Goal: Task Accomplishment & Management: Use online tool/utility

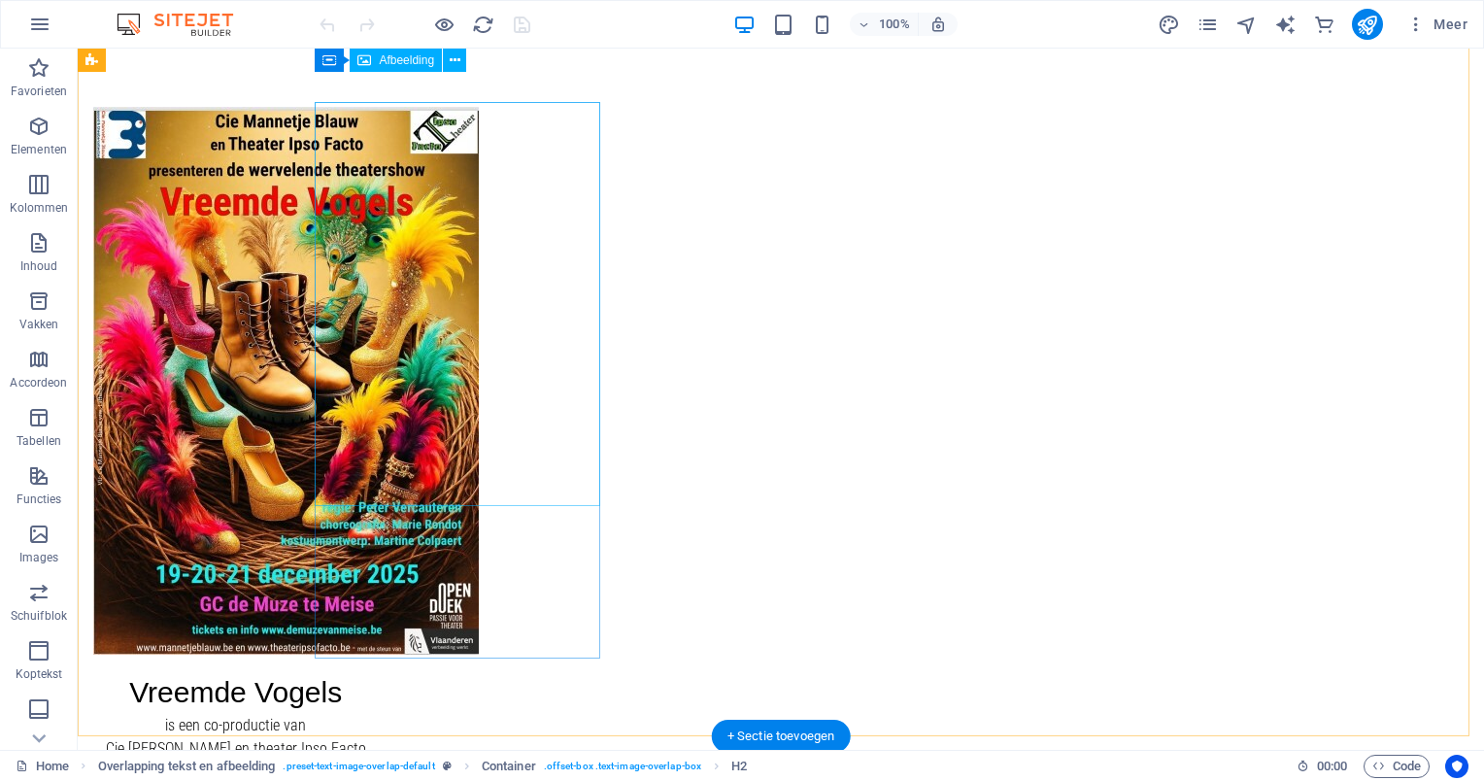
scroll to position [105, 0]
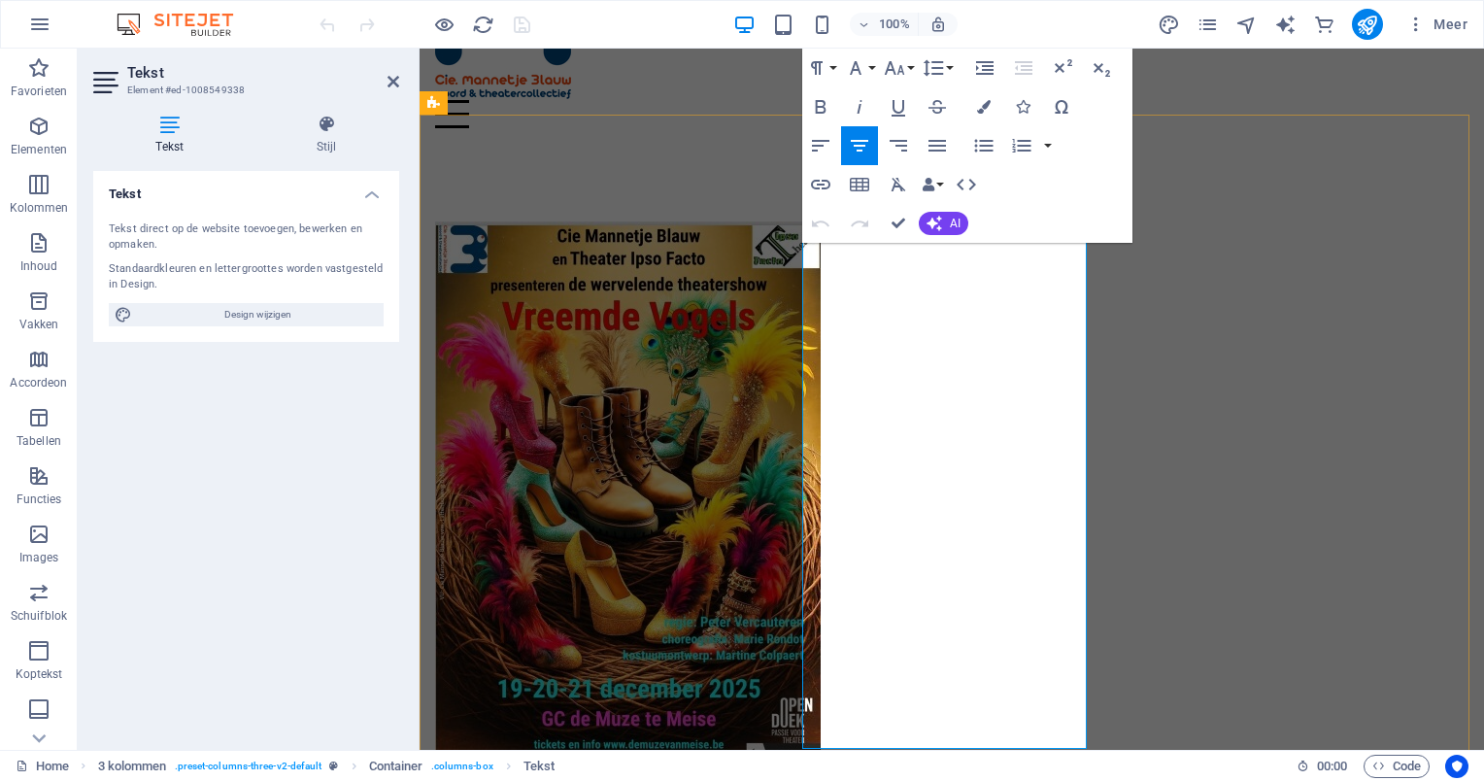
drag, startPoint x: 876, startPoint y: 318, endPoint x: 1028, endPoint y: 319, distance: 151.5
click at [910, 70] on button "Font Size" at bounding box center [898, 68] width 37 height 39
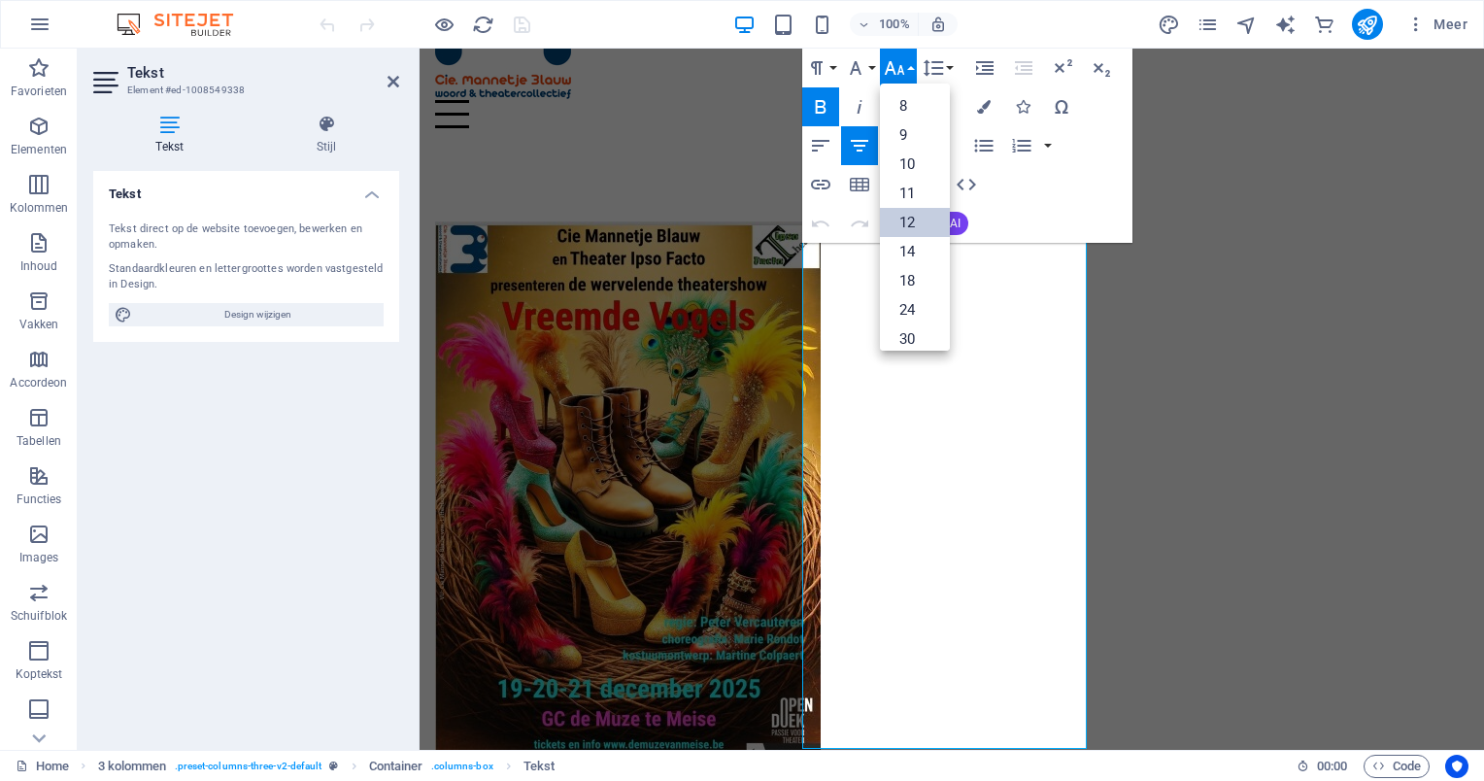
click at [909, 222] on link "12" at bounding box center [915, 222] width 70 height 29
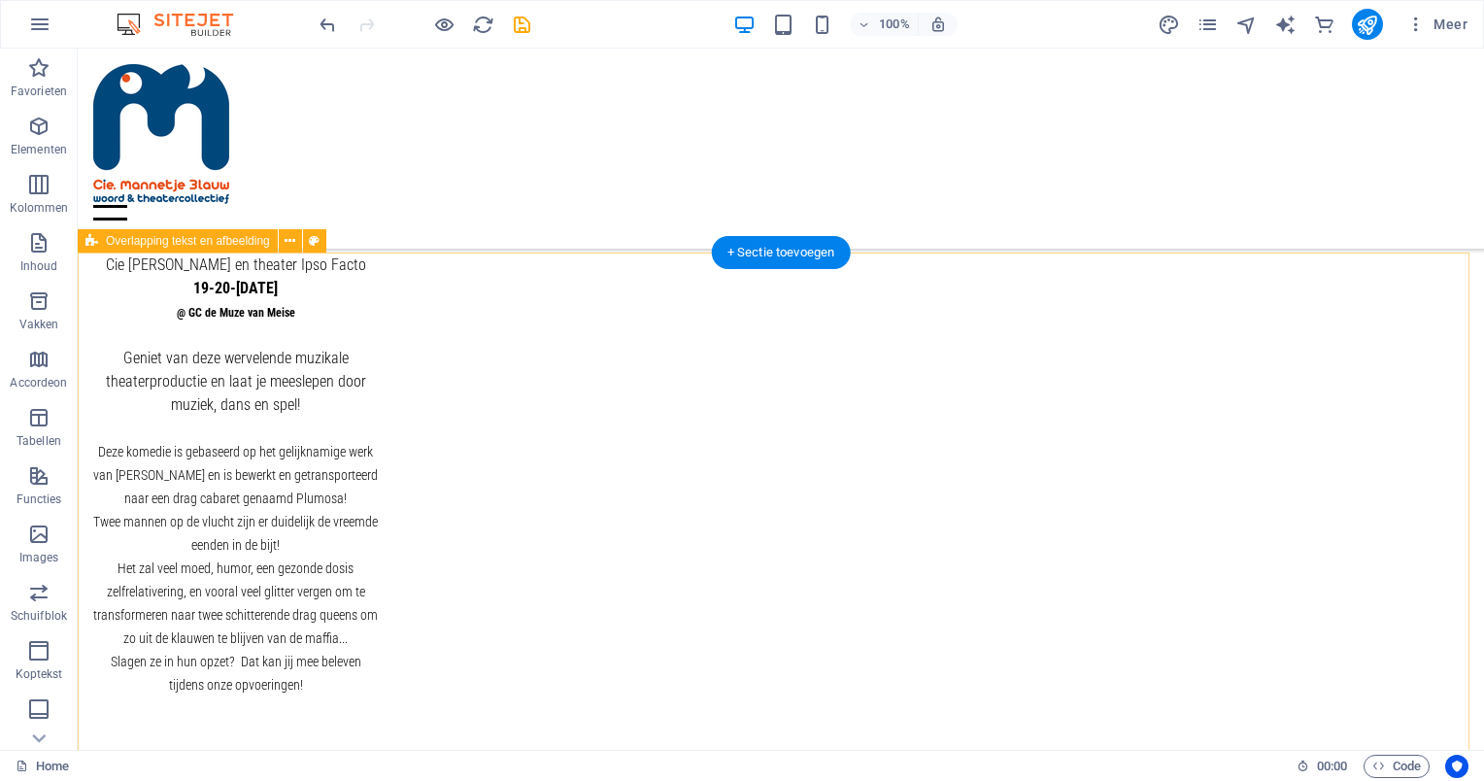
scroll to position [680, 0]
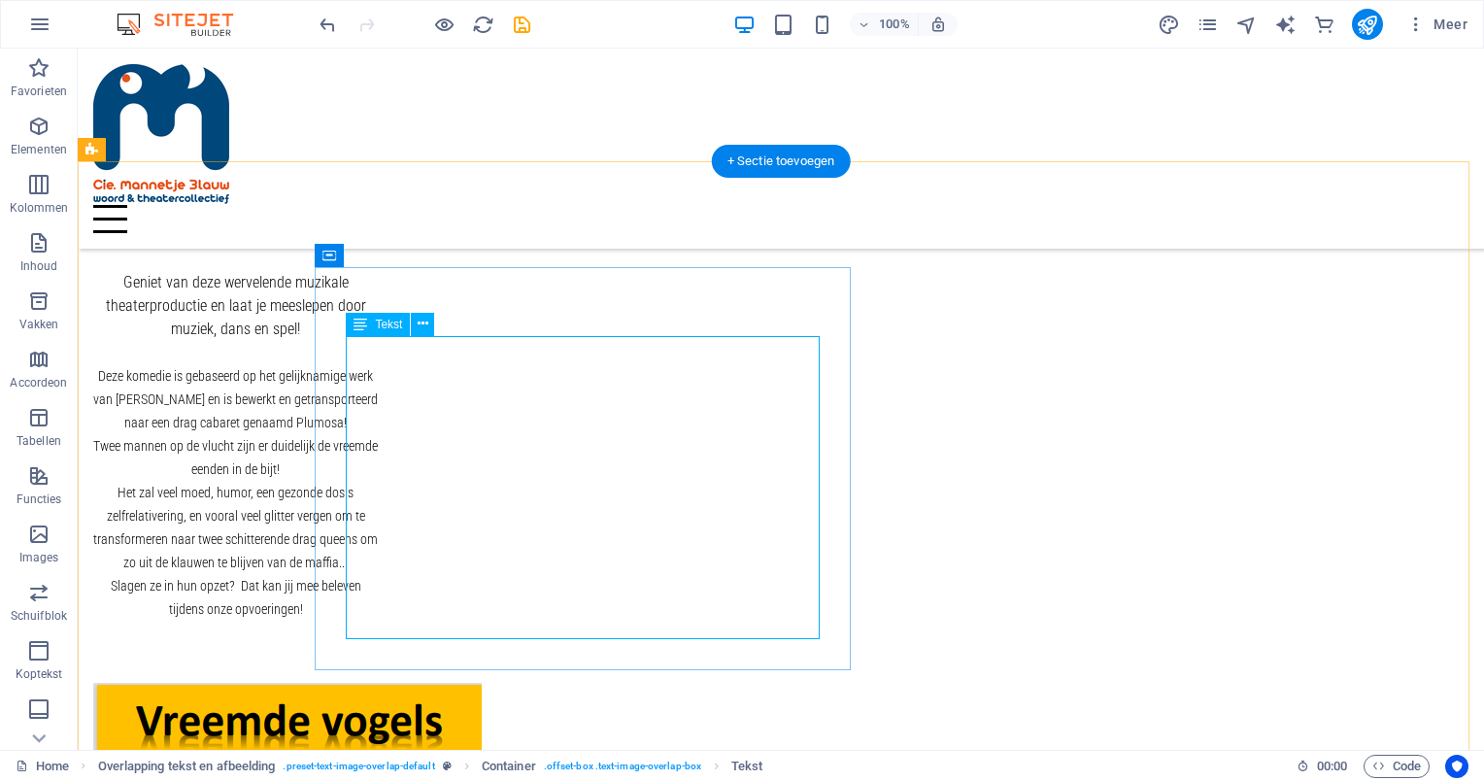
scroll to position [777, 0]
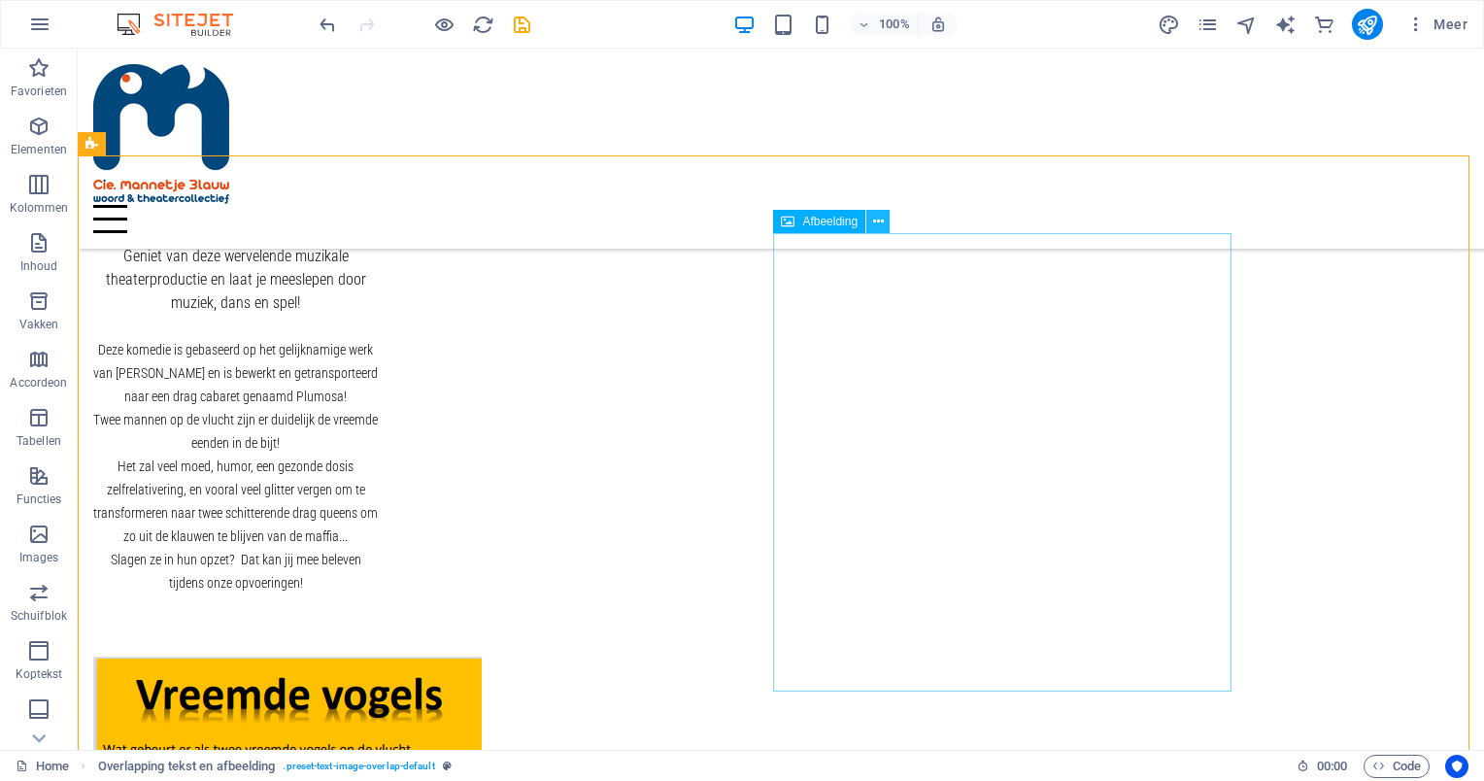
click at [875, 222] on icon at bounding box center [878, 222] width 11 height 20
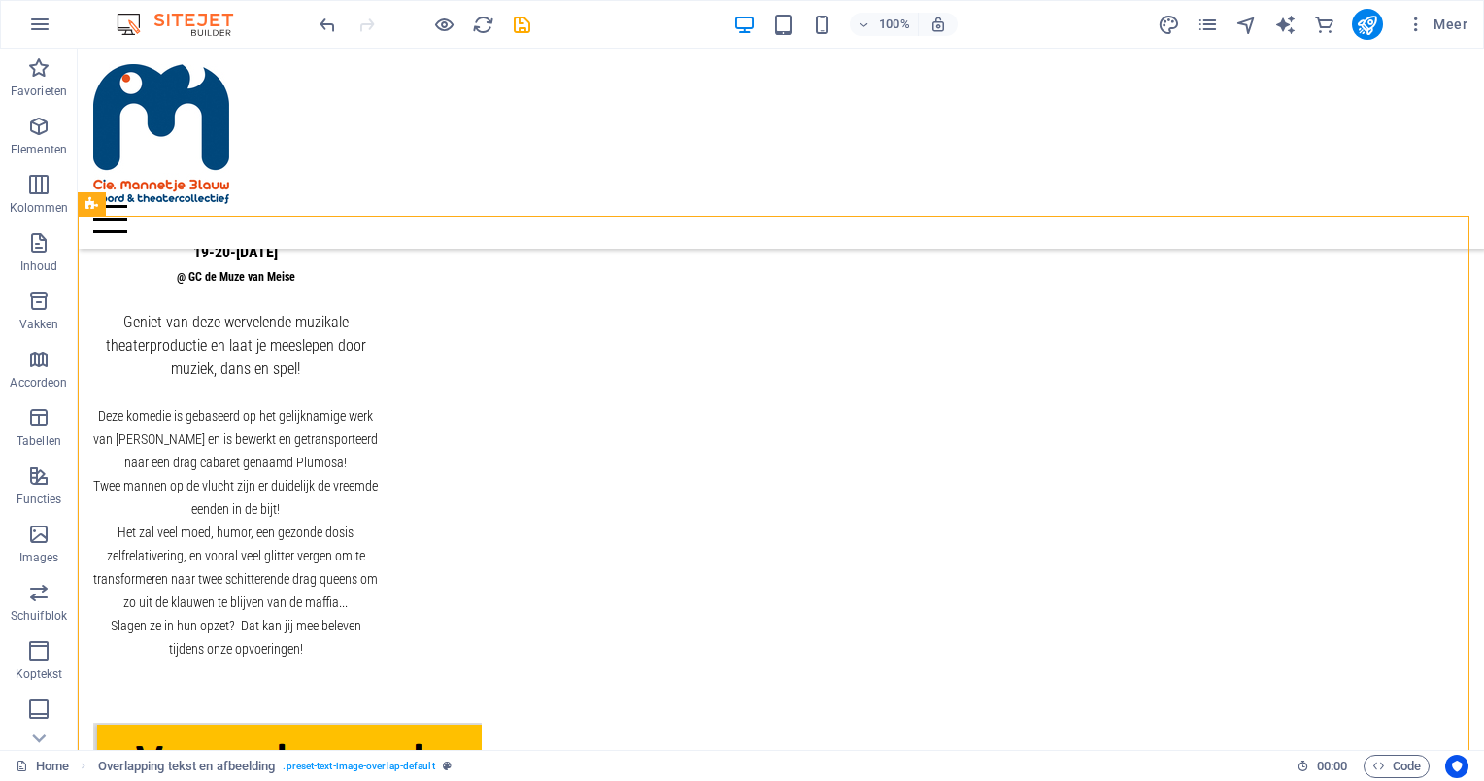
scroll to position [723, 0]
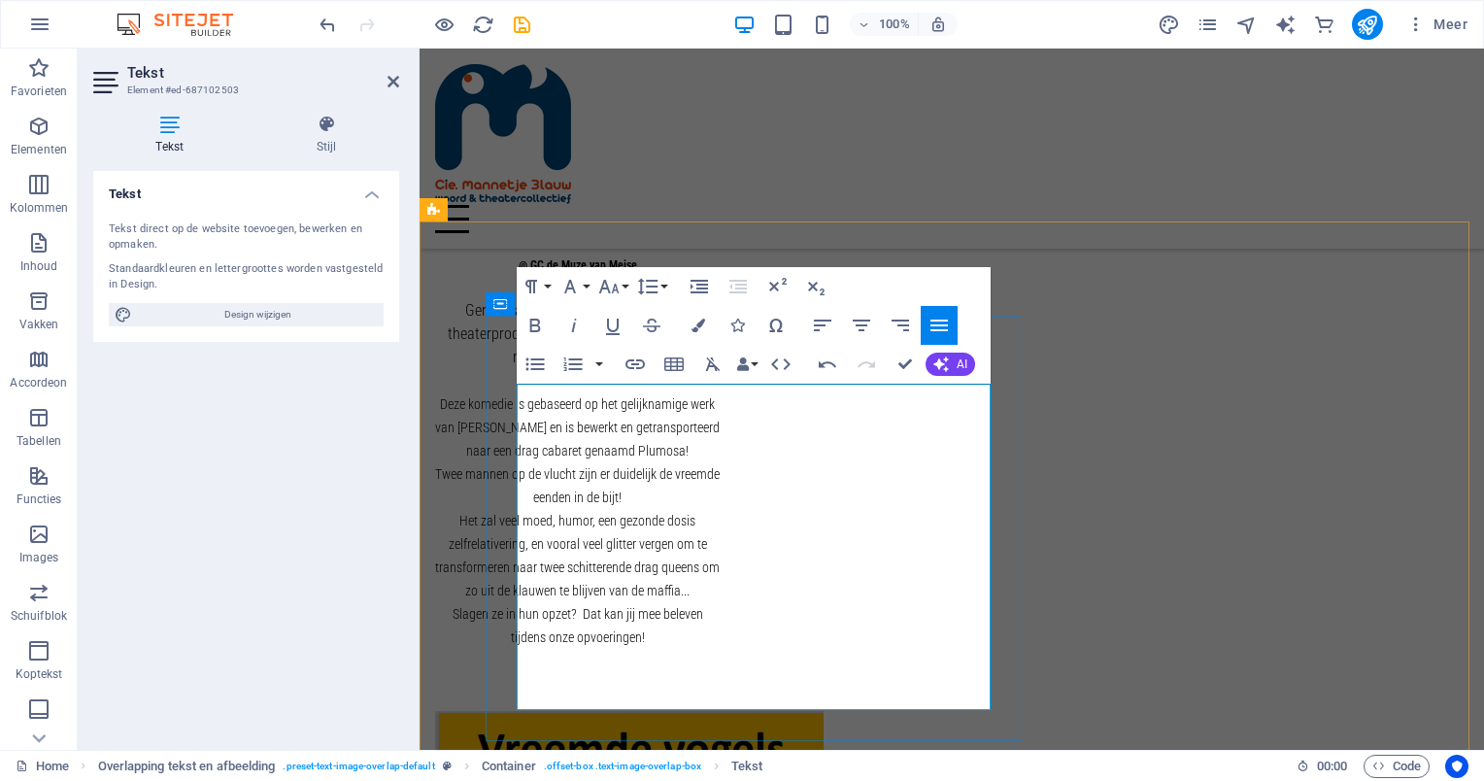
scroll to position [711, 0]
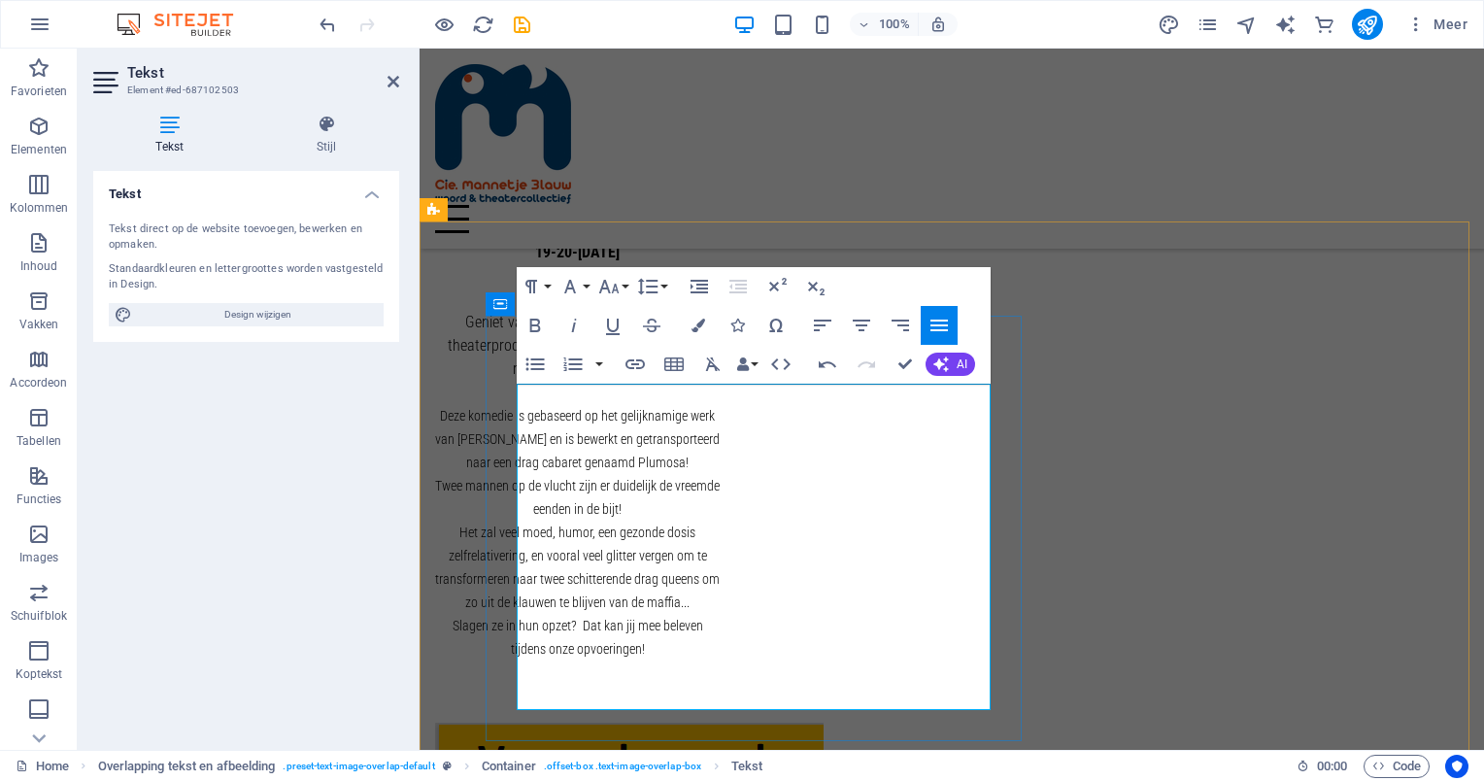
drag, startPoint x: 521, startPoint y: 396, endPoint x: 600, endPoint y: 395, distance: 79.7
drag, startPoint x: 618, startPoint y: 395, endPoint x: 518, endPoint y: 399, distance: 100.1
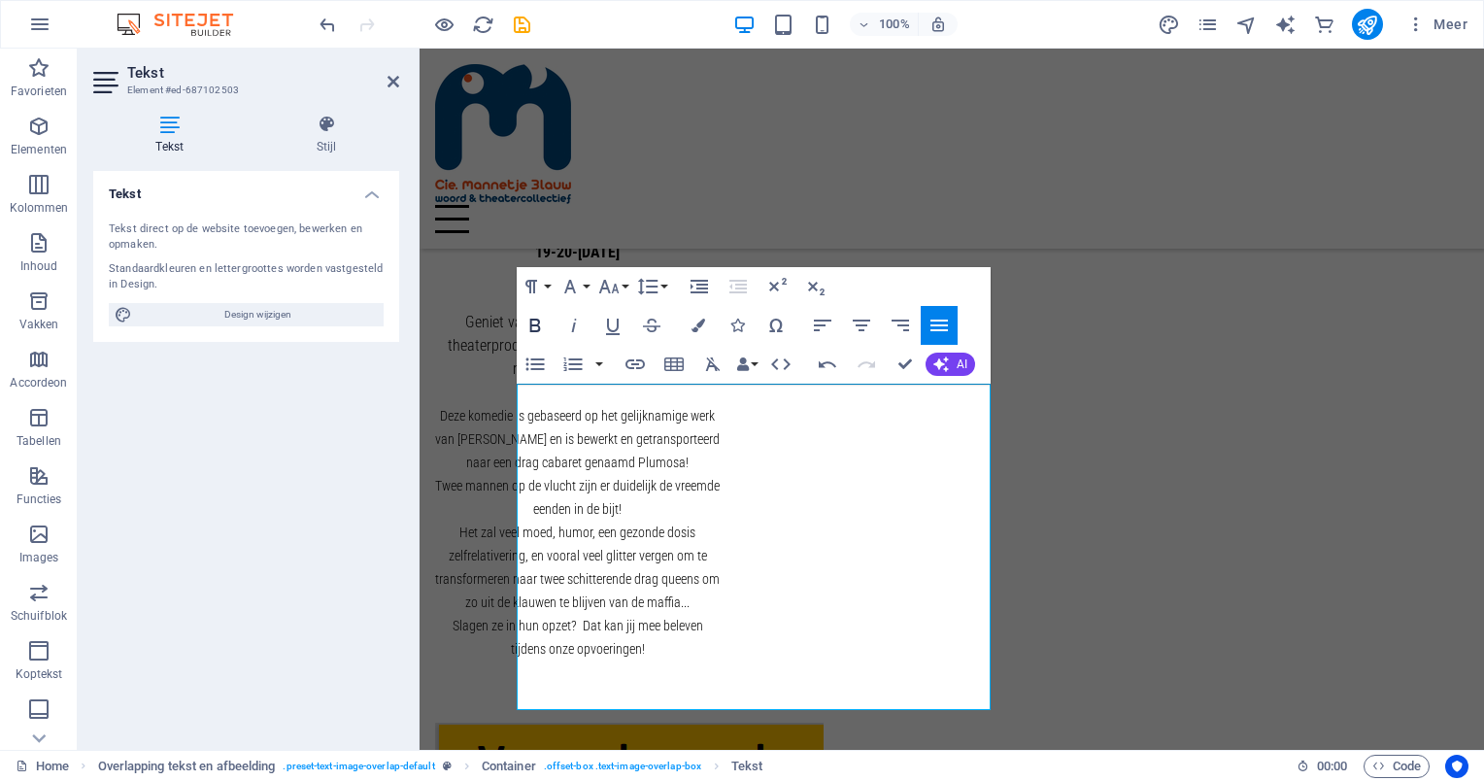
click at [533, 325] on icon "button" at bounding box center [535, 326] width 11 height 14
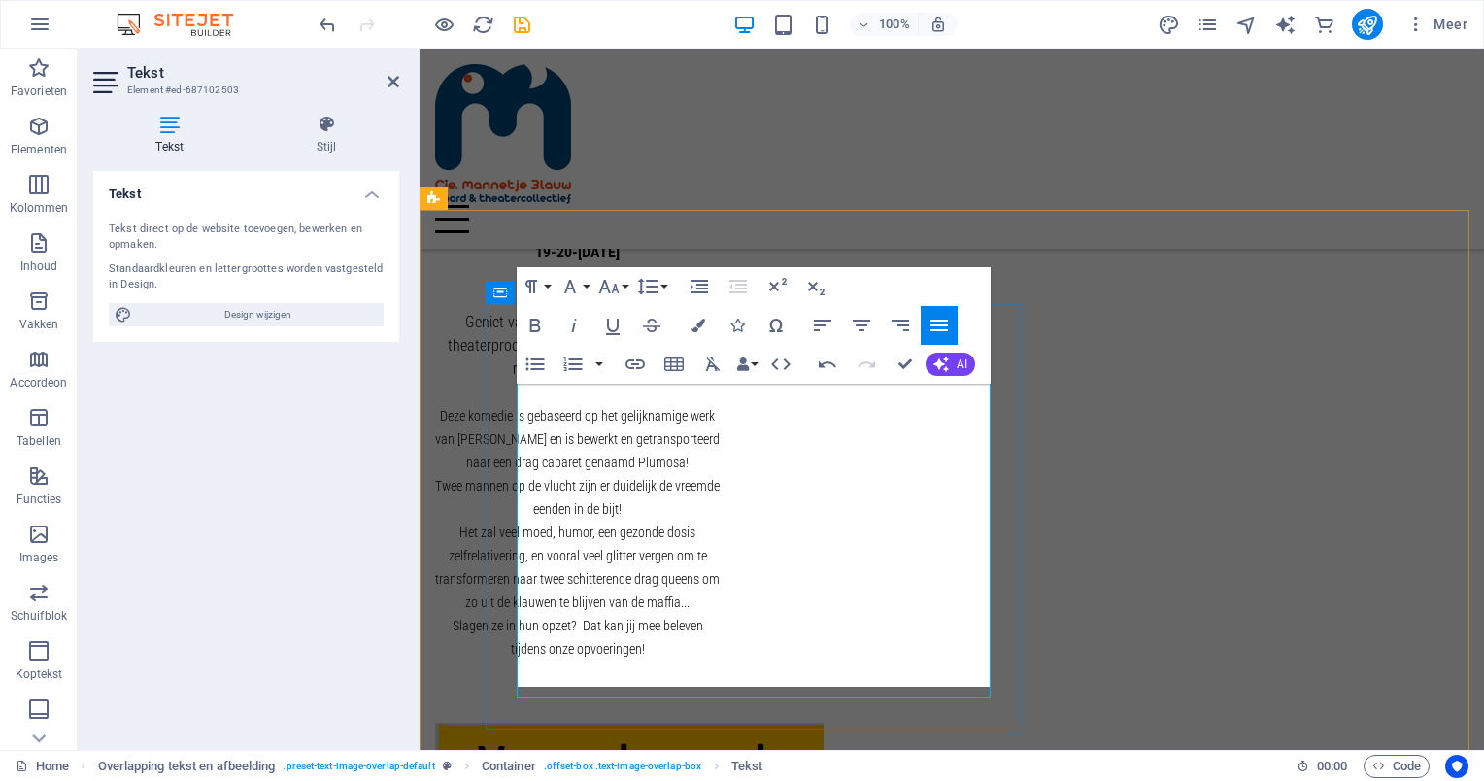
scroll to position [723, 0]
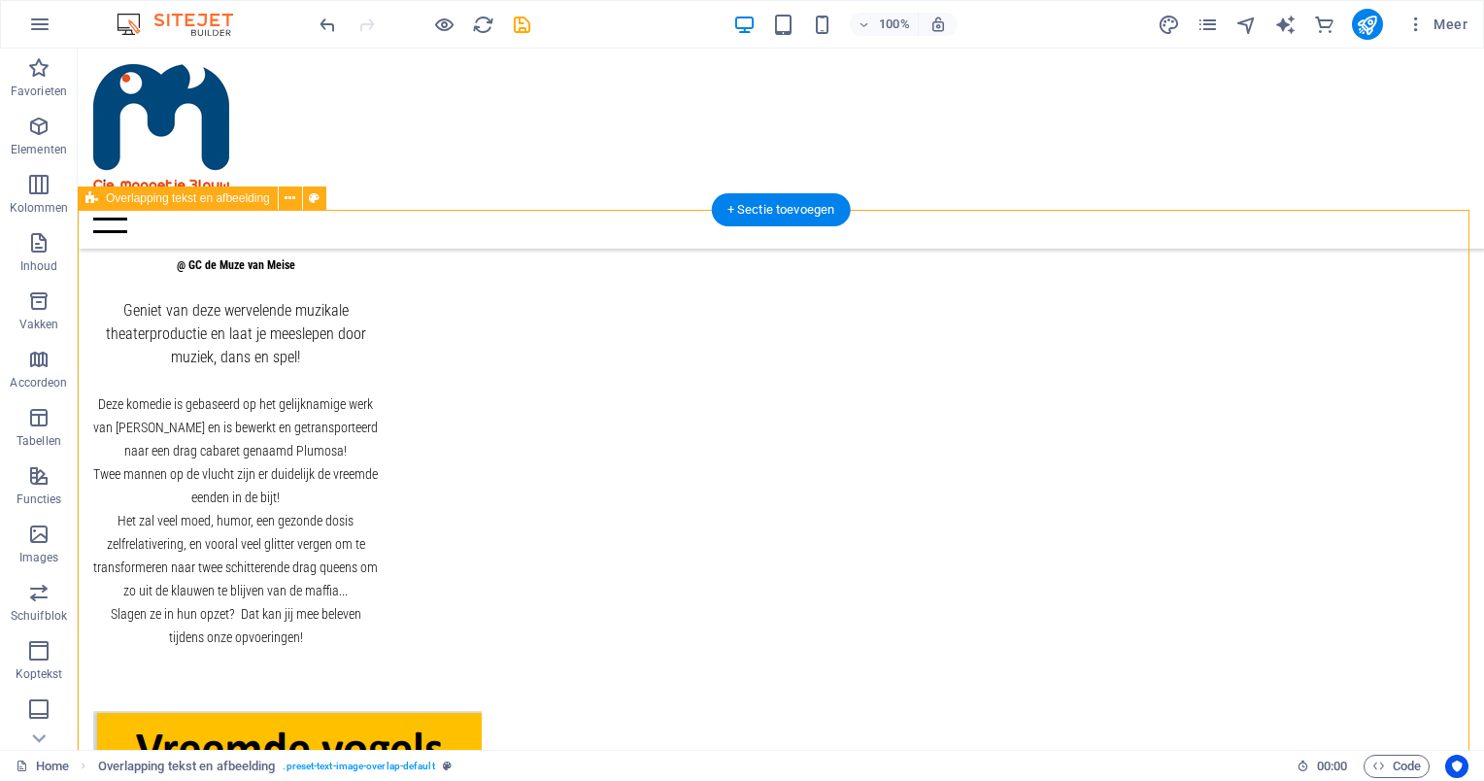
click at [793, 213] on div "+ Sectie toevoegen" at bounding box center [781, 209] width 139 height 33
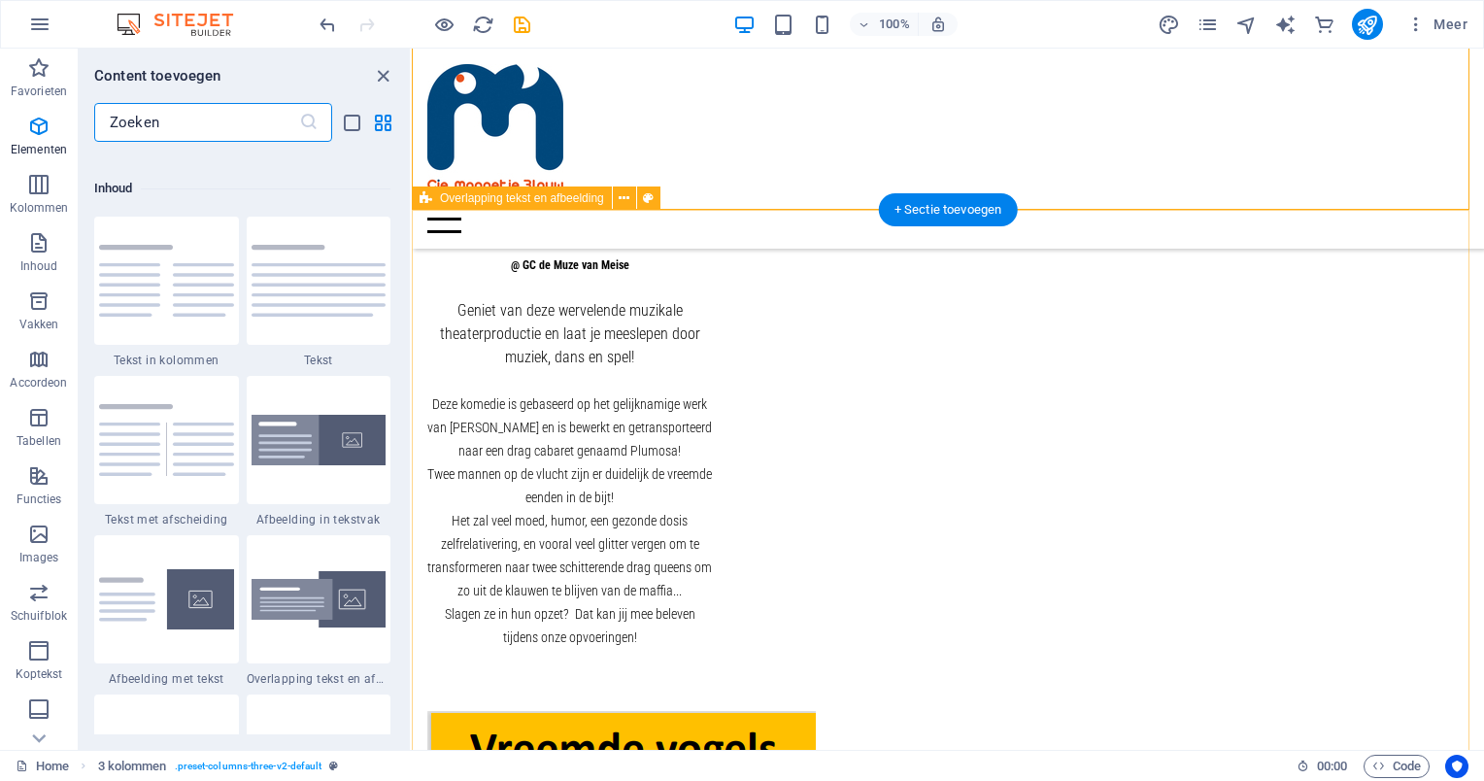
scroll to position [3399, 0]
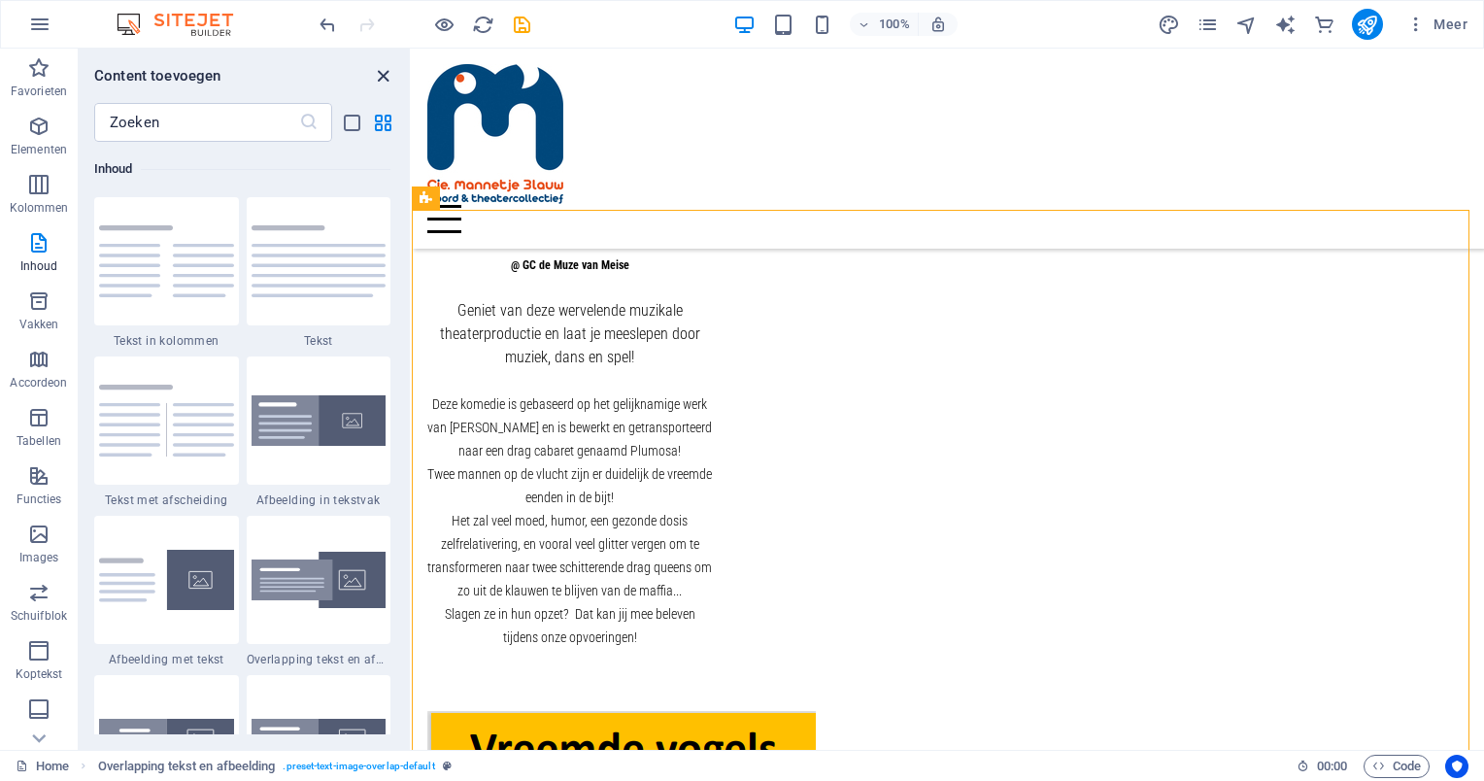
click at [378, 73] on icon "close panel" at bounding box center [383, 76] width 22 height 22
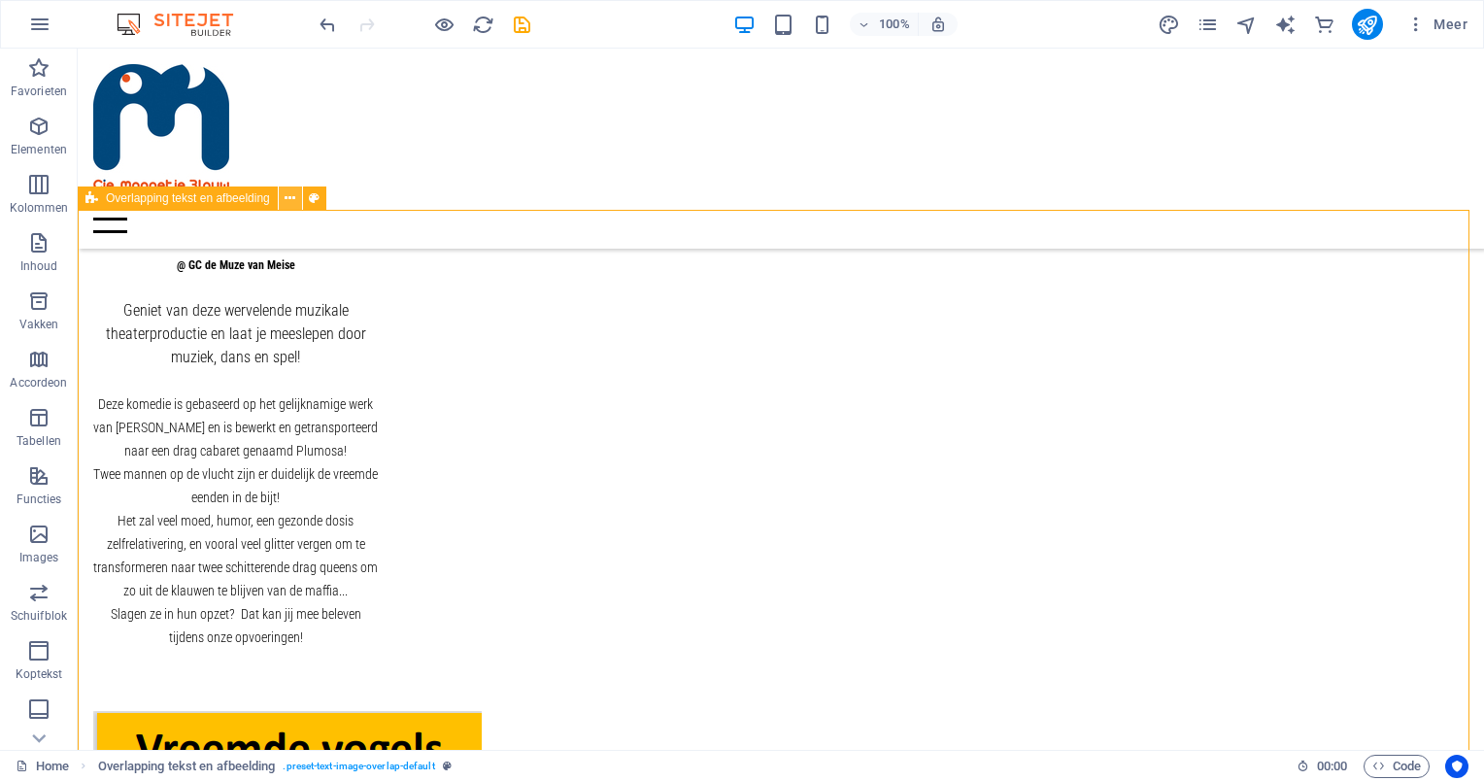
click at [292, 197] on icon at bounding box center [290, 198] width 11 height 20
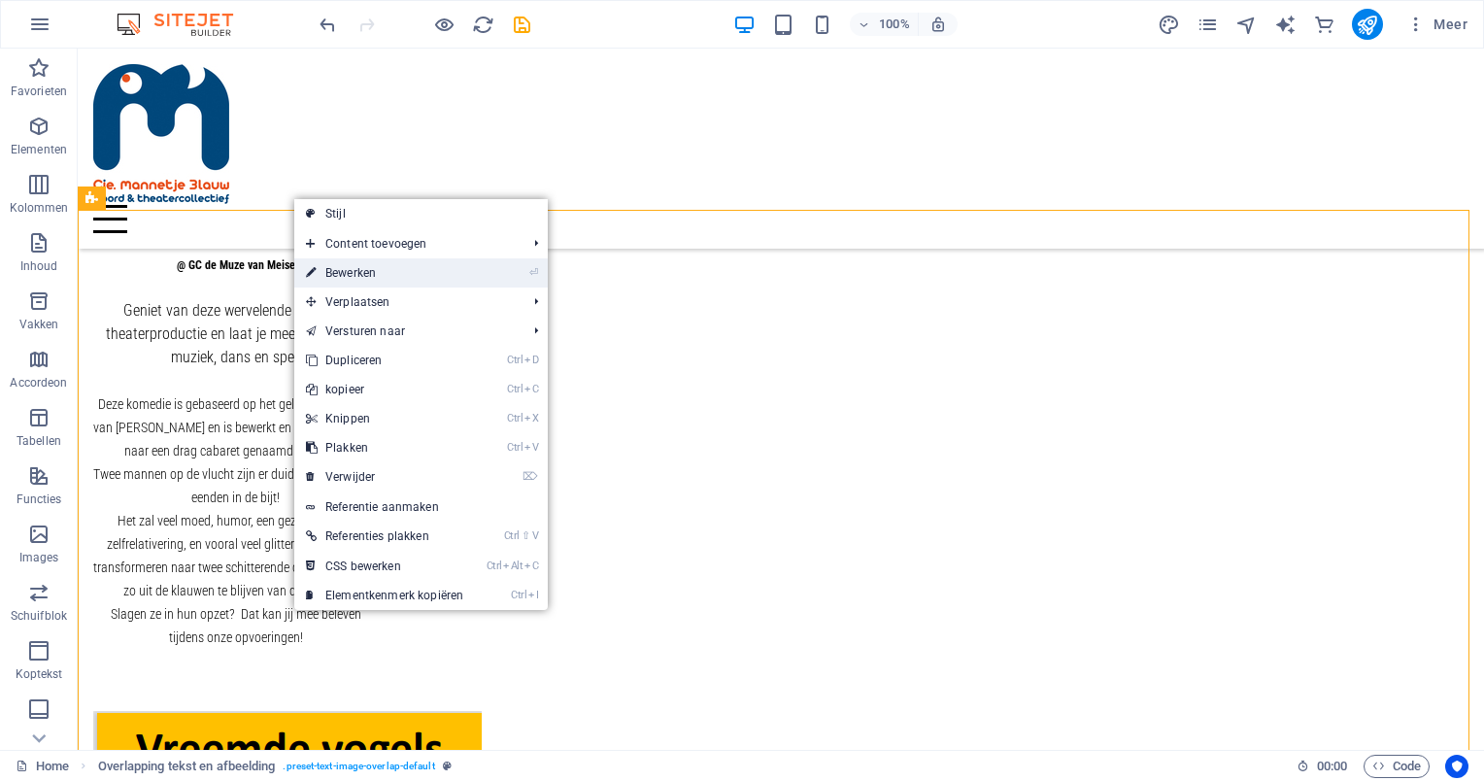
drag, startPoint x: 374, startPoint y: 267, endPoint x: 85, endPoint y: 208, distance: 294.5
click at [374, 267] on link "⏎ Bewerken" at bounding box center [384, 272] width 181 height 29
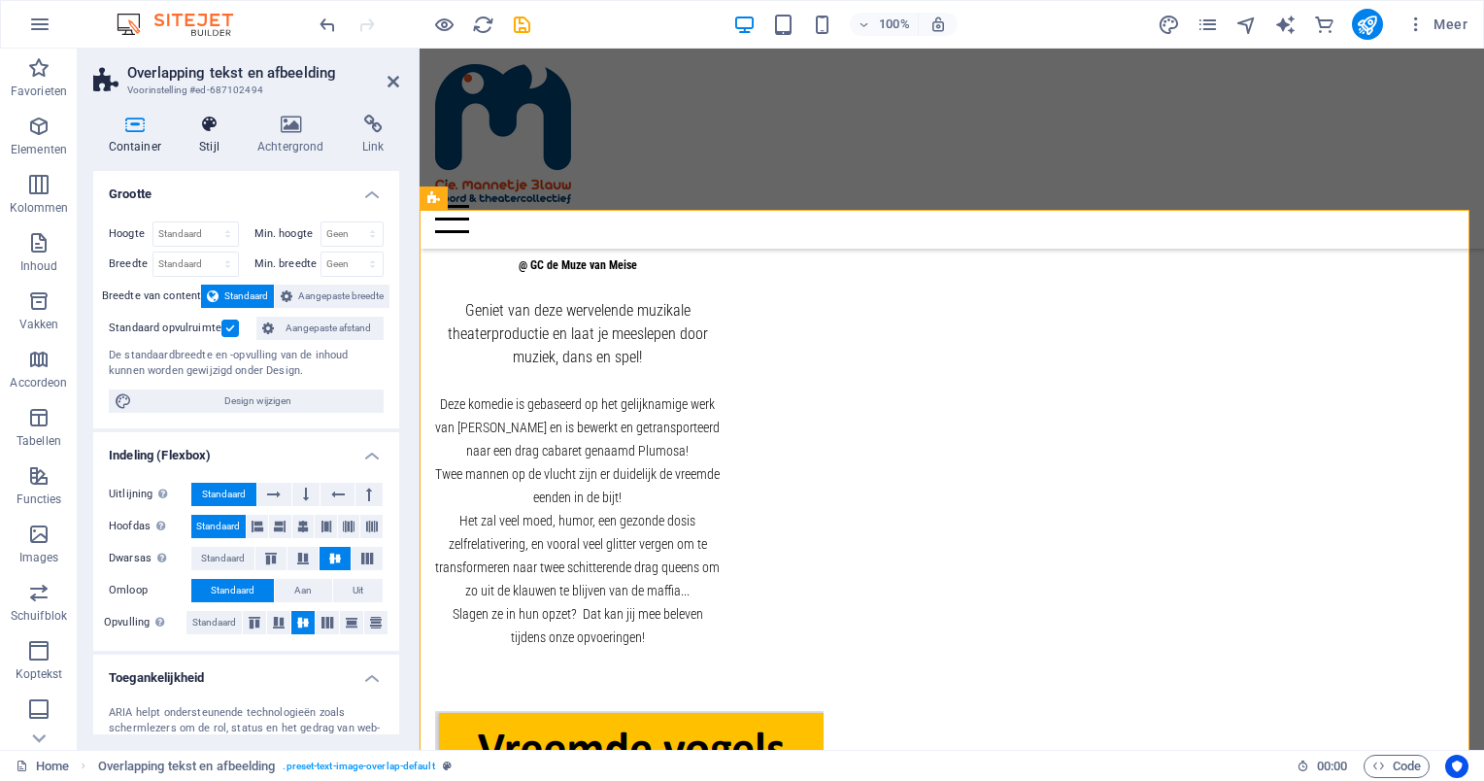
click at [212, 128] on icon at bounding box center [210, 124] width 51 height 19
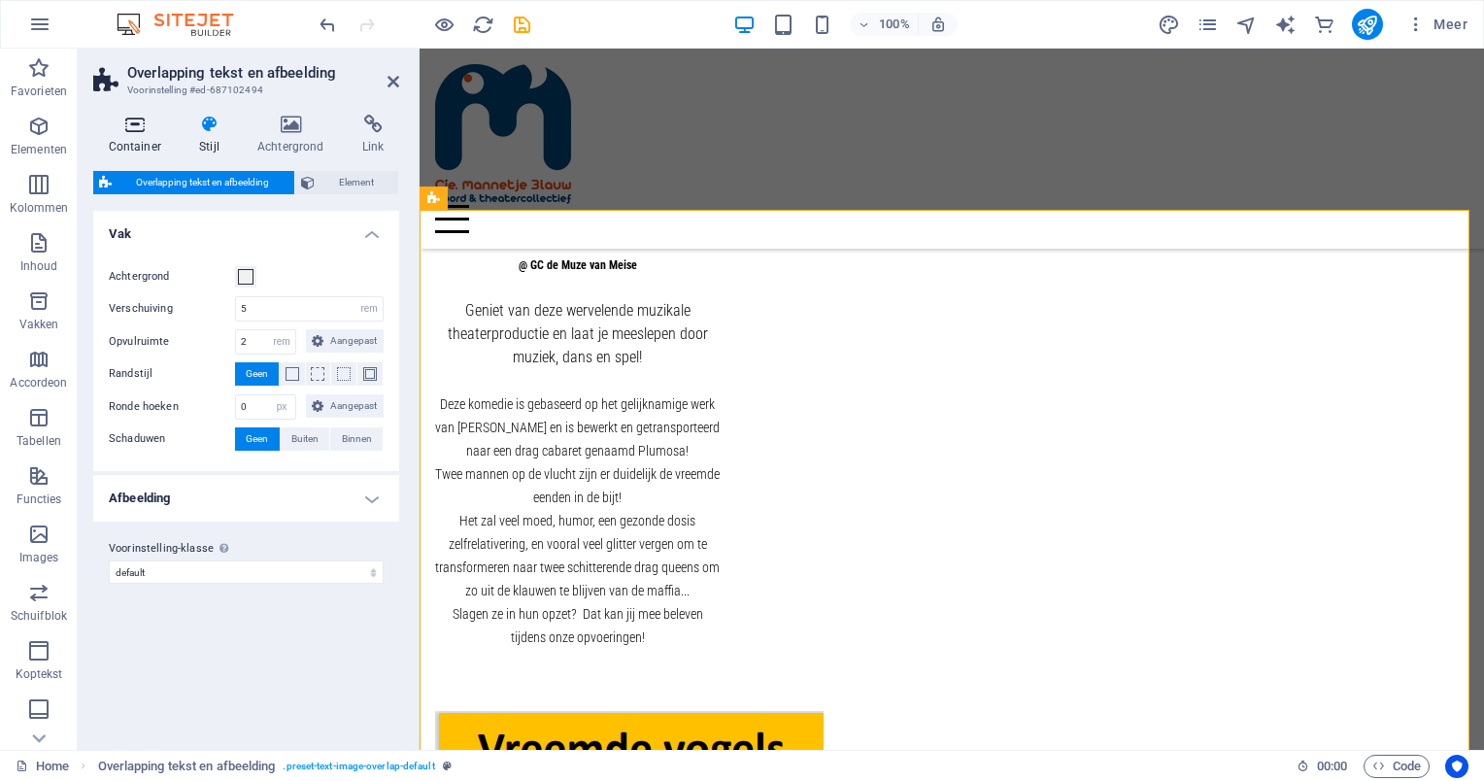
click at [139, 123] on icon at bounding box center [135, 124] width 84 height 19
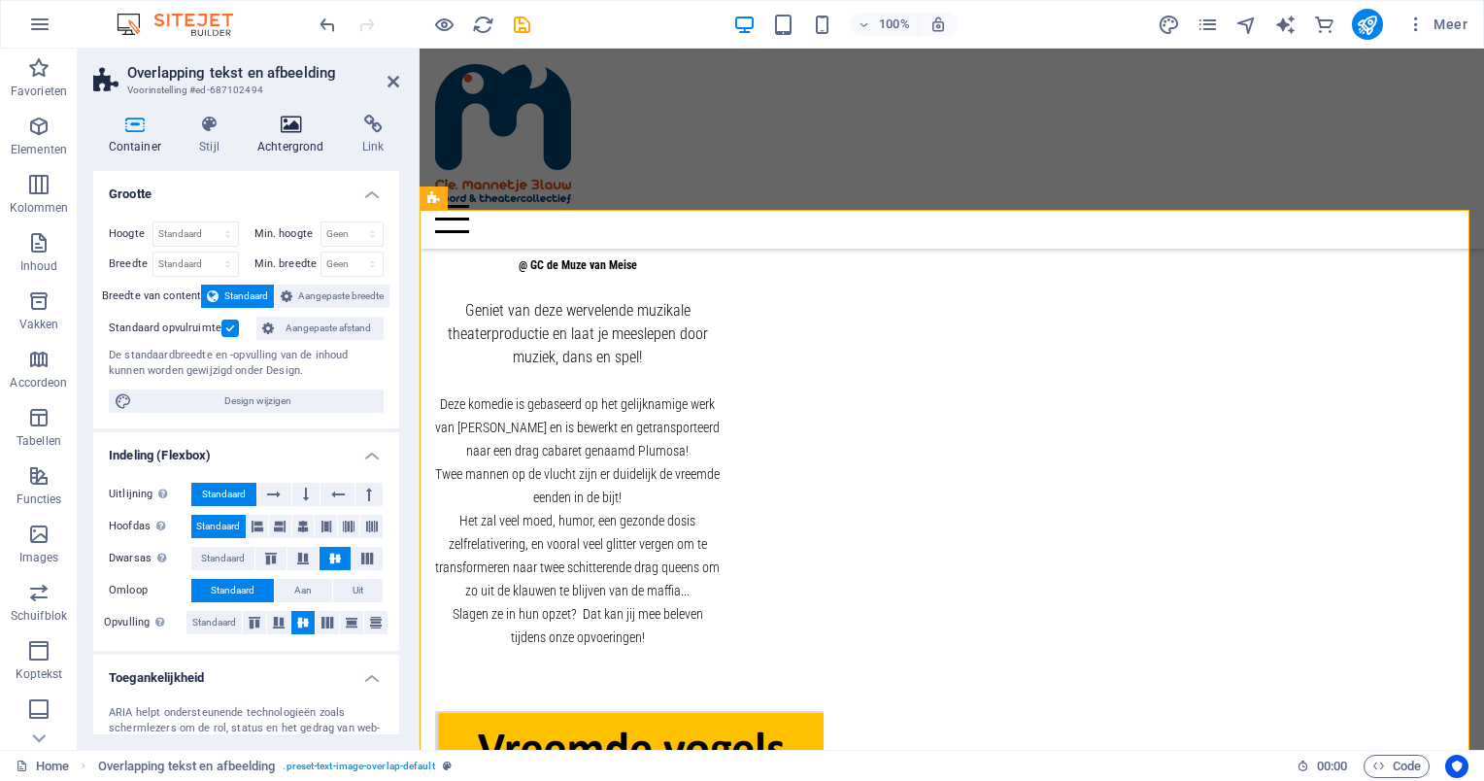
click at [298, 134] on h4 "Achtergrond" at bounding box center [294, 135] width 105 height 41
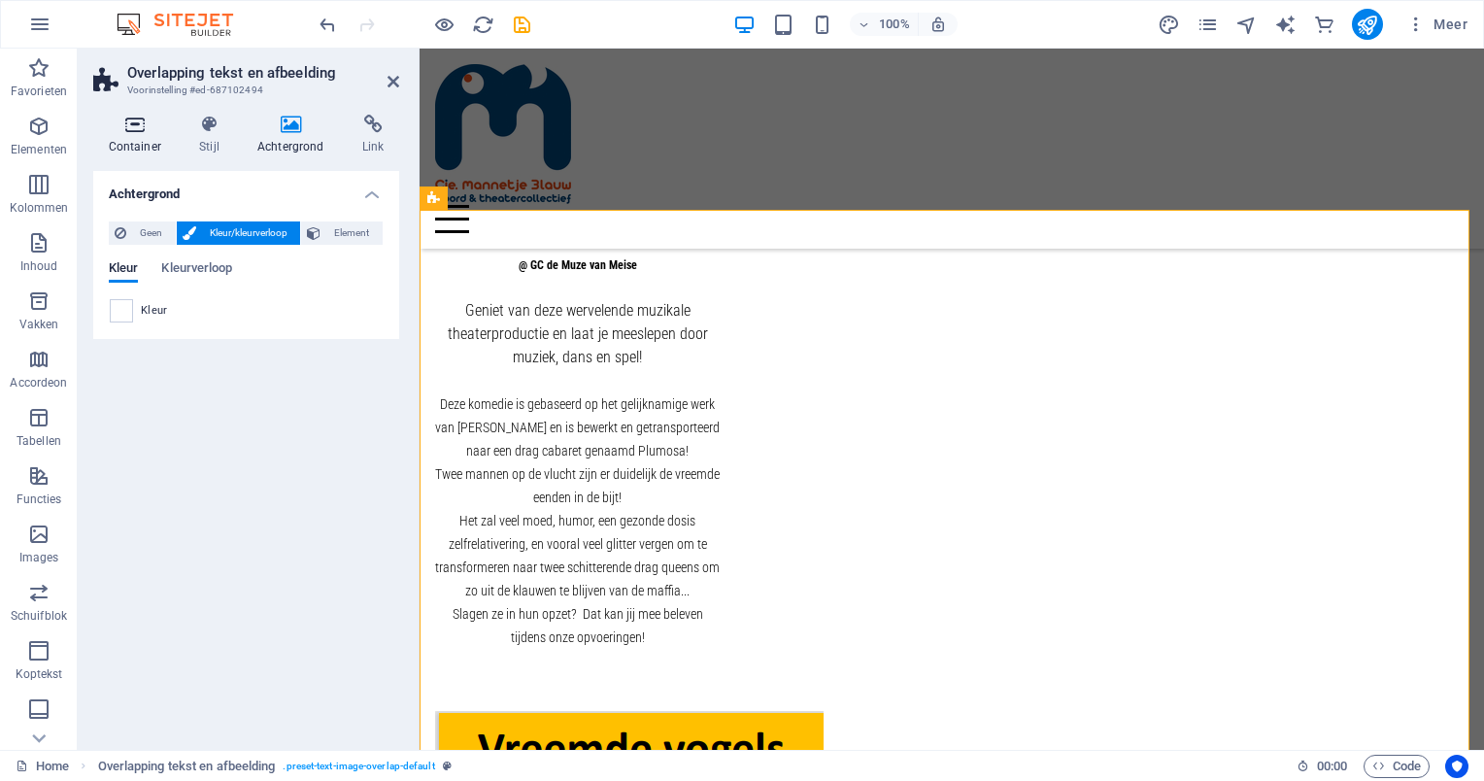
click at [133, 123] on icon at bounding box center [135, 124] width 84 height 19
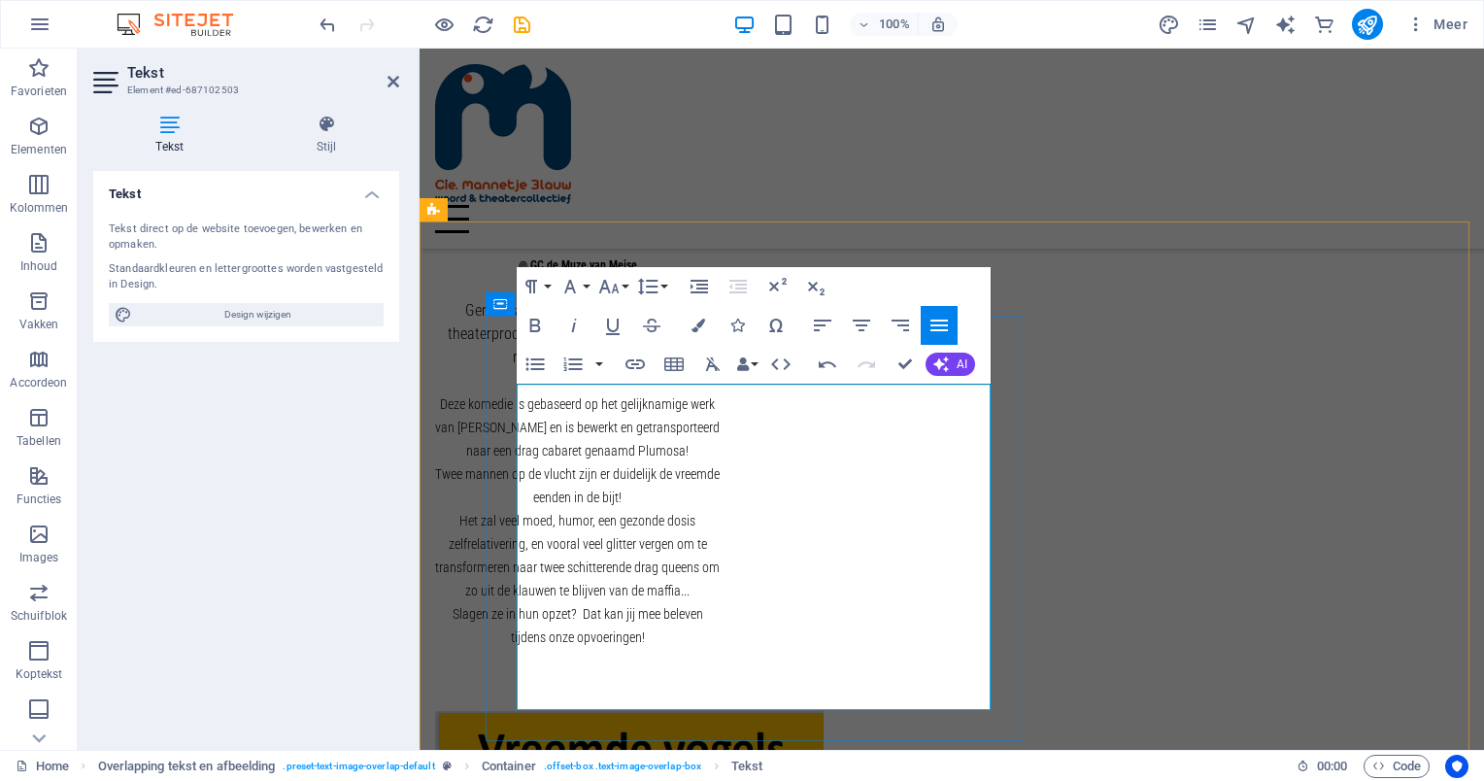
scroll to position [711, 0]
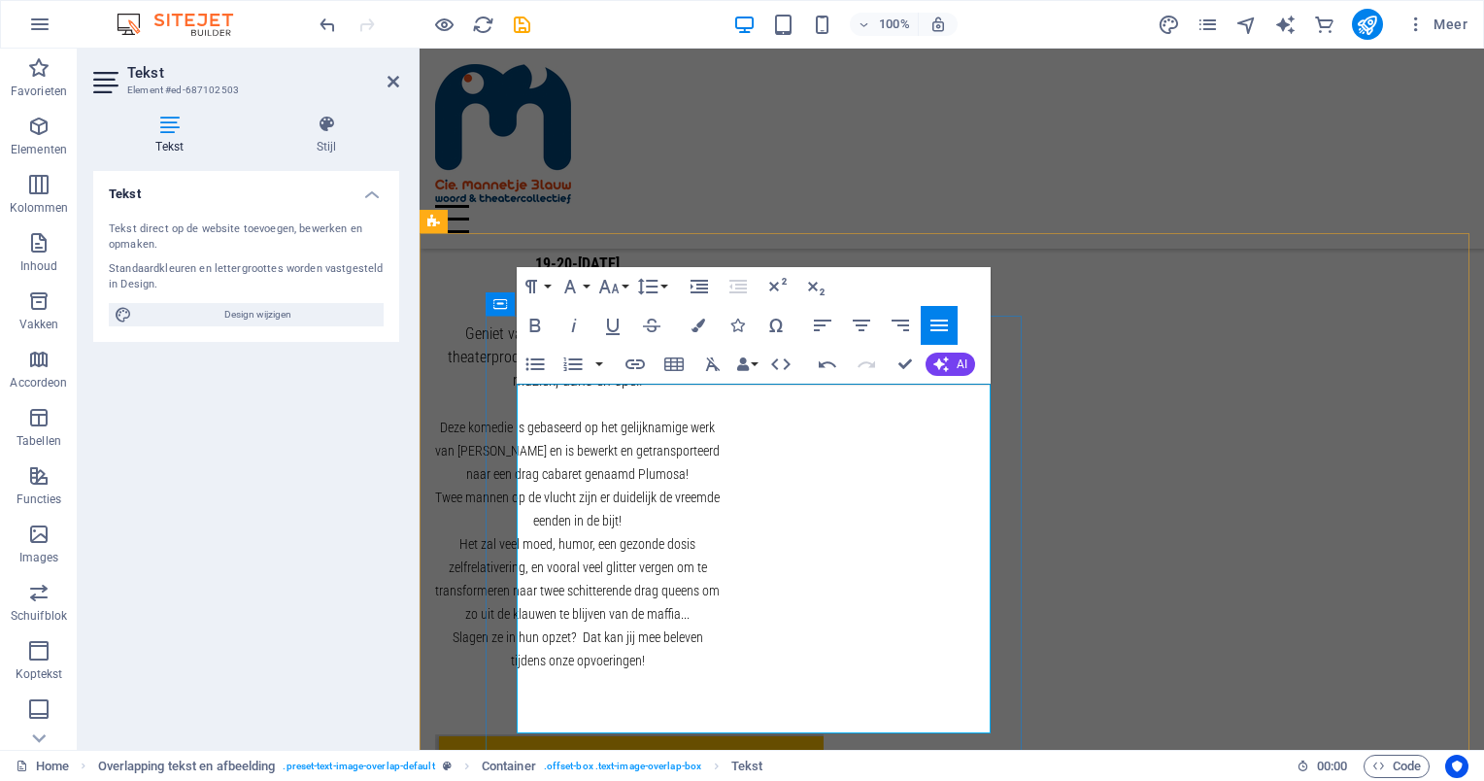
scroll to position [694, 0]
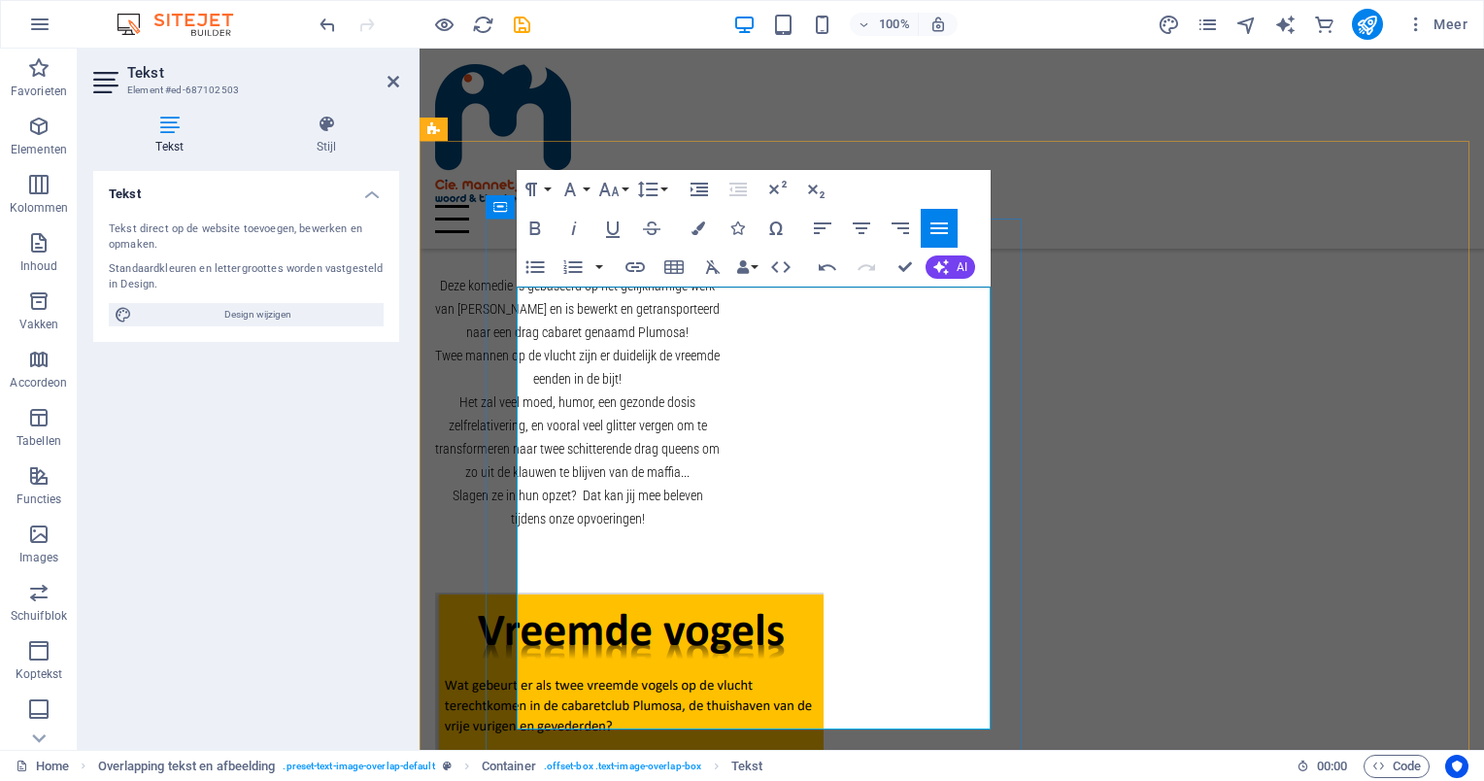
scroll to position [889, 0]
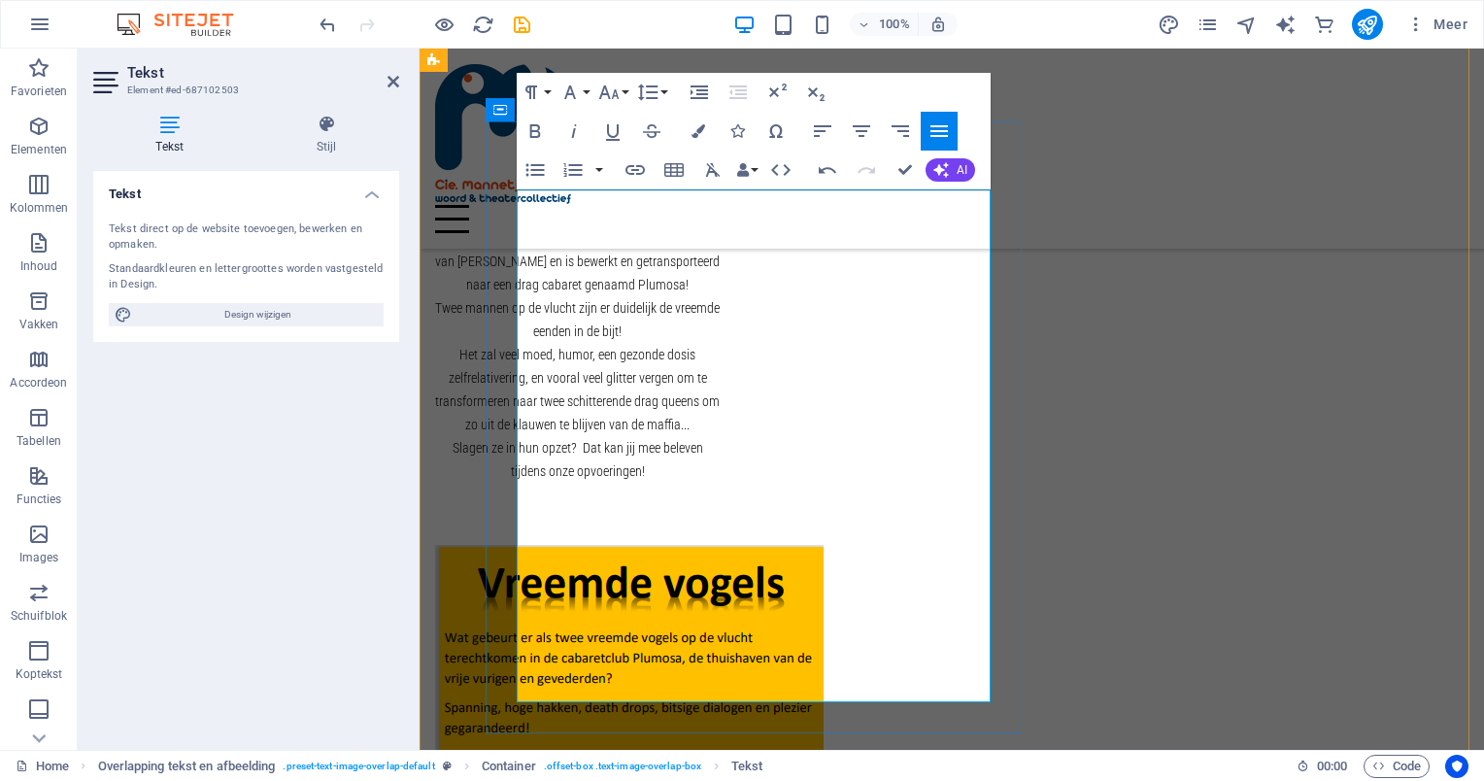
drag, startPoint x: 637, startPoint y: 600, endPoint x: 518, endPoint y: 552, distance: 129.0
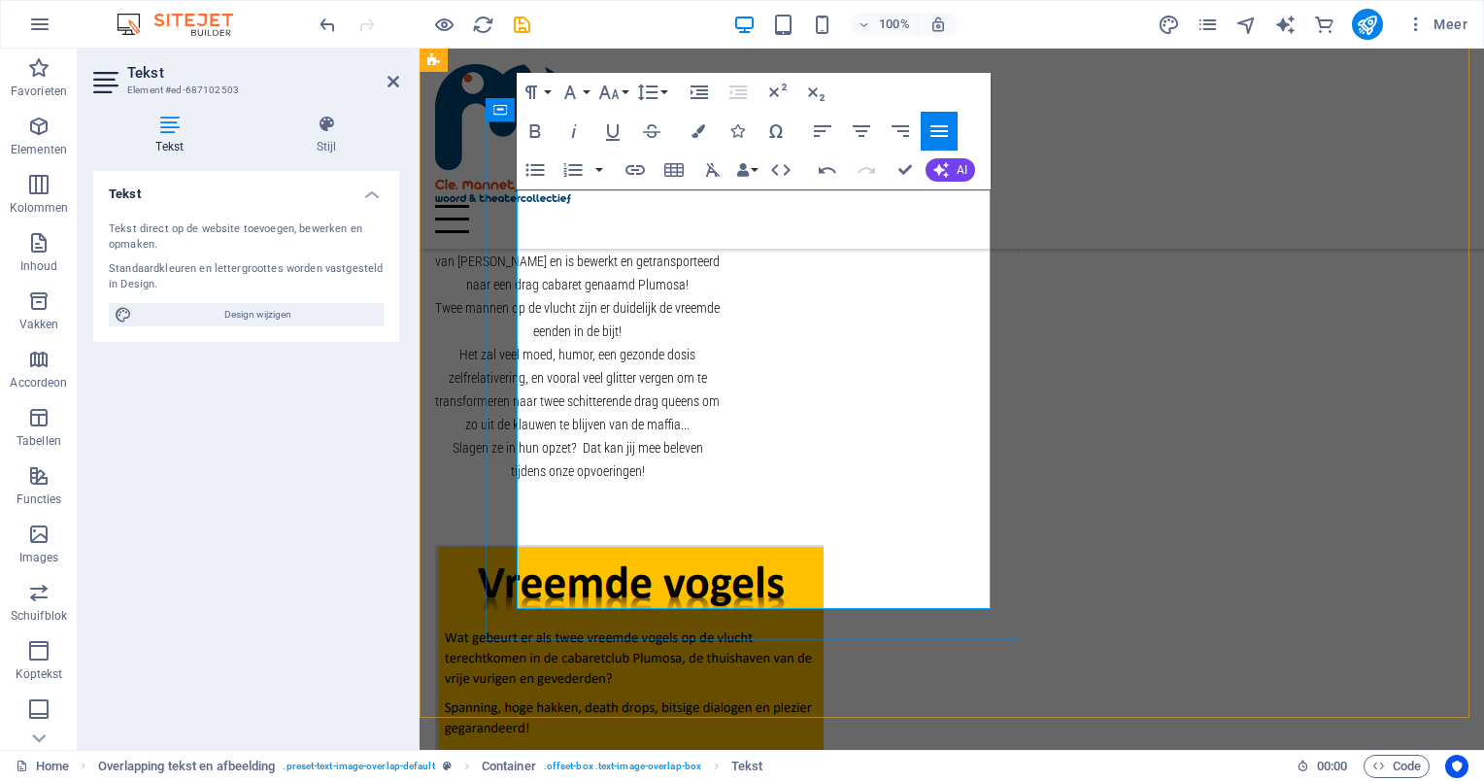
drag, startPoint x: 523, startPoint y: 454, endPoint x: 607, endPoint y: 449, distance: 84.6
drag, startPoint x: 623, startPoint y: 458, endPoint x: 515, endPoint y: 453, distance: 108.0
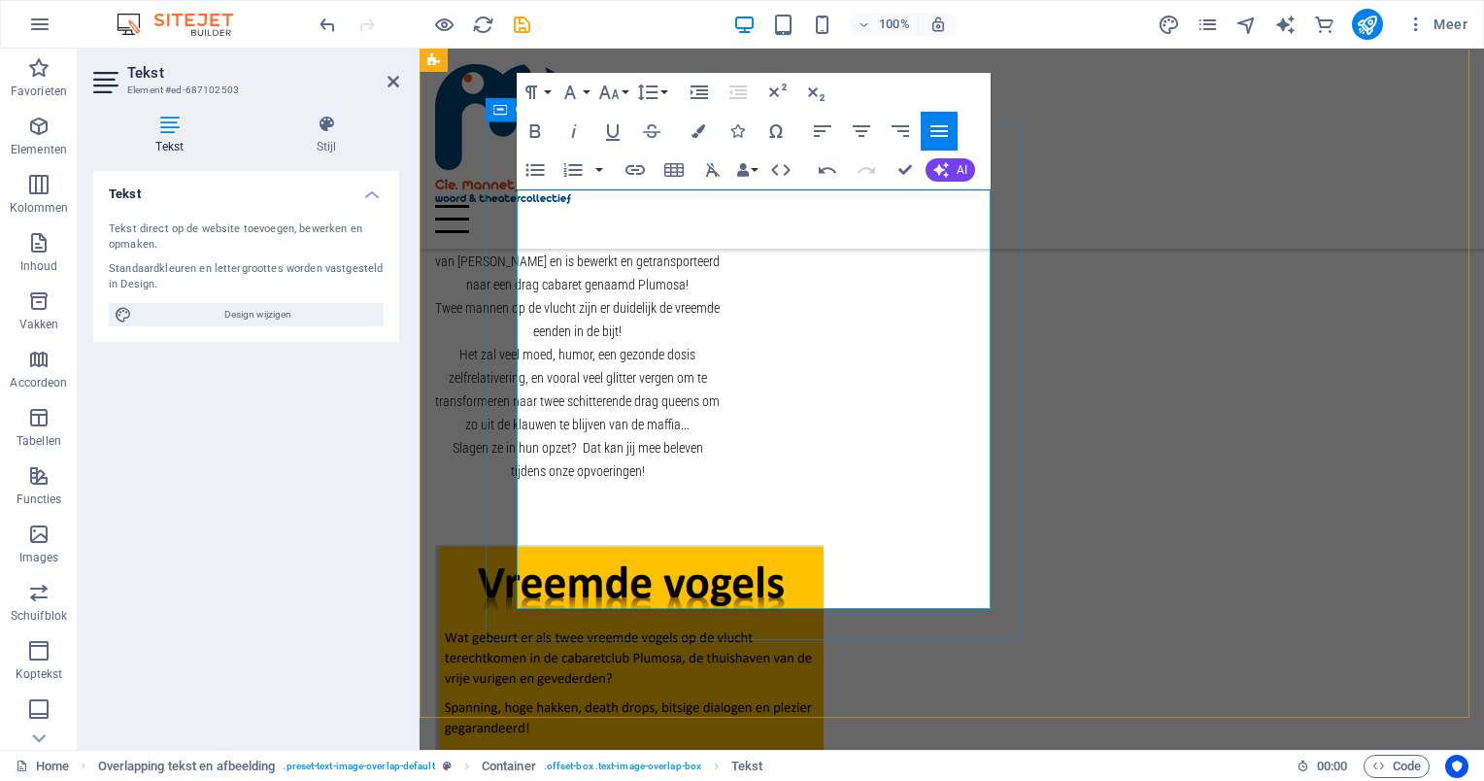
click at [535, 130] on icon "button" at bounding box center [535, 131] width 11 height 14
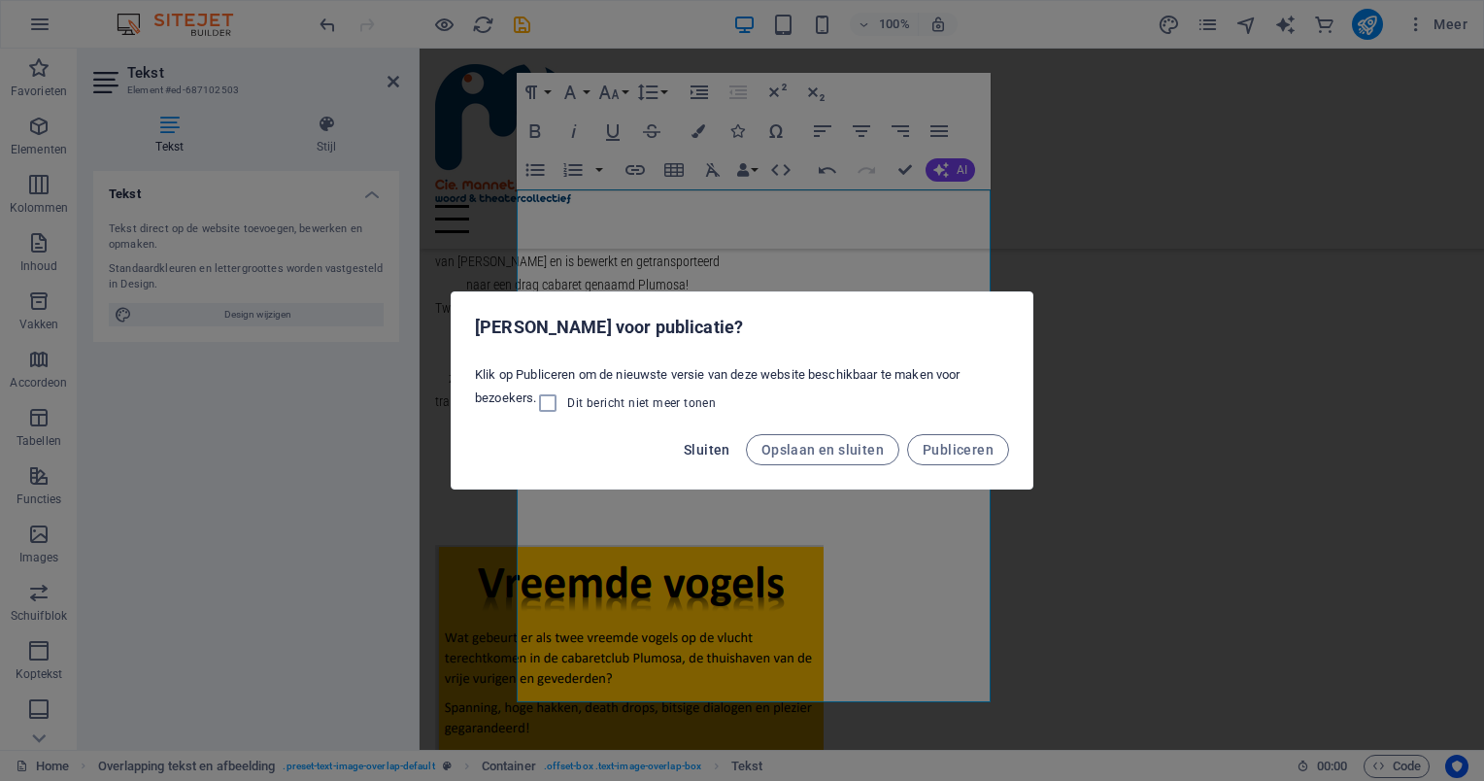
click at [716, 452] on span "Sluiten" at bounding box center [707, 450] width 47 height 16
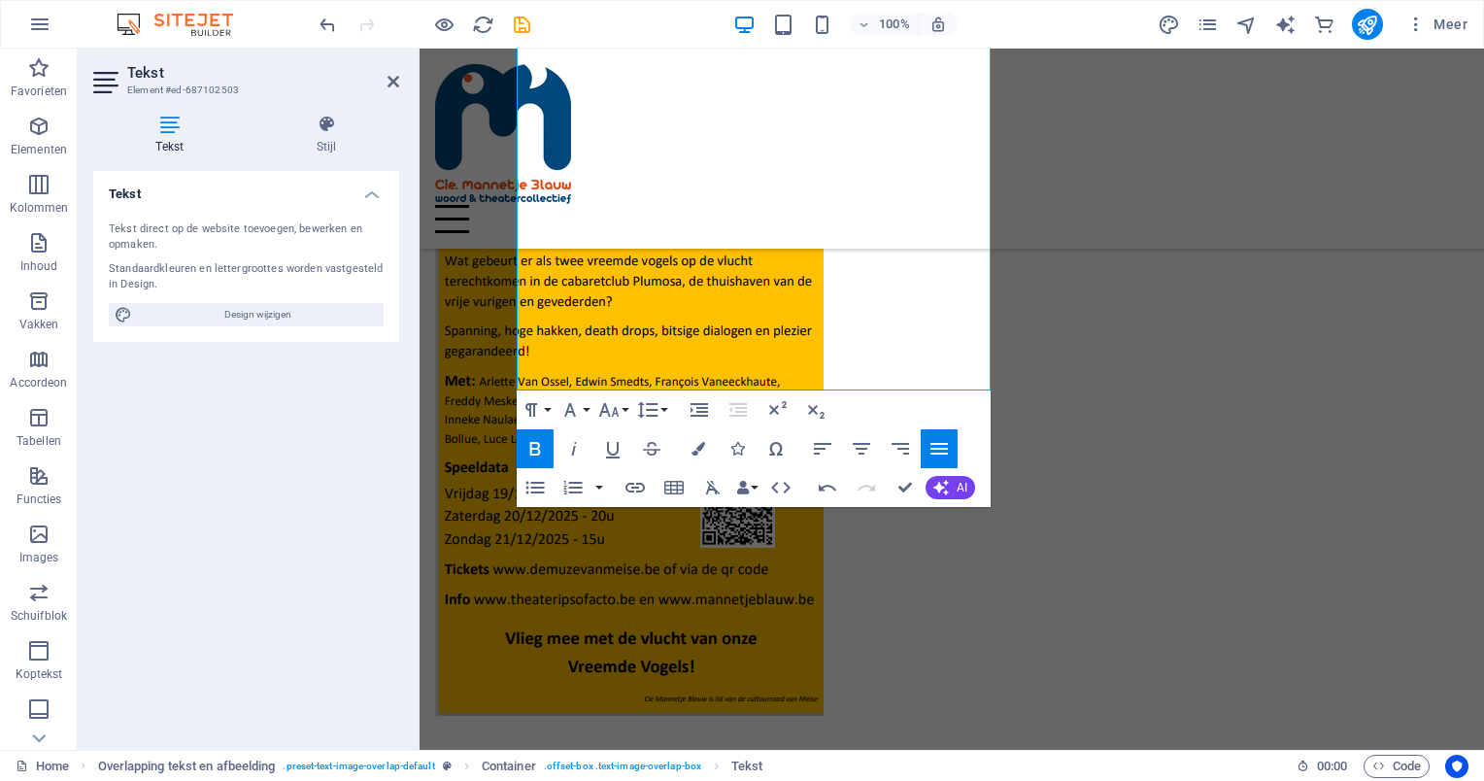
scroll to position [1270, 0]
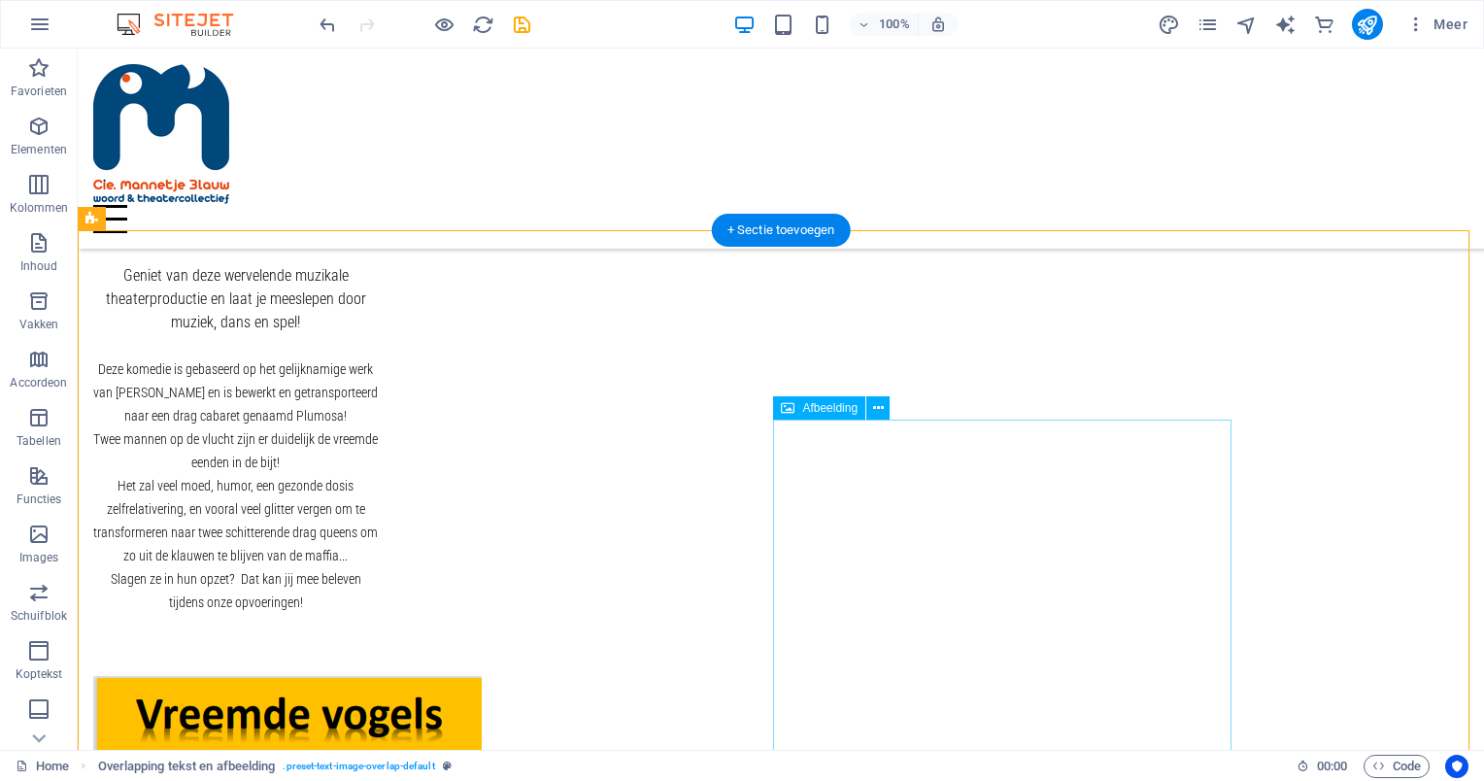
scroll to position [785, 0]
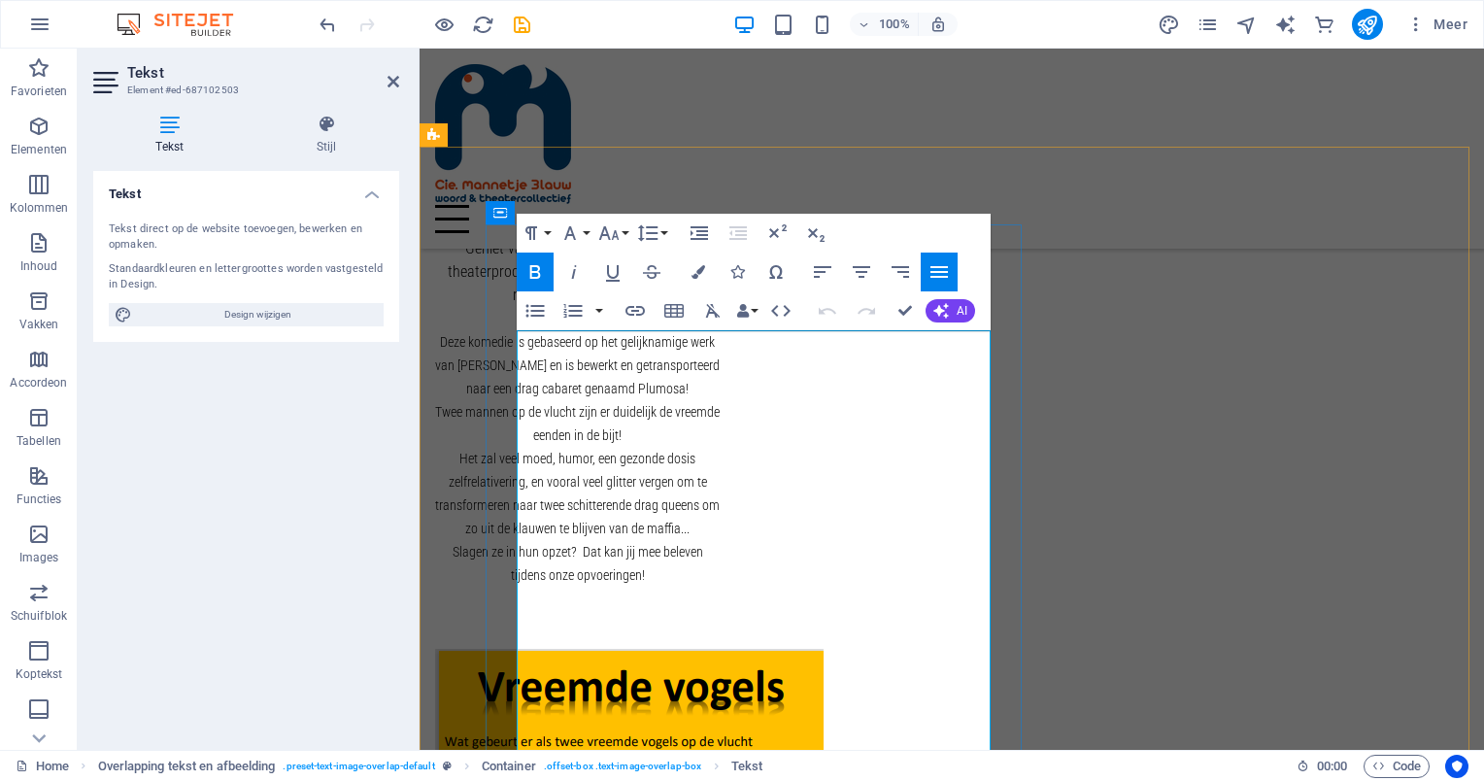
drag, startPoint x: 521, startPoint y: 341, endPoint x: 622, endPoint y: 341, distance: 101.0
click at [618, 233] on icon "button" at bounding box center [608, 232] width 23 height 23
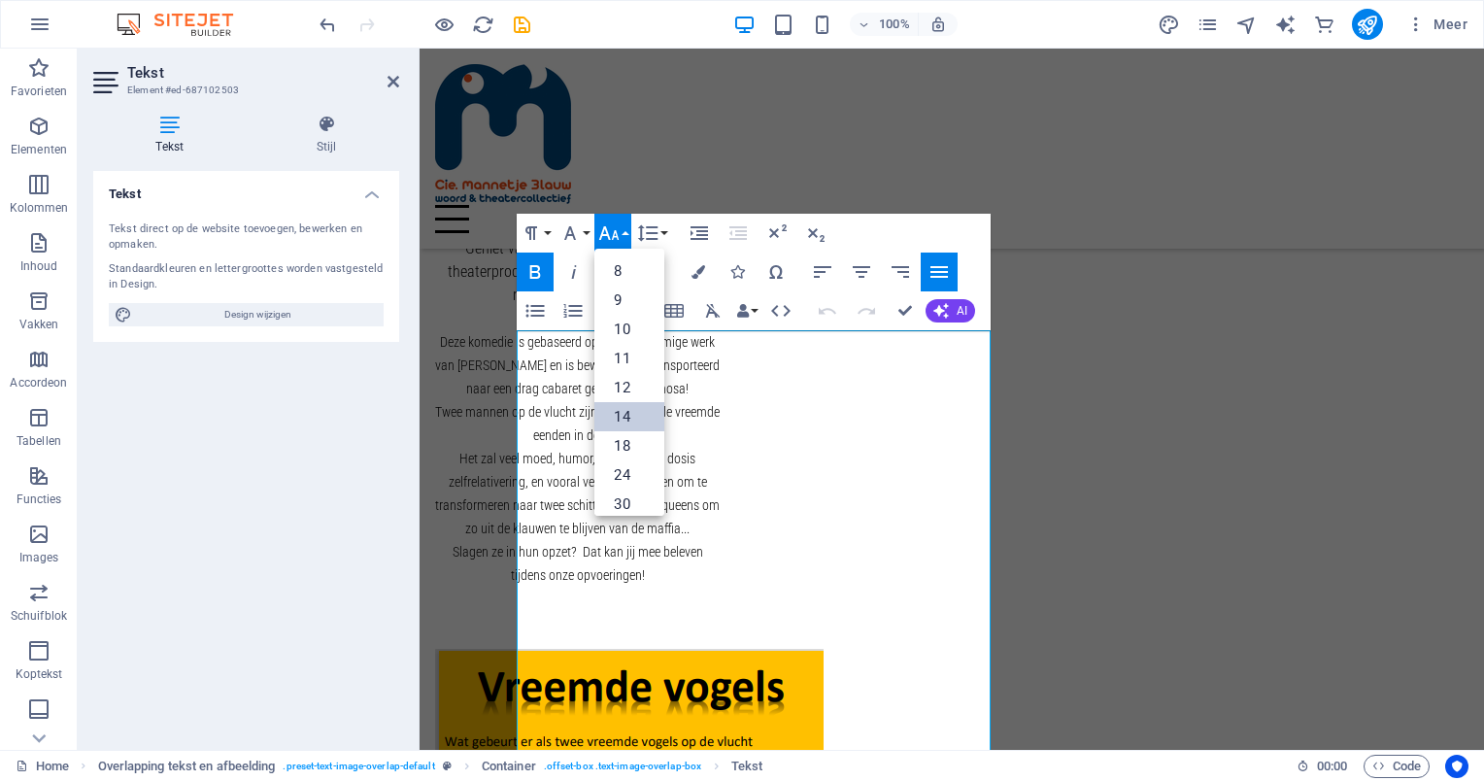
click at [641, 416] on link "14" at bounding box center [629, 416] width 70 height 29
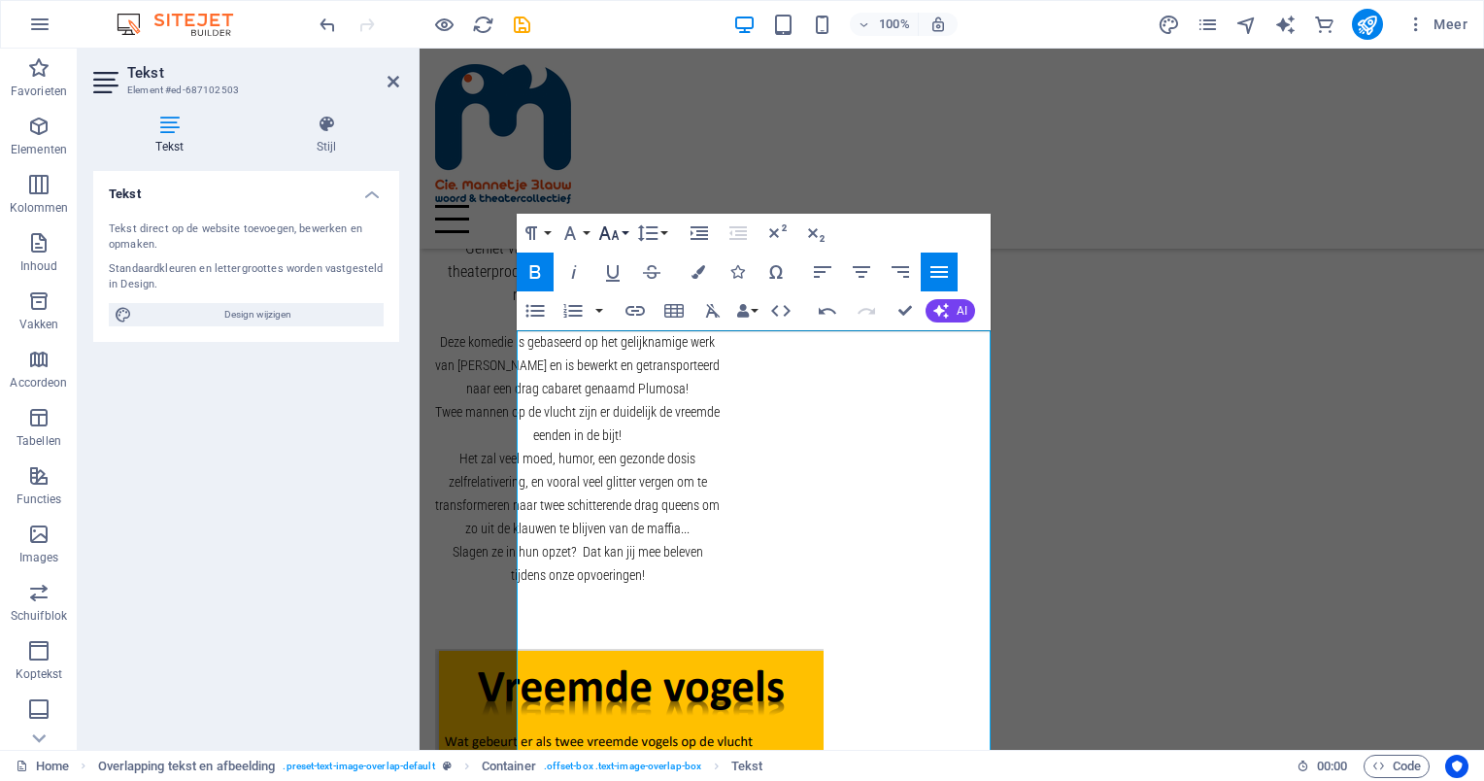
click at [621, 229] on icon "button" at bounding box center [608, 232] width 23 height 23
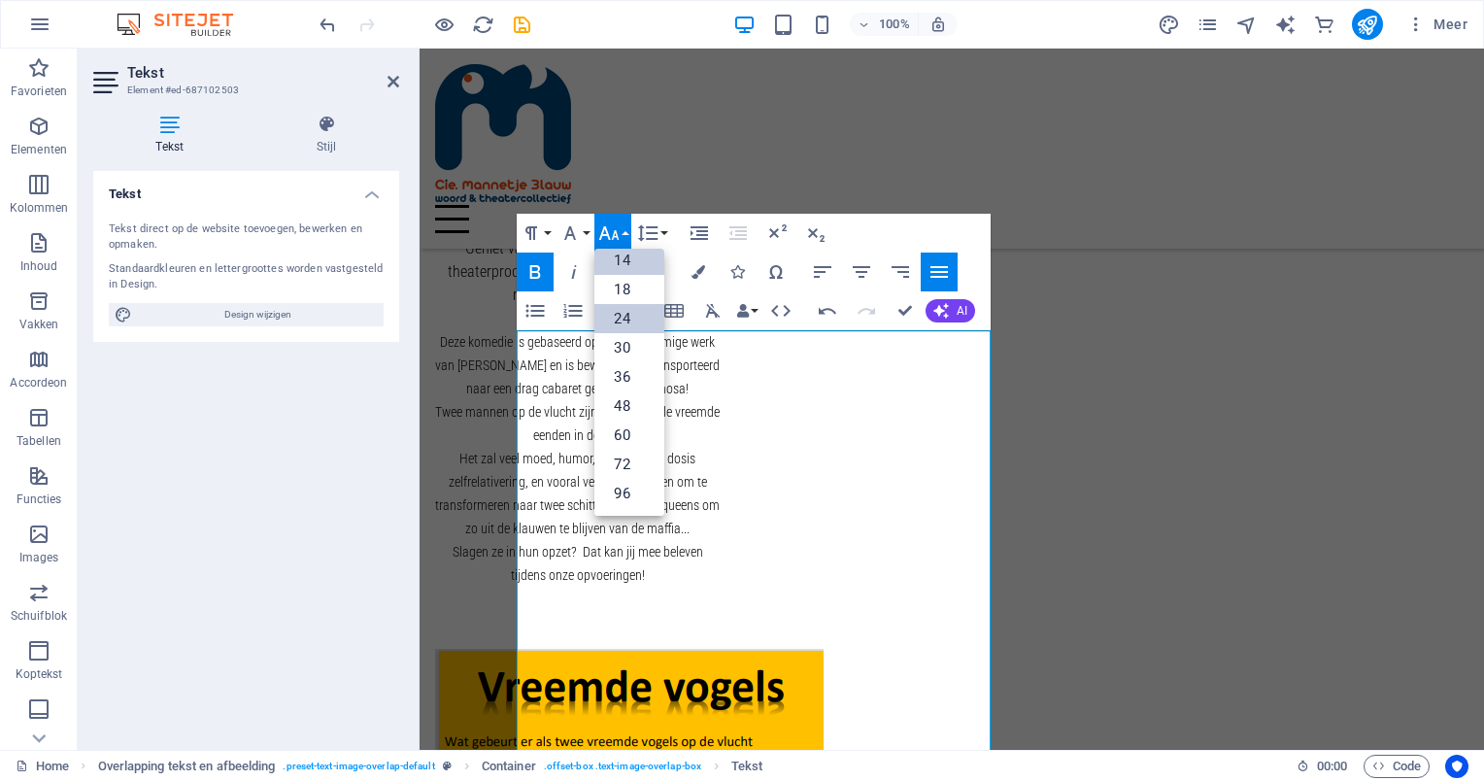
scroll to position [155, 0]
click at [642, 314] on link "24" at bounding box center [629, 319] width 70 height 29
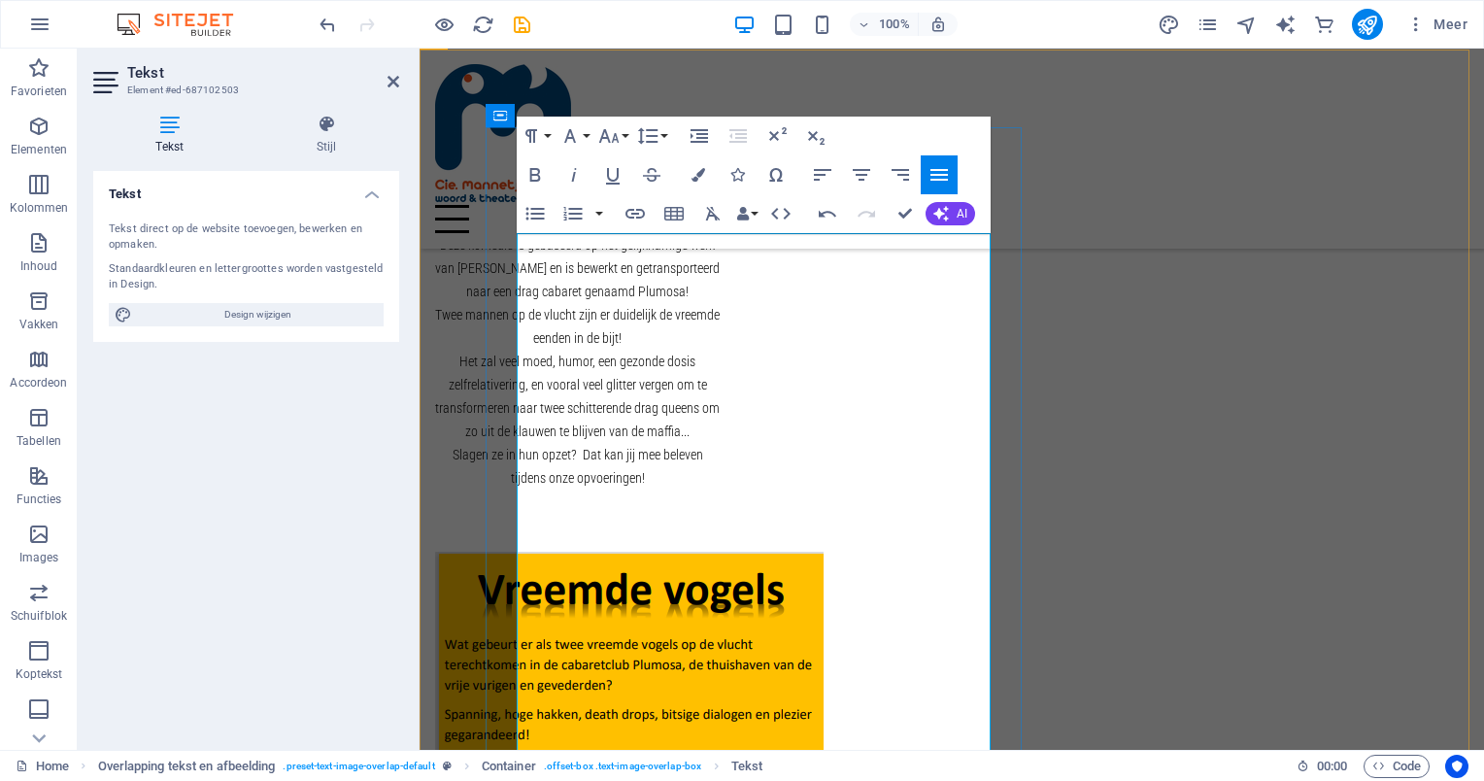
drag, startPoint x: 518, startPoint y: 512, endPoint x: 626, endPoint y: 511, distance: 107.8
click at [623, 133] on button "Font Size" at bounding box center [612, 136] width 37 height 39
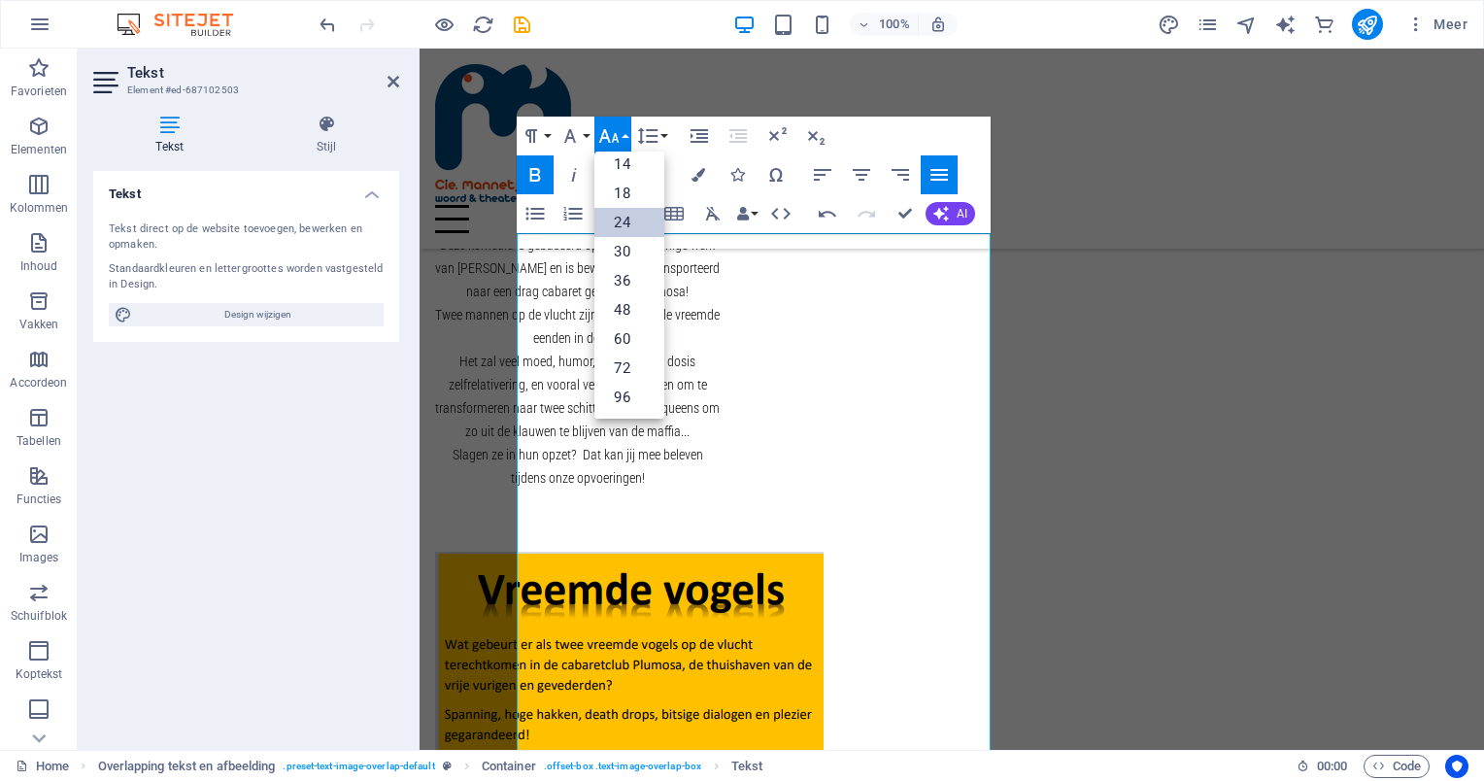
click at [629, 213] on link "24" at bounding box center [629, 222] width 70 height 29
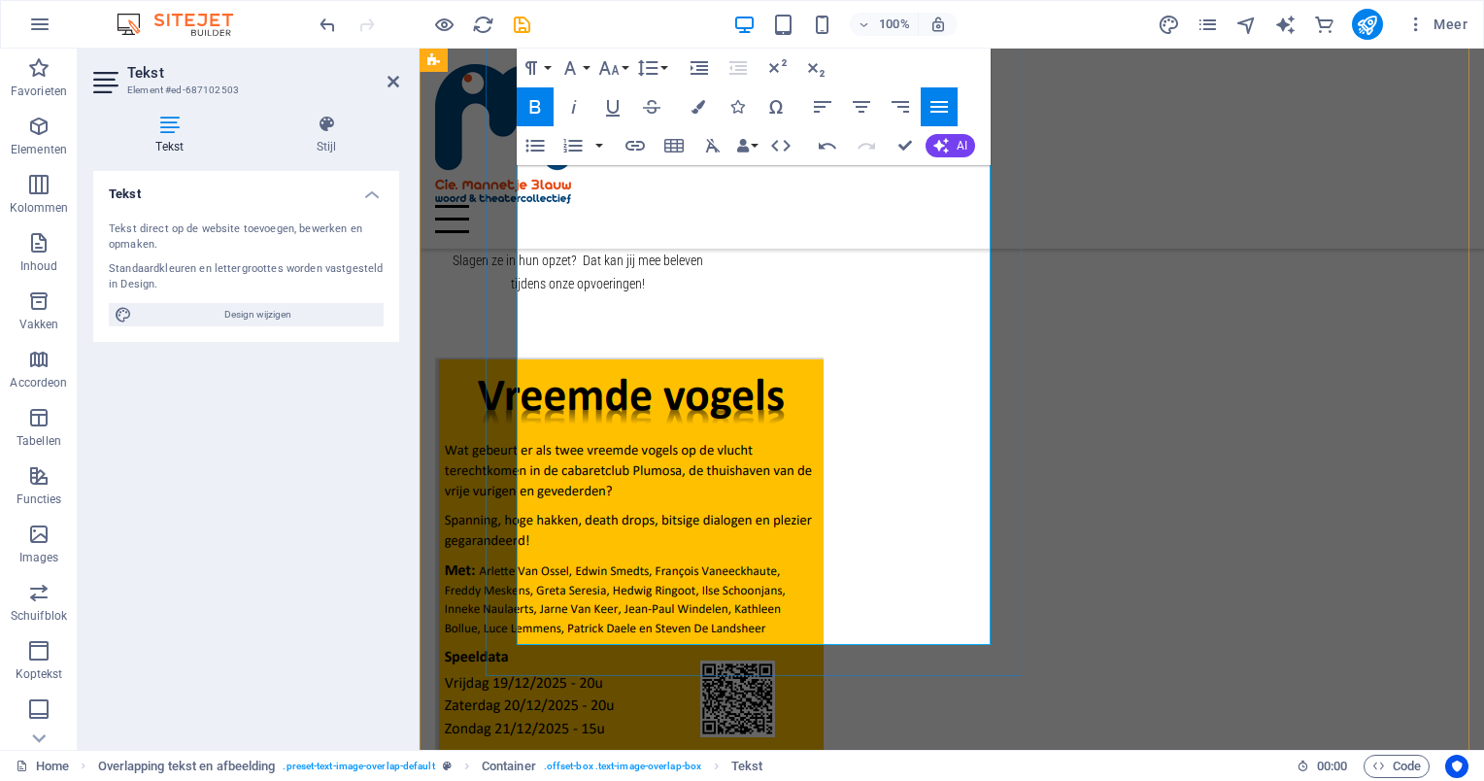
scroll to position [979, 0]
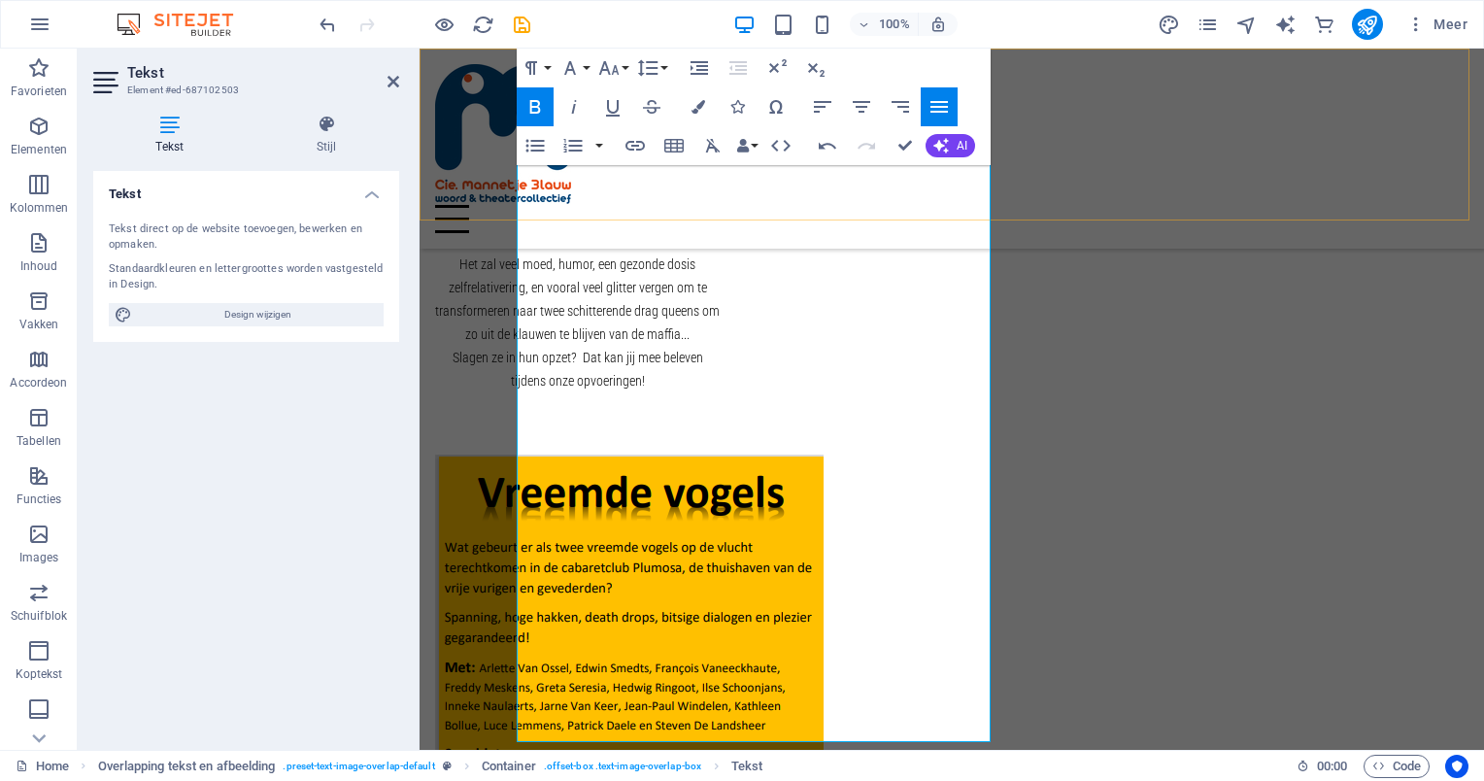
click at [1115, 114] on div "Home About us Projects Contact" at bounding box center [952, 149] width 1065 height 200
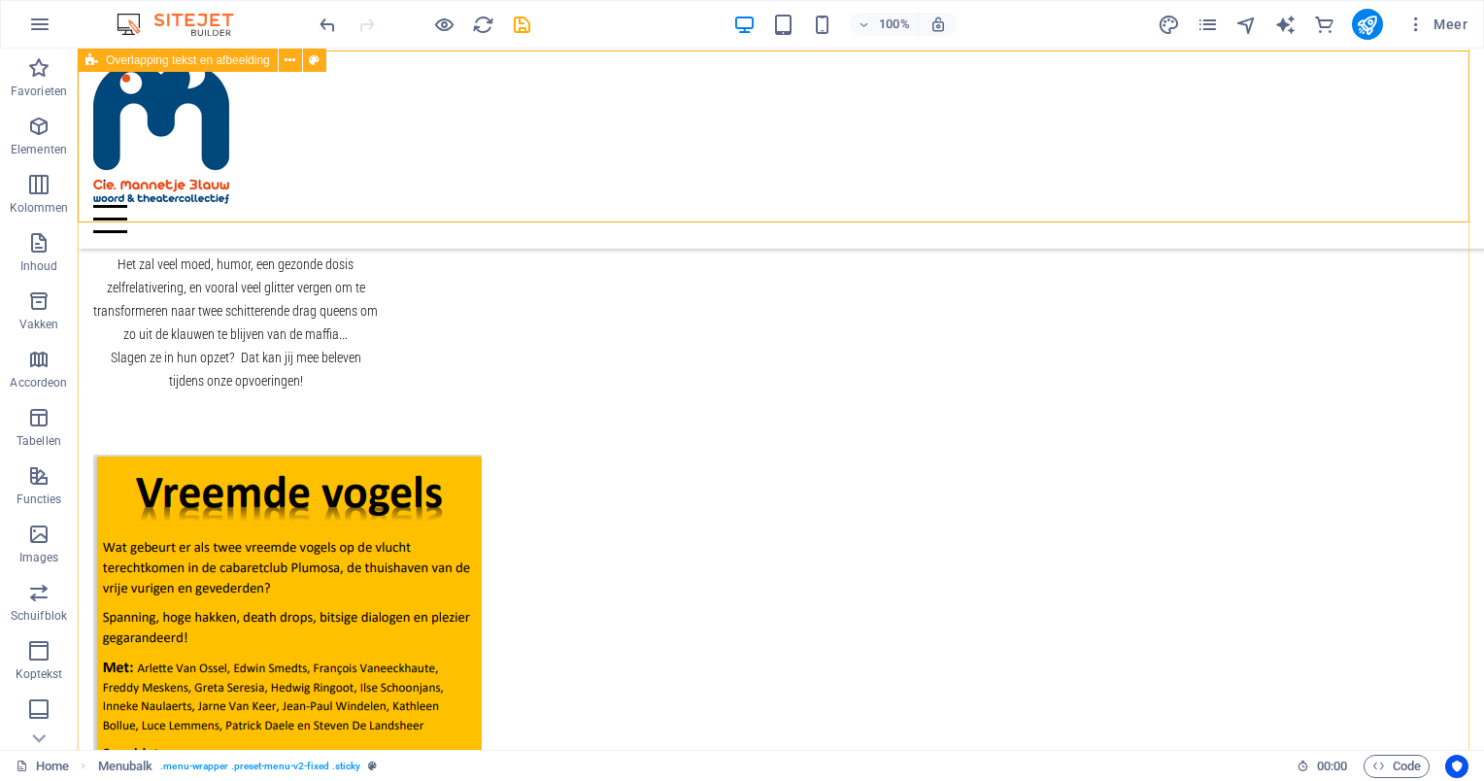
scroll to position [882, 0]
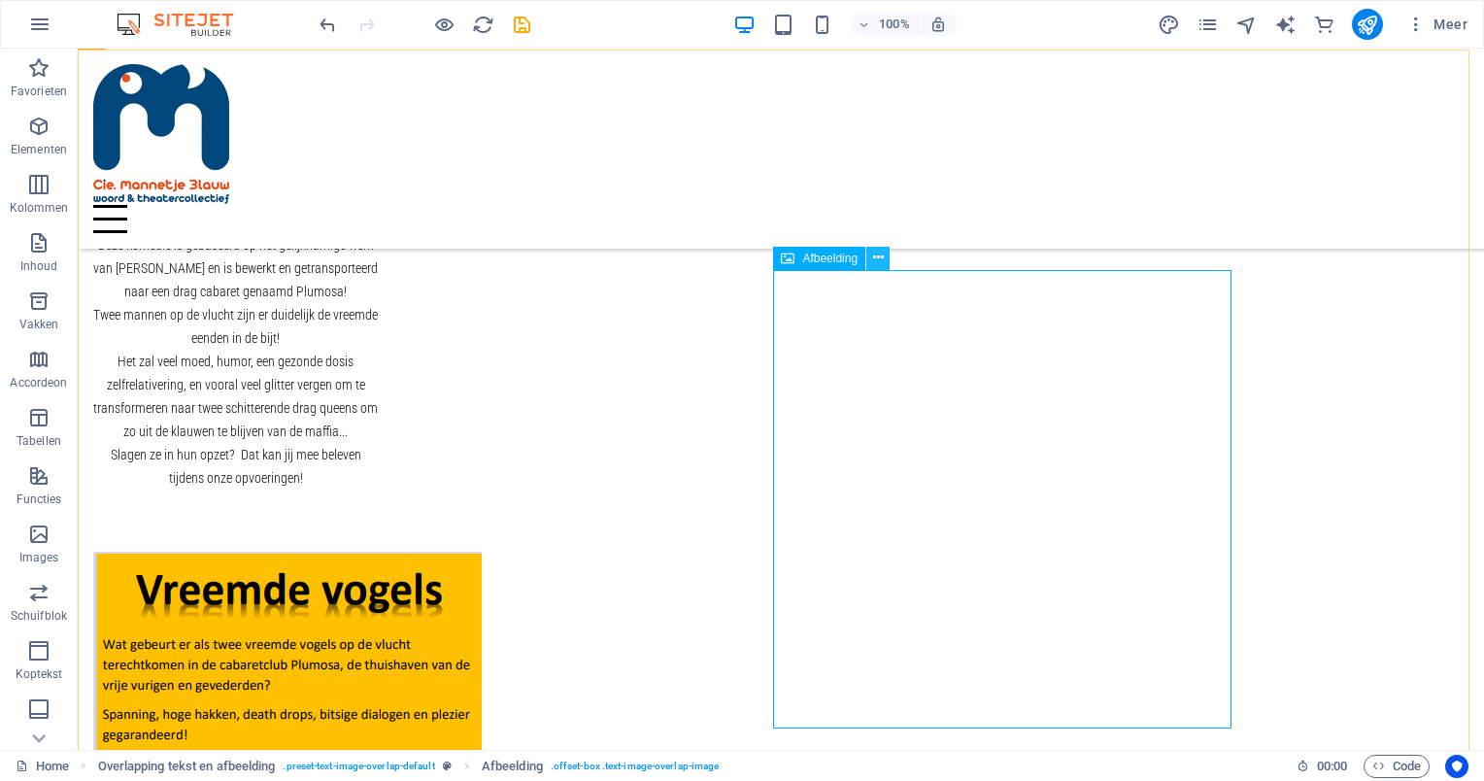
click at [875, 255] on icon at bounding box center [878, 258] width 11 height 20
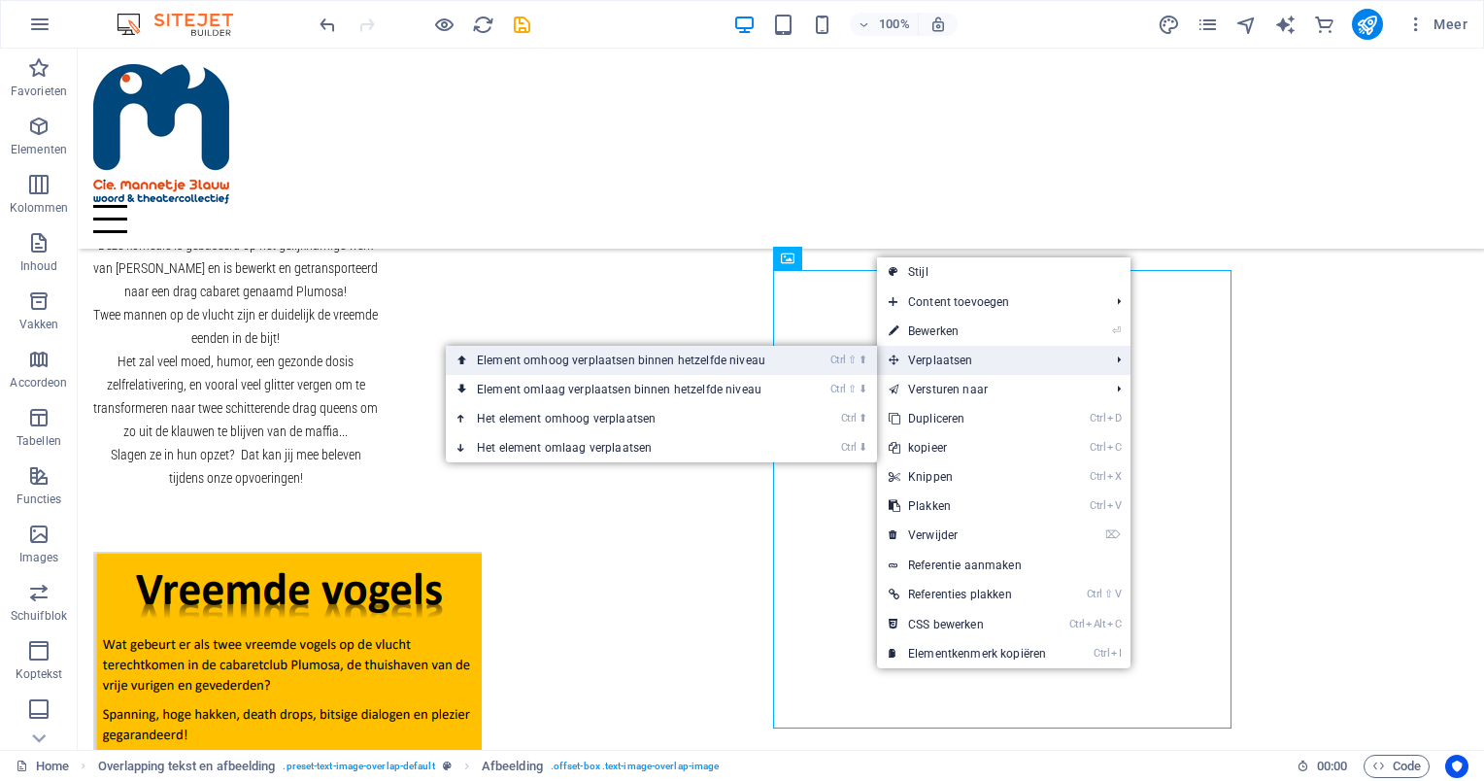
click at [761, 363] on link "Ctrl ⇧ ⬆ Element omhoog verplaatsen binnen hetzelfde niveau" at bounding box center [625, 360] width 358 height 29
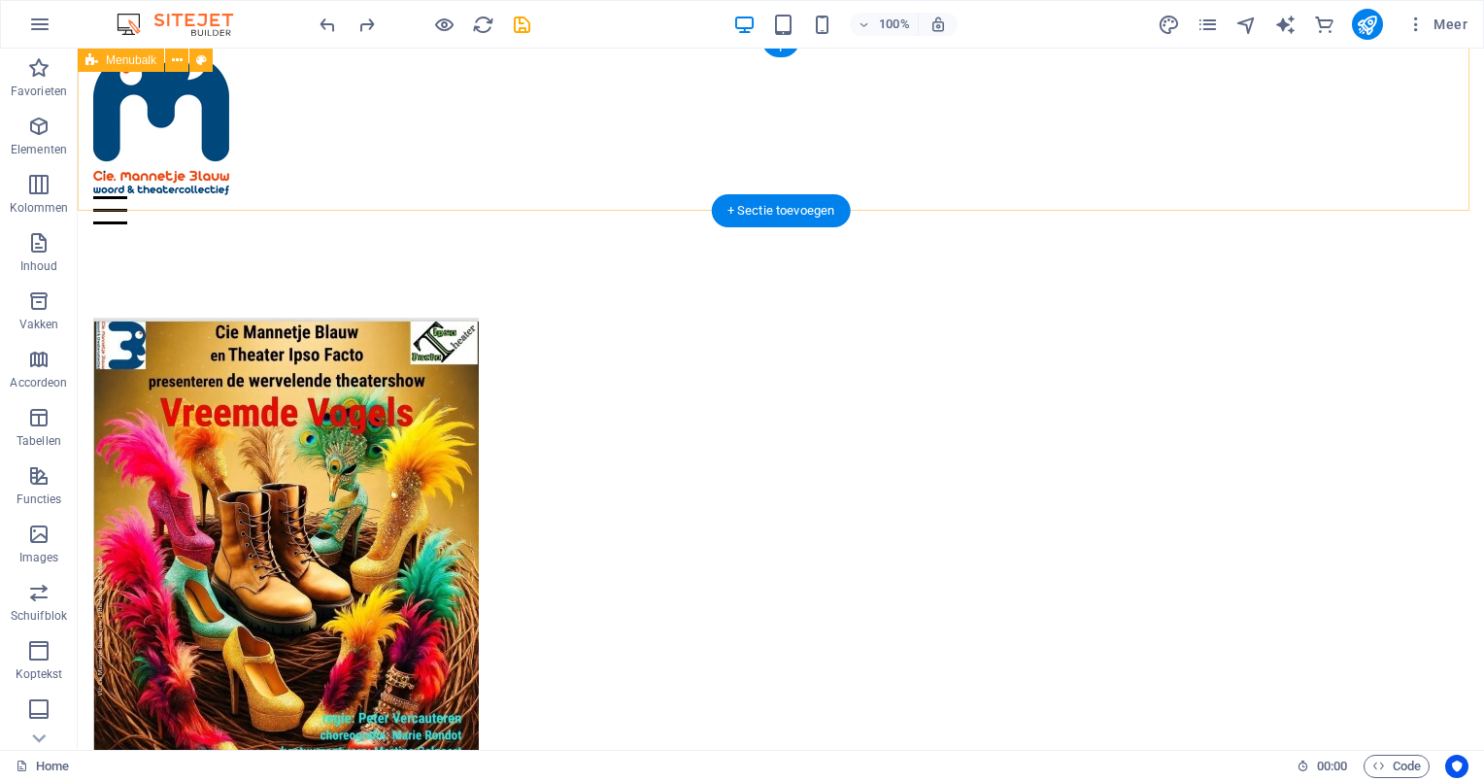
scroll to position [8, 0]
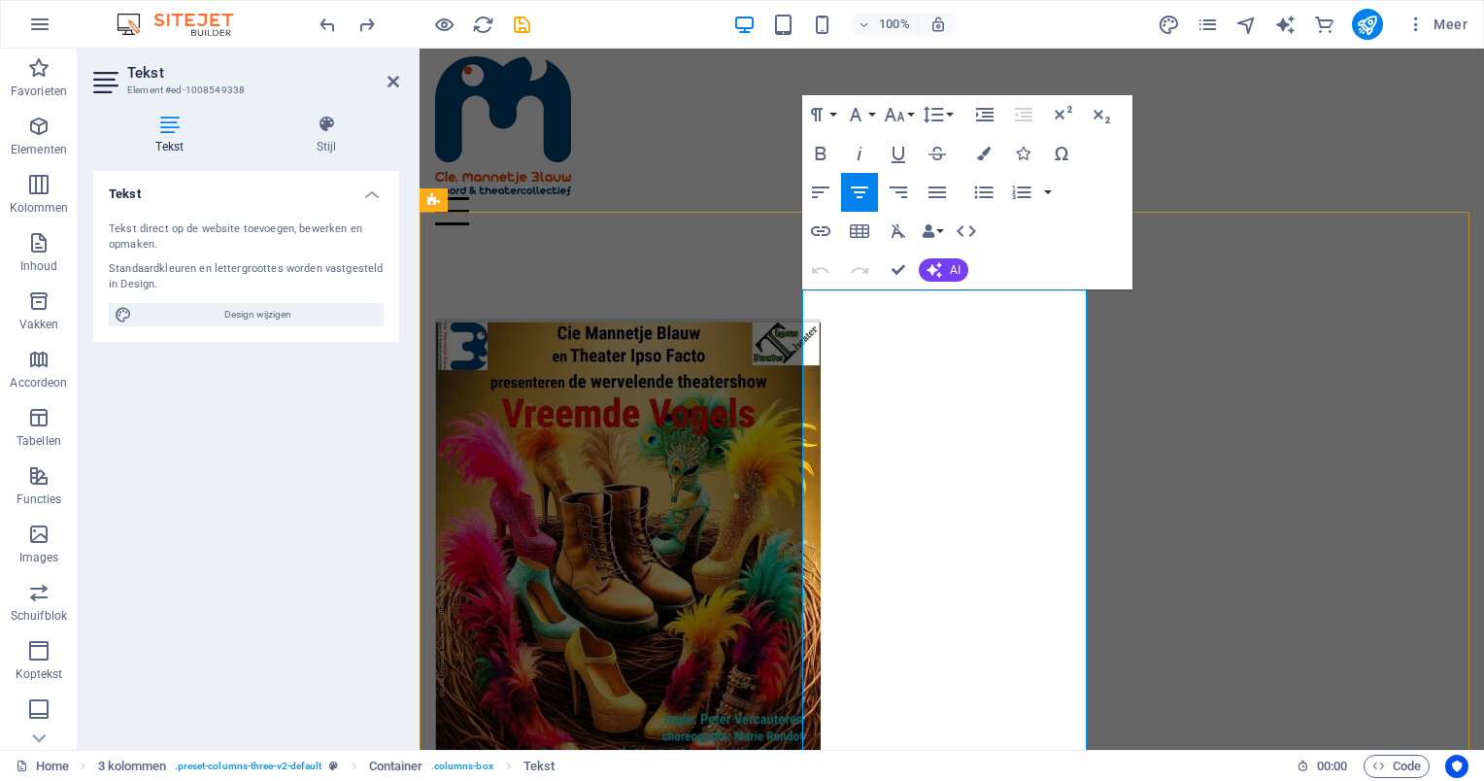
drag, startPoint x: 850, startPoint y: 307, endPoint x: 1011, endPoint y: 311, distance: 161.3
drag, startPoint x: 843, startPoint y: 307, endPoint x: 1047, endPoint y: 305, distance: 204.0
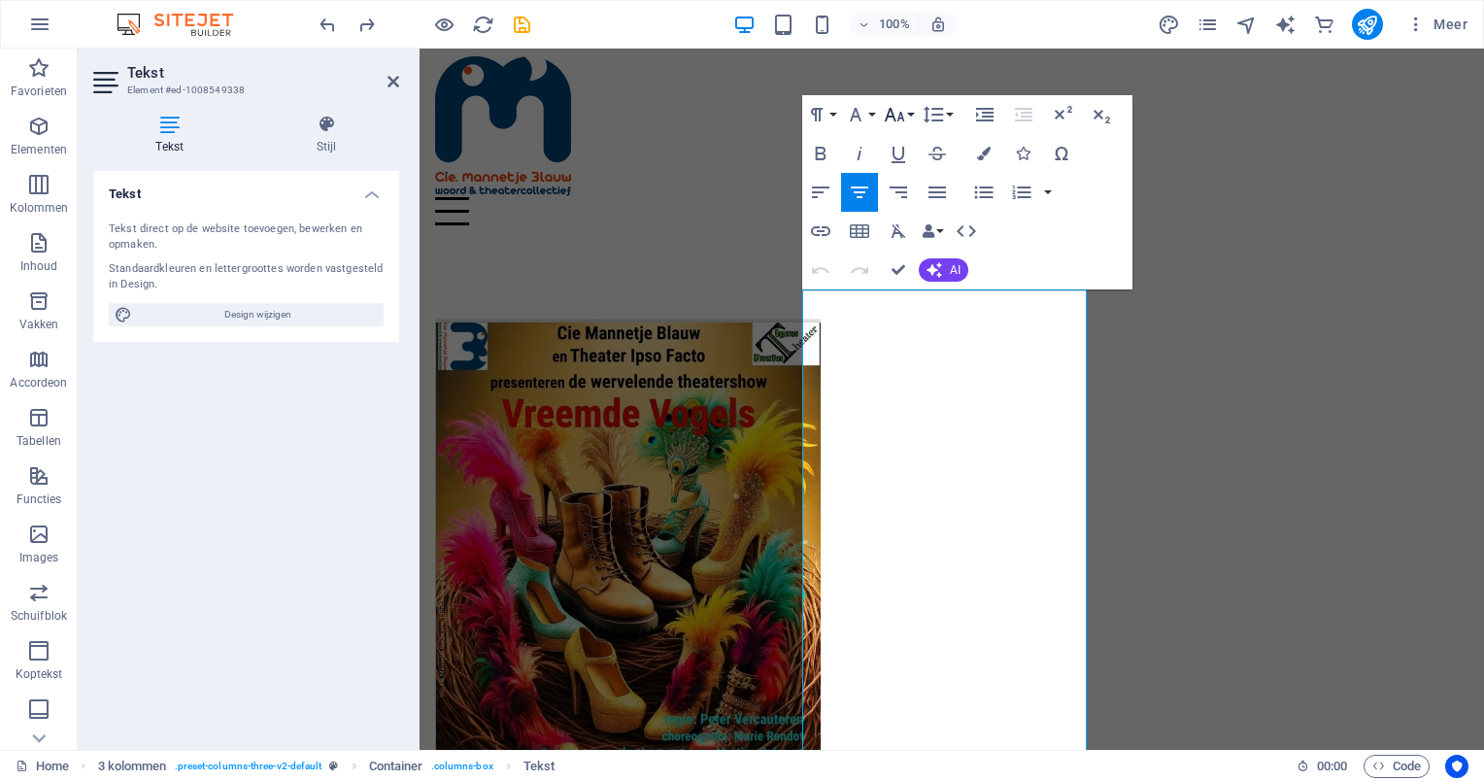
click at [907, 116] on button "Font Size" at bounding box center [898, 114] width 37 height 39
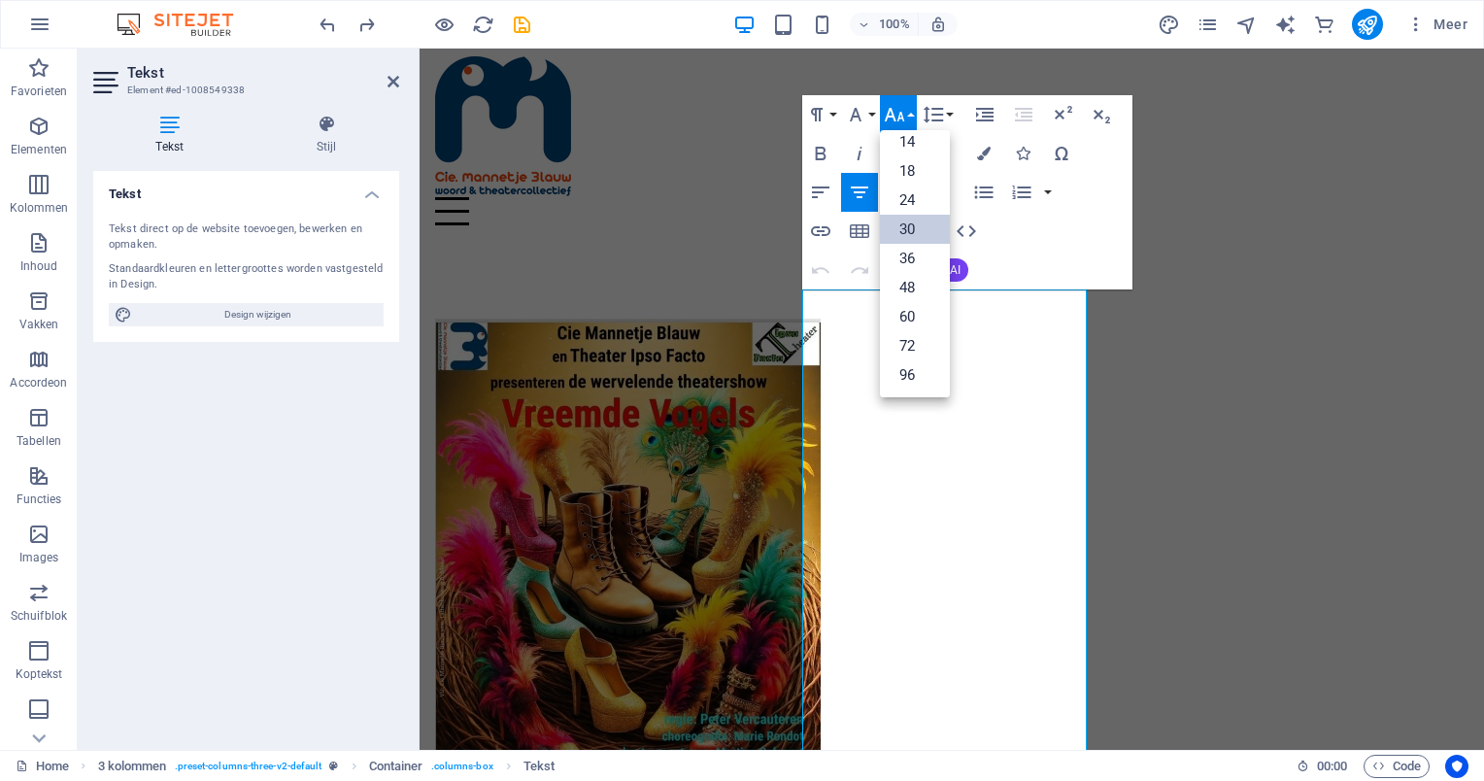
scroll to position [155, 0]
click at [907, 116] on button "Font Size" at bounding box center [898, 114] width 37 height 39
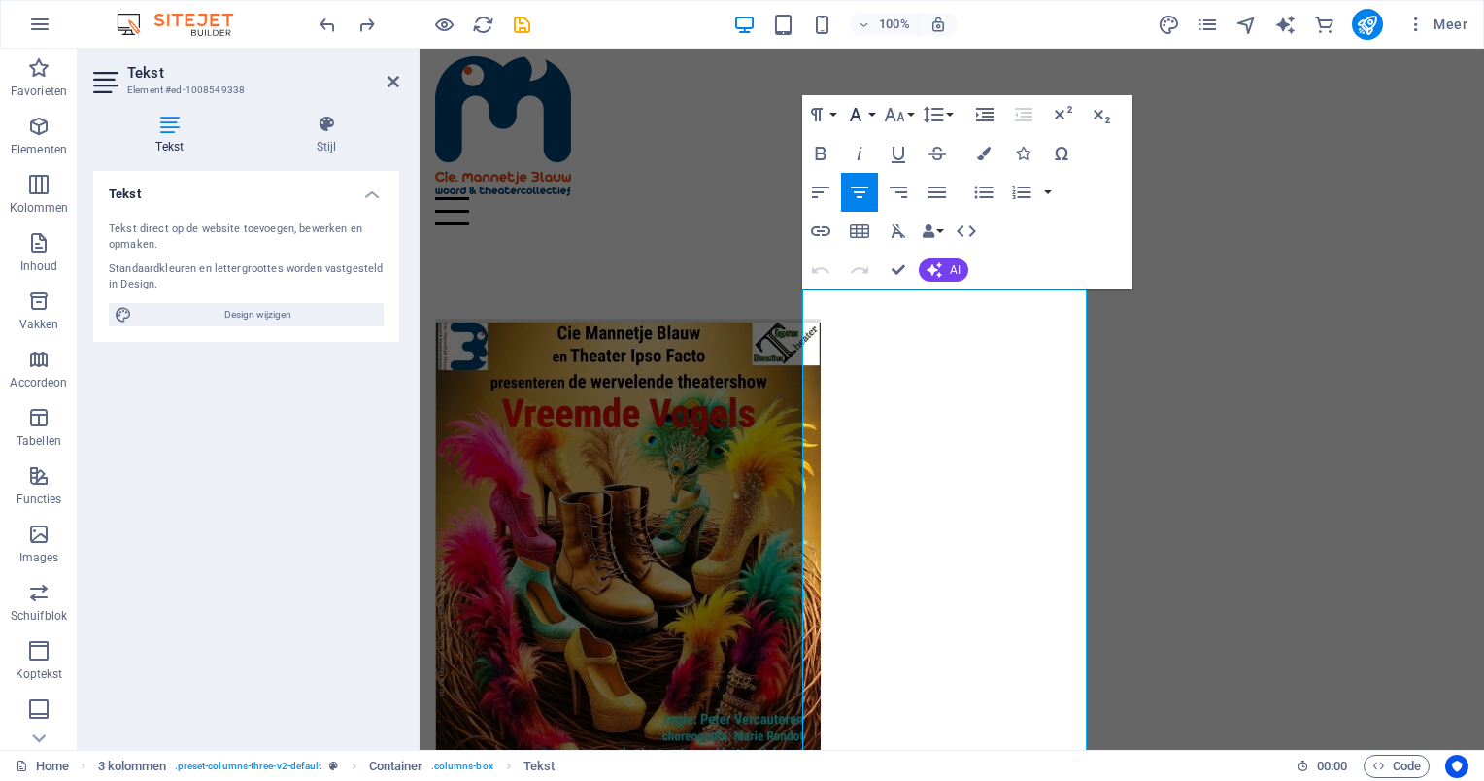
click at [866, 109] on icon "button" at bounding box center [855, 114] width 23 height 23
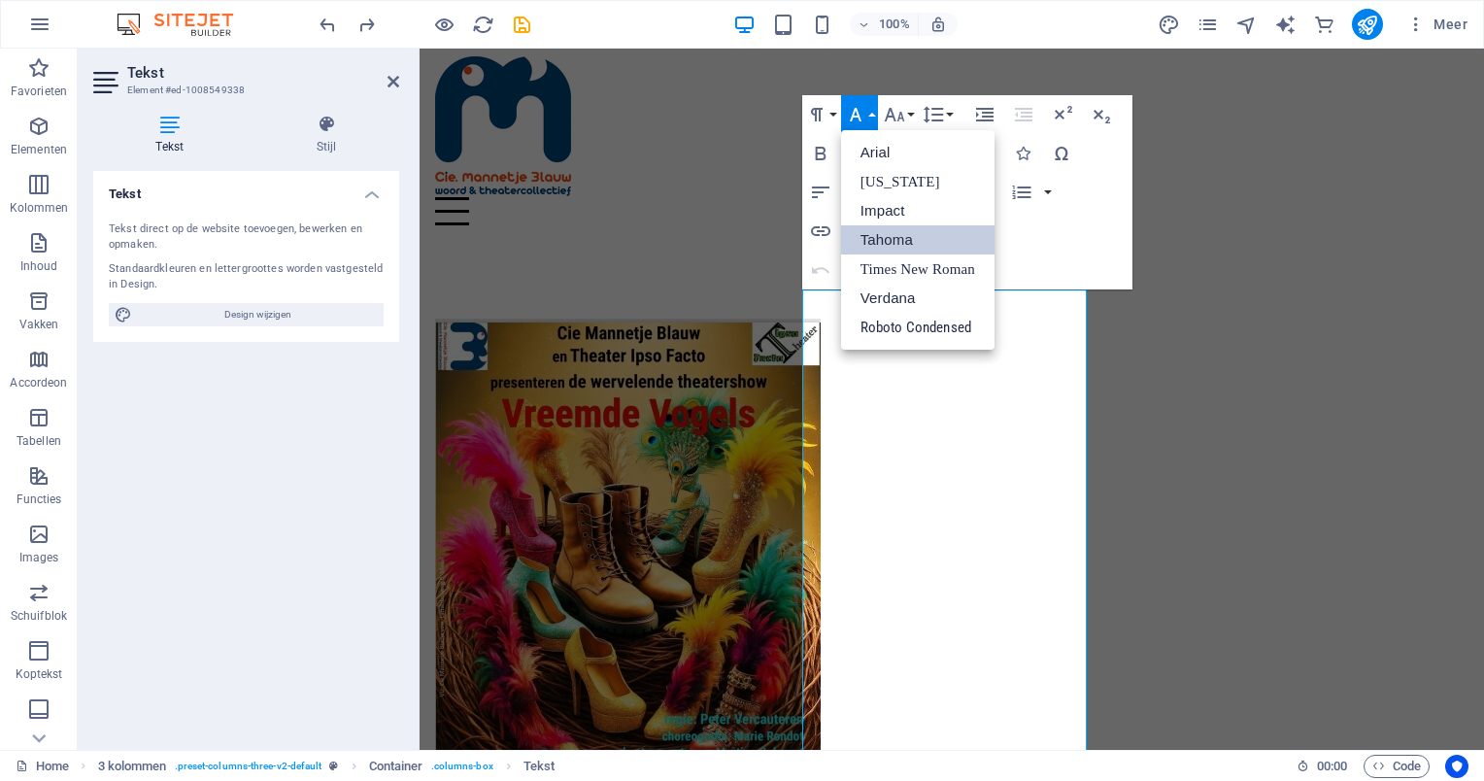
scroll to position [0, 0]
click at [835, 113] on button "Paragraph Format" at bounding box center [820, 114] width 37 height 39
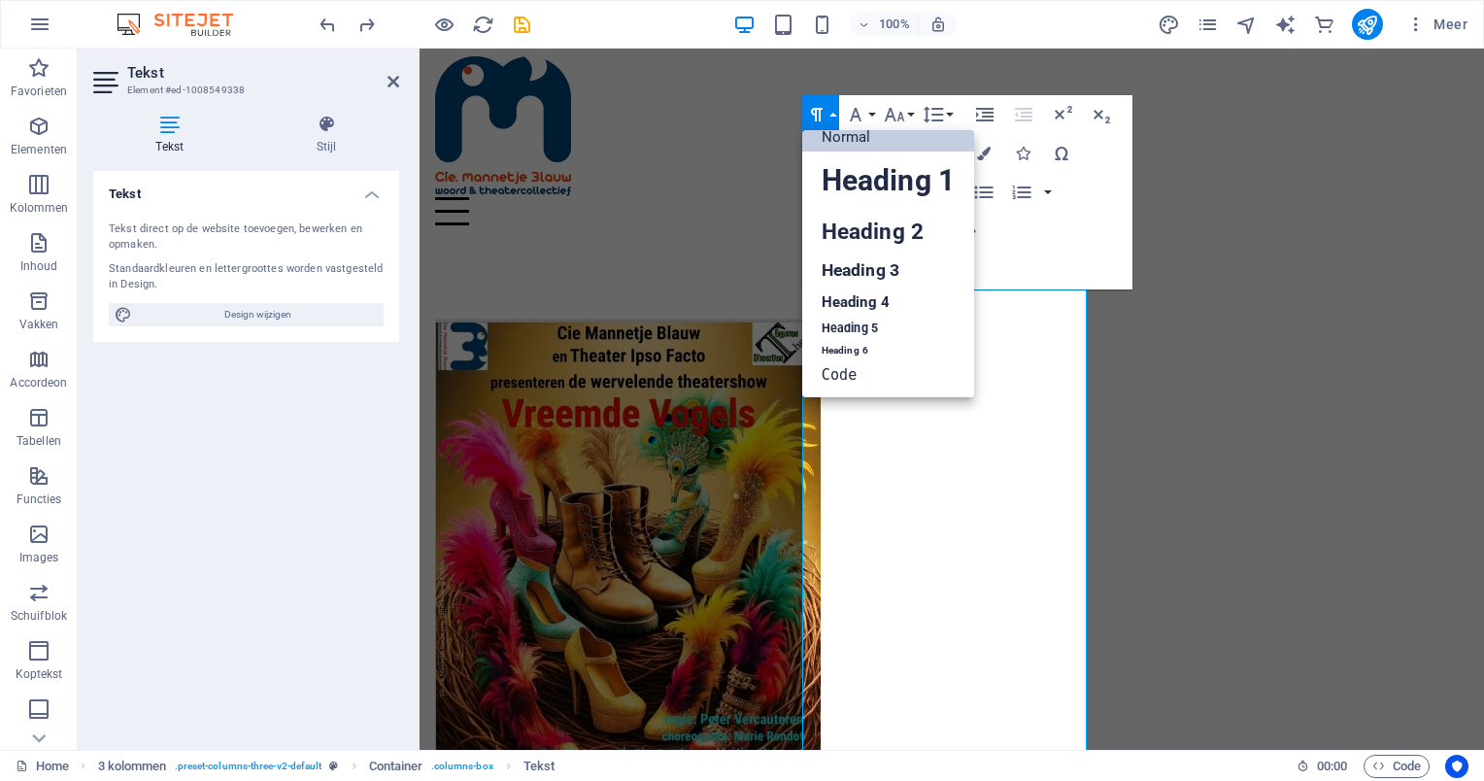
scroll to position [16, 0]
click at [914, 78] on div "Home About us Projects Contact" at bounding box center [952, 141] width 1065 height 200
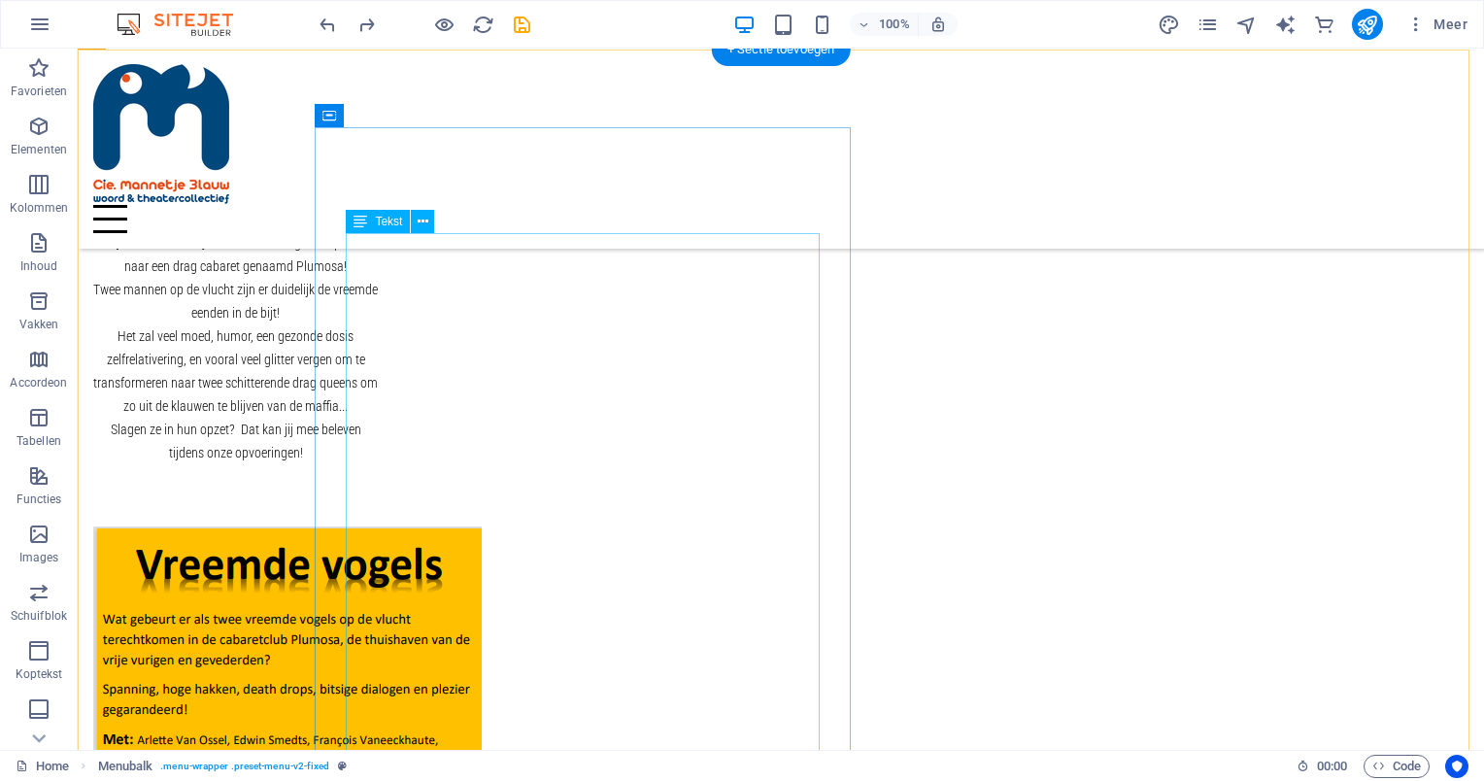
scroll to position [979, 0]
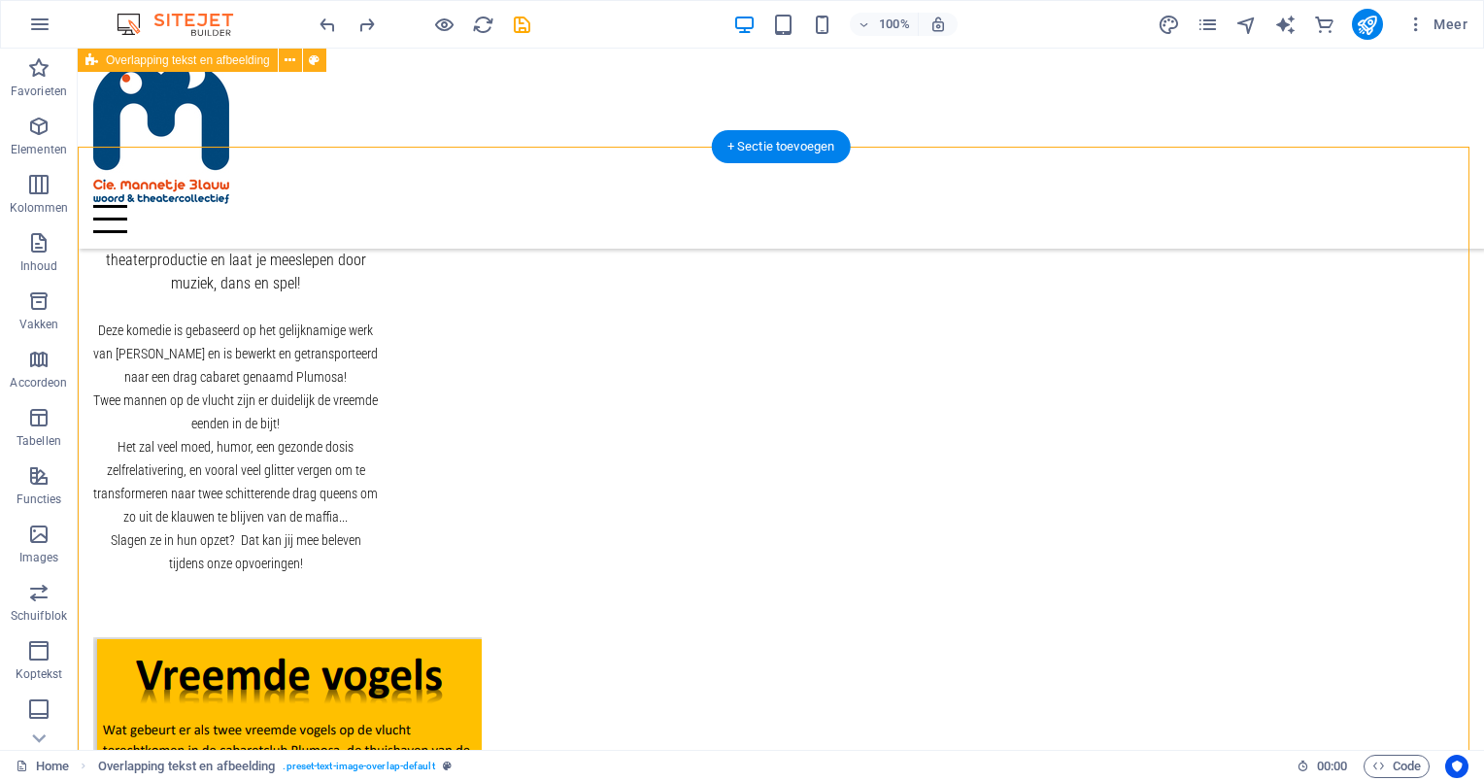
scroll to position [785, 0]
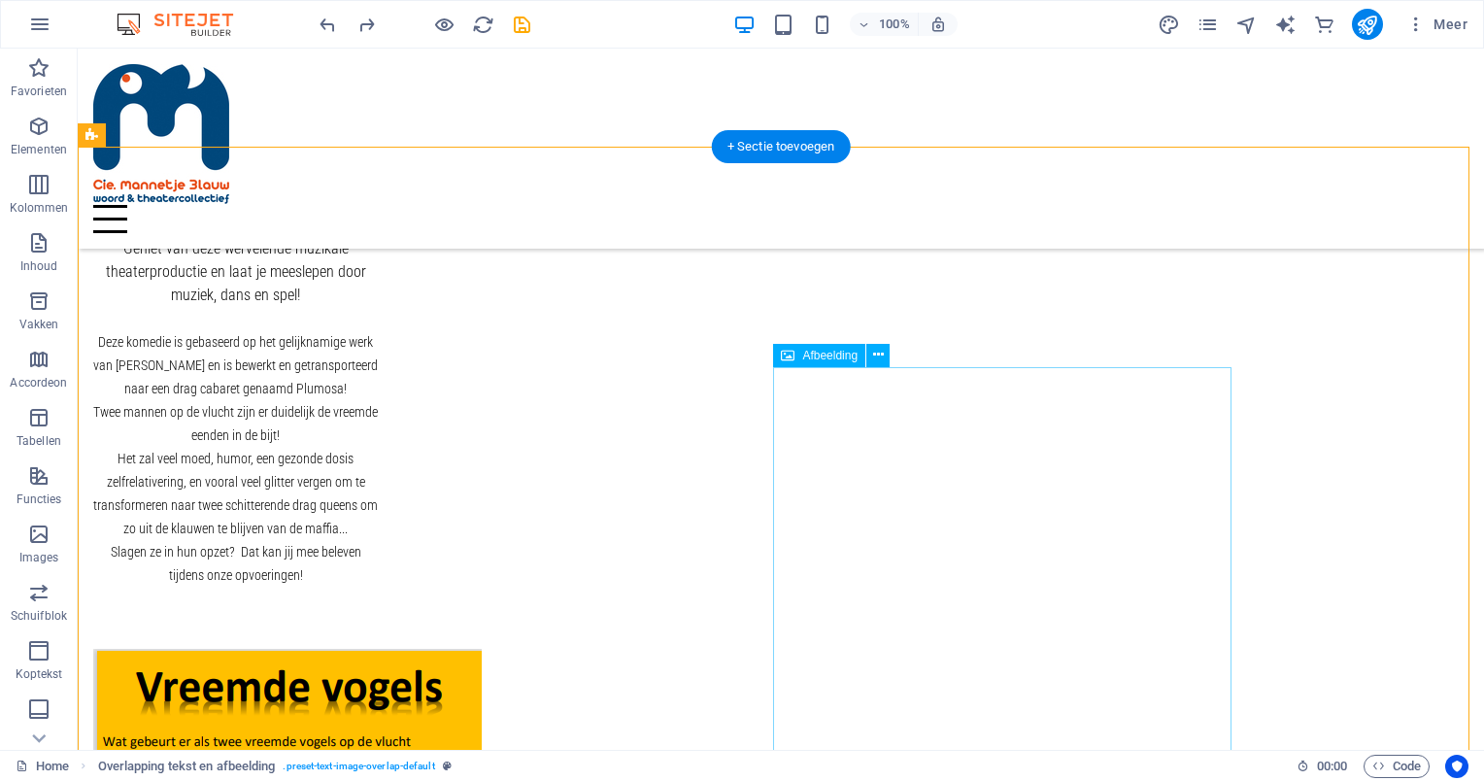
click at [879, 351] on icon at bounding box center [878, 355] width 11 height 20
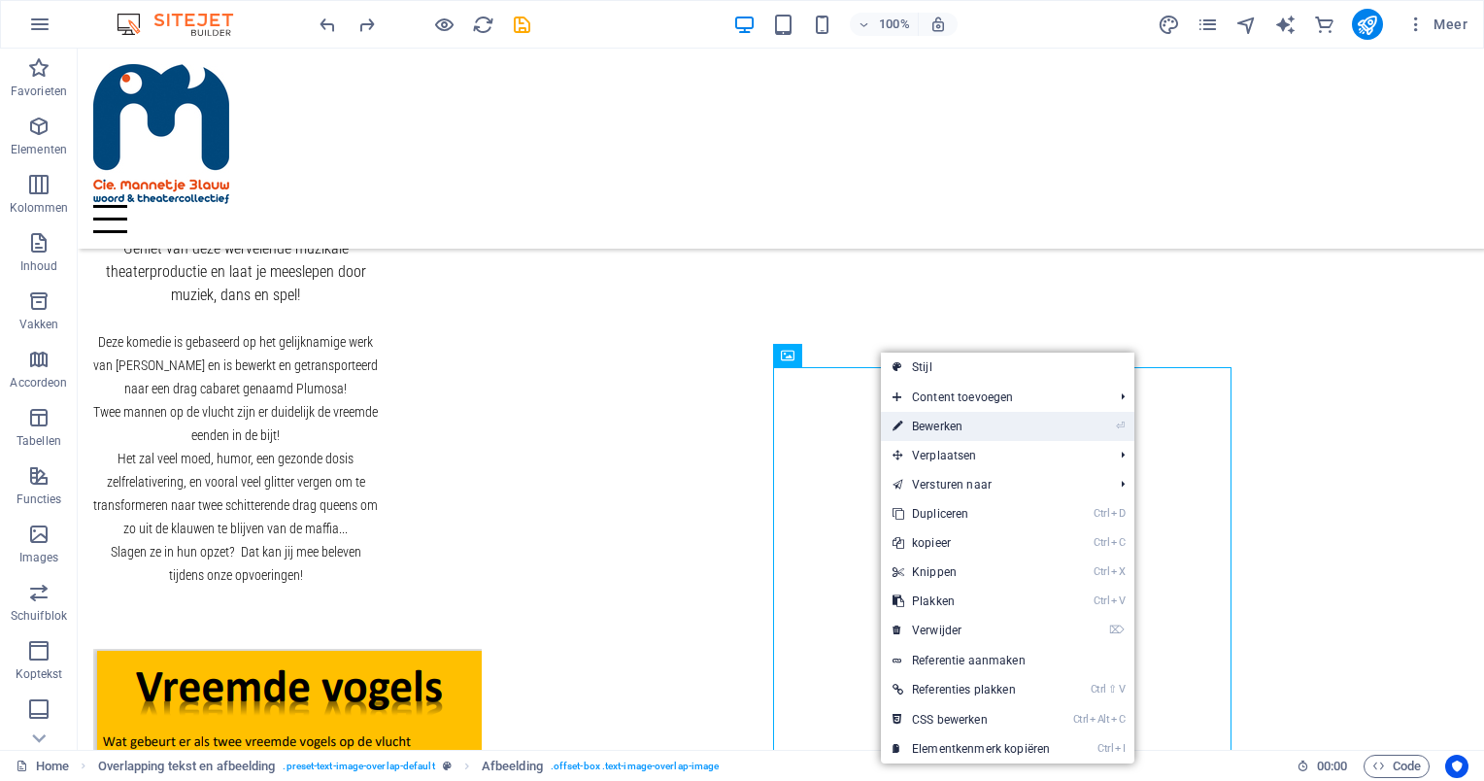
click at [935, 423] on link "⏎ Bewerken" at bounding box center [971, 426] width 181 height 29
select select "%"
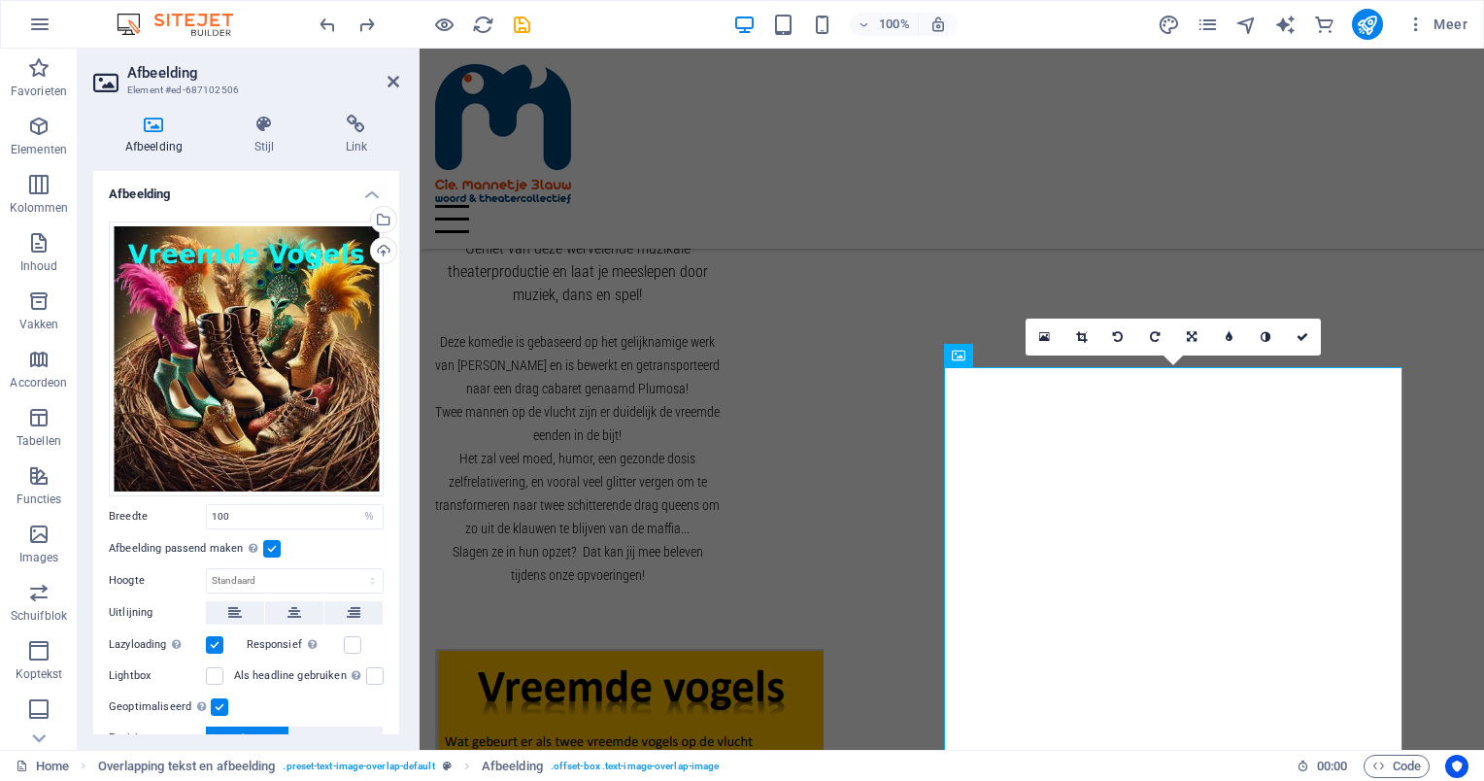
click at [158, 130] on icon at bounding box center [153, 124] width 121 height 19
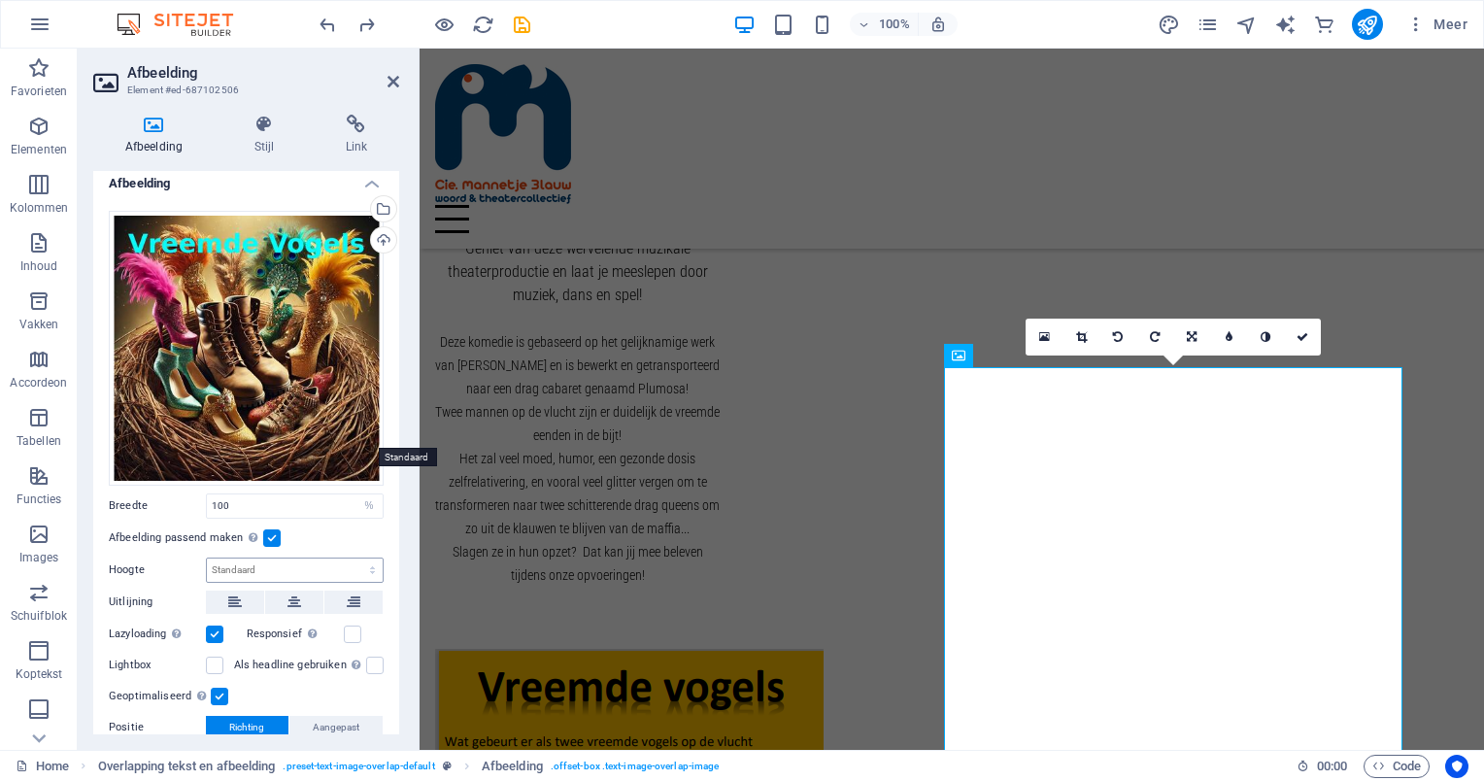
scroll to position [0, 0]
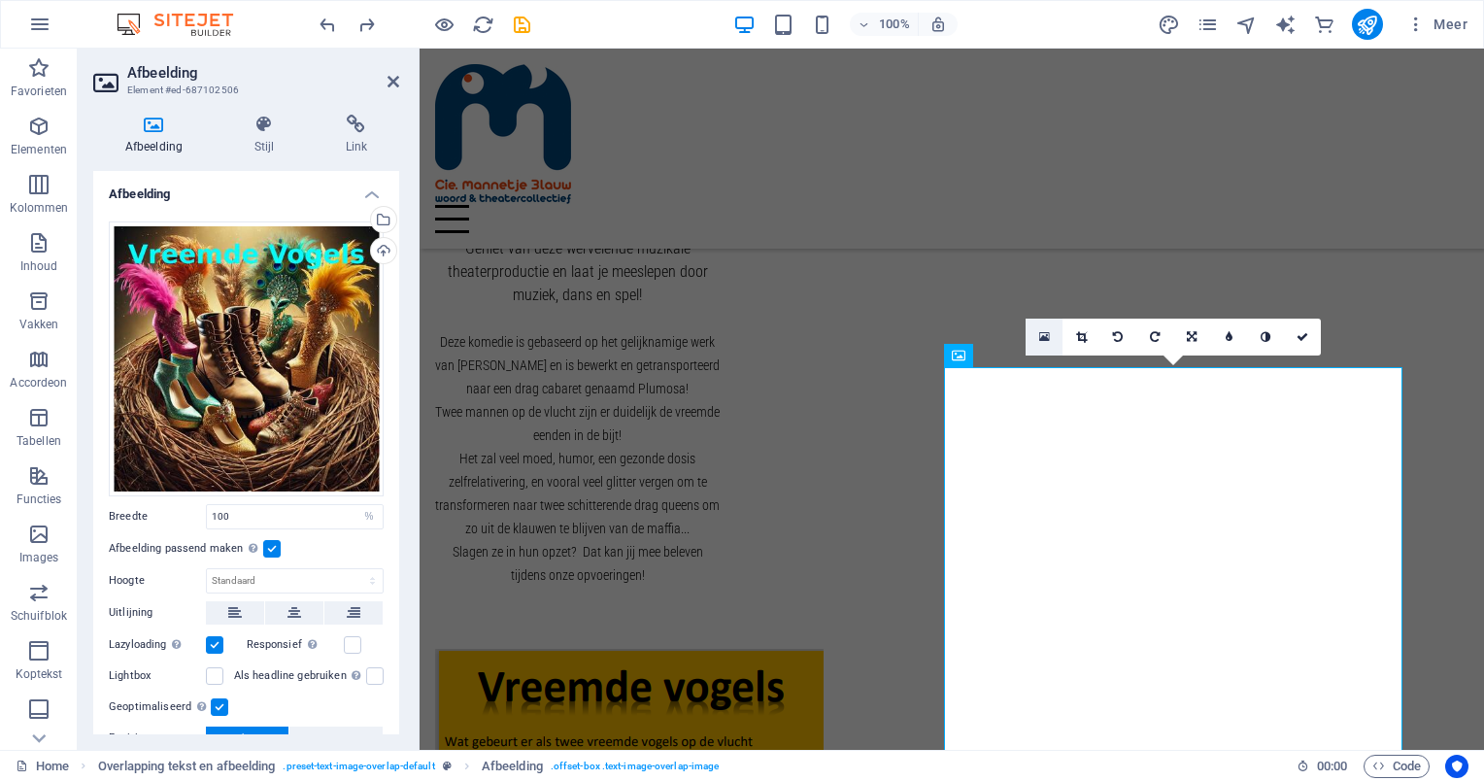
click at [1046, 334] on icon at bounding box center [1044, 337] width 11 height 14
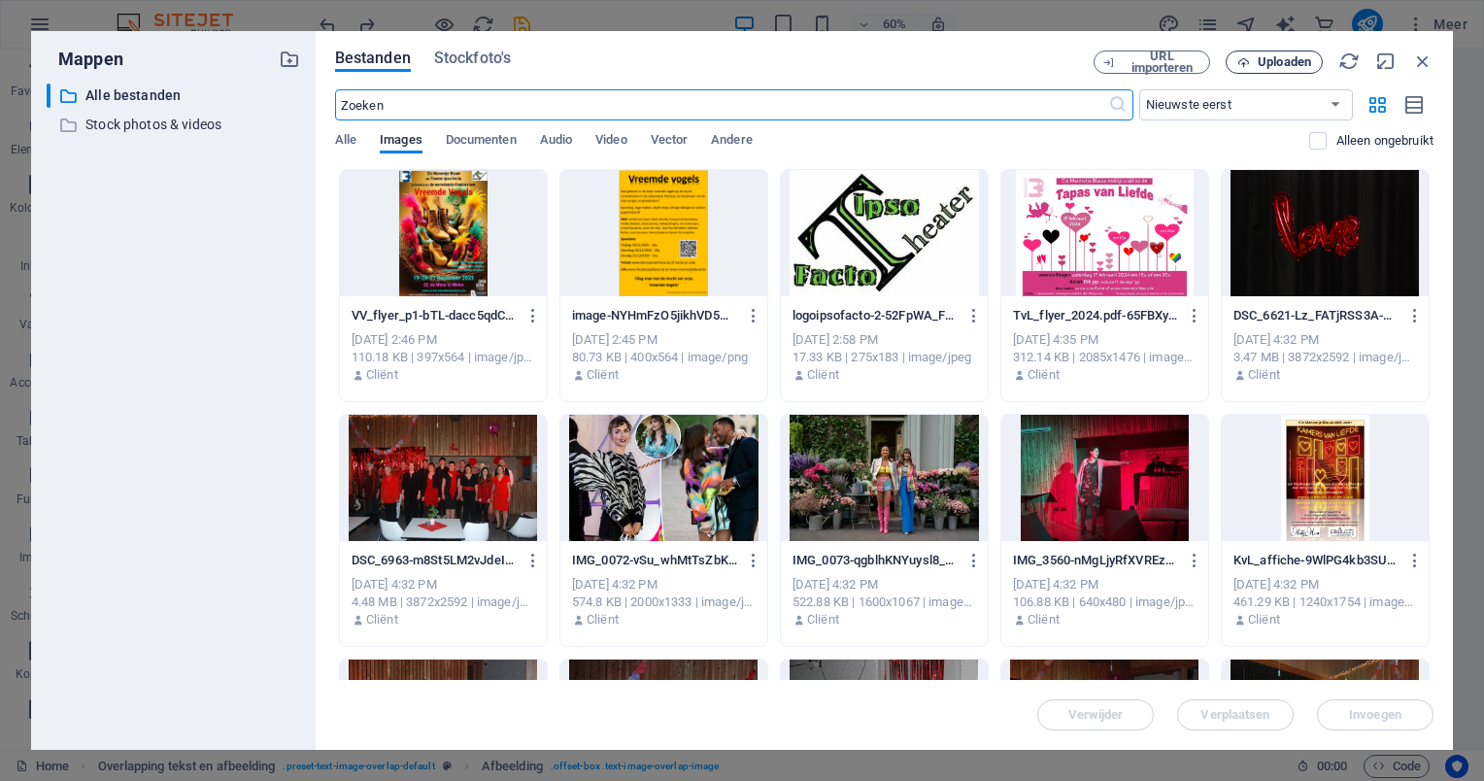
click at [1273, 56] on span "Uploaden" at bounding box center [1284, 62] width 53 height 12
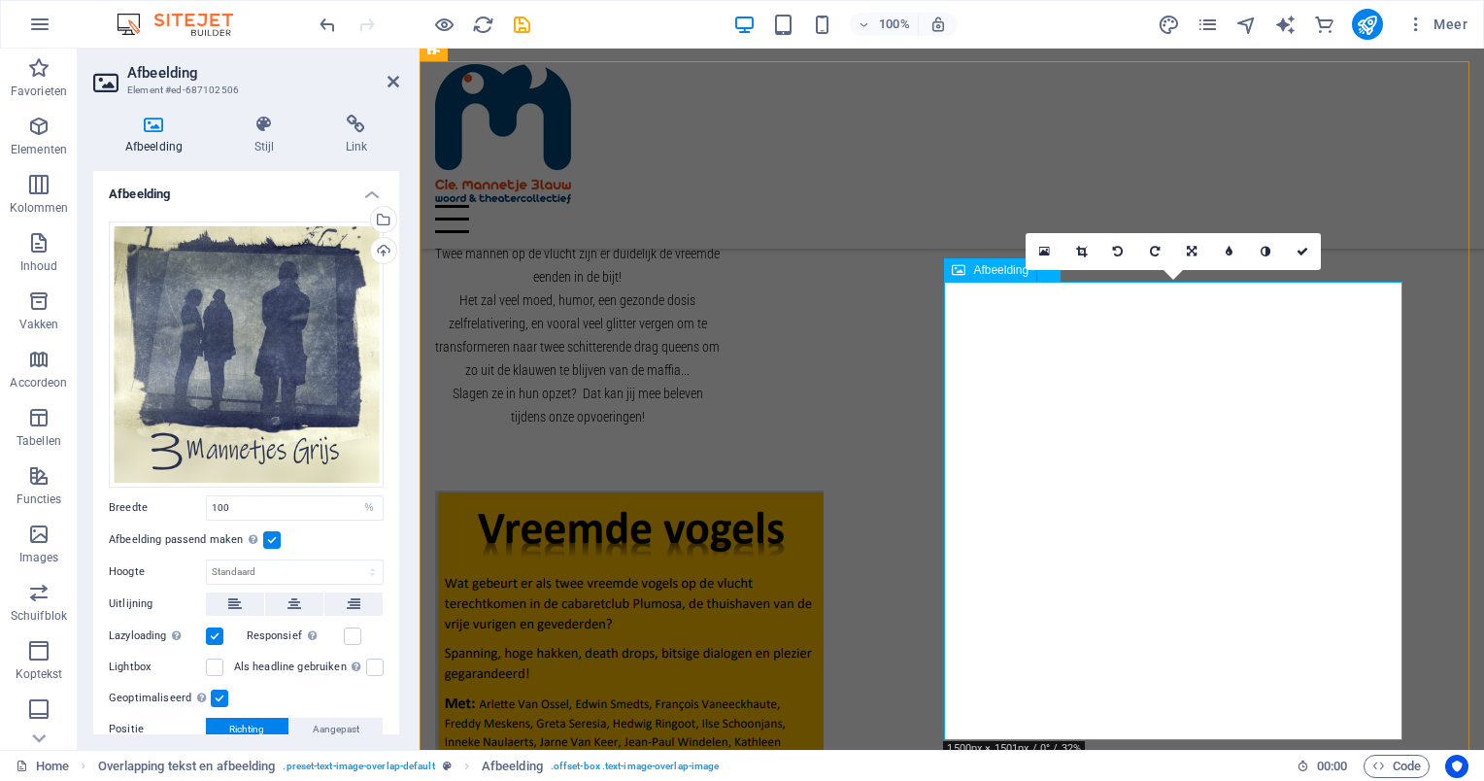
scroll to position [979, 0]
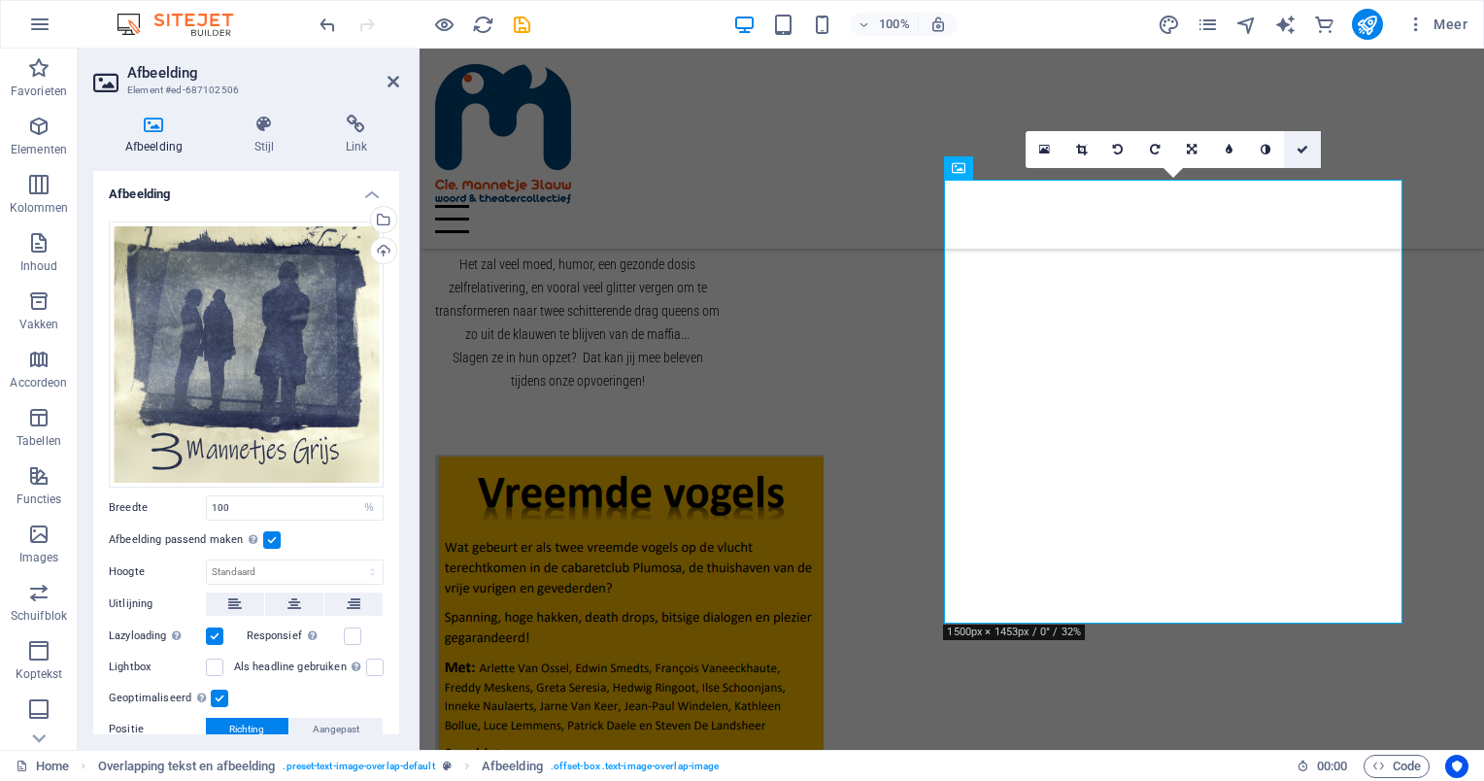
click at [1306, 150] on icon at bounding box center [1303, 150] width 12 height 12
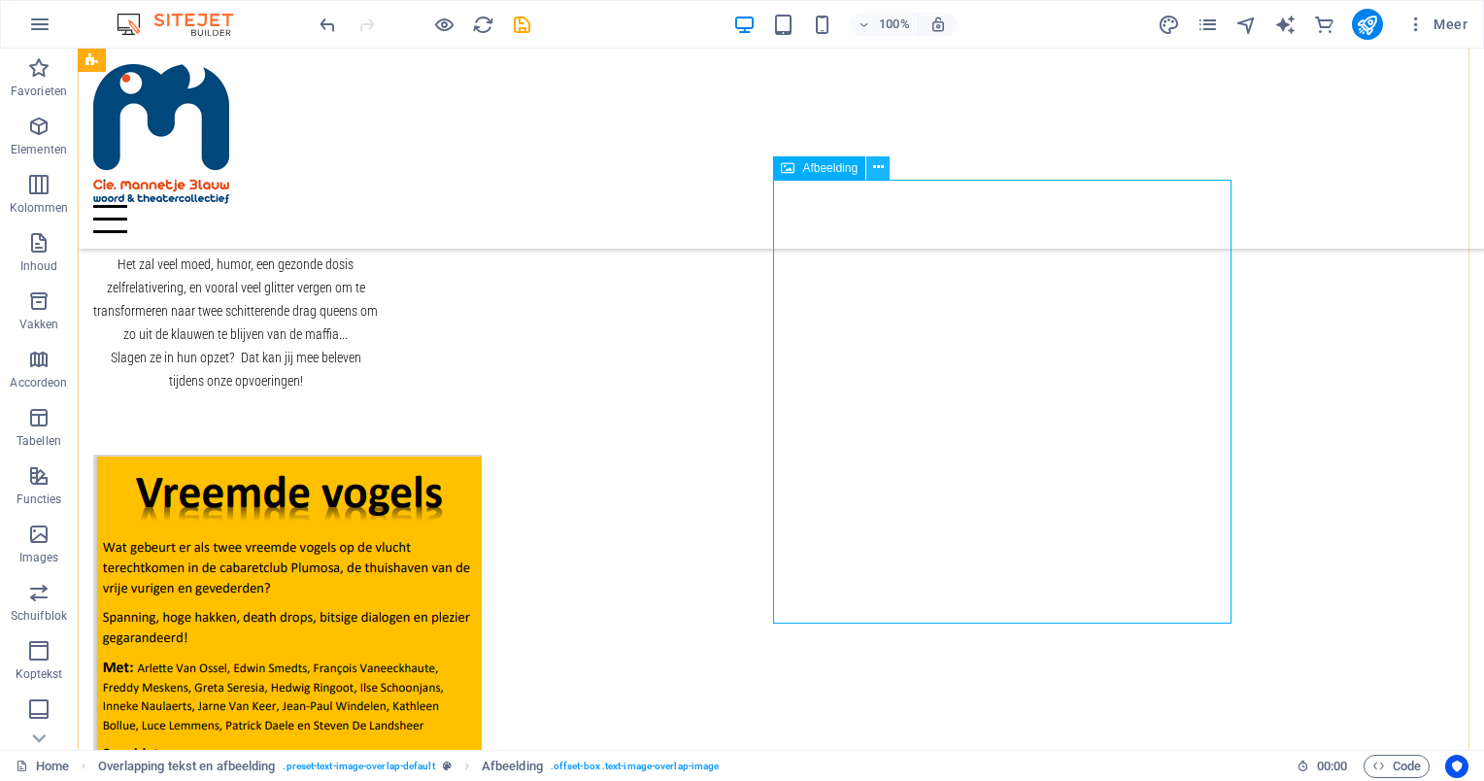
click at [874, 163] on icon at bounding box center [878, 167] width 11 height 20
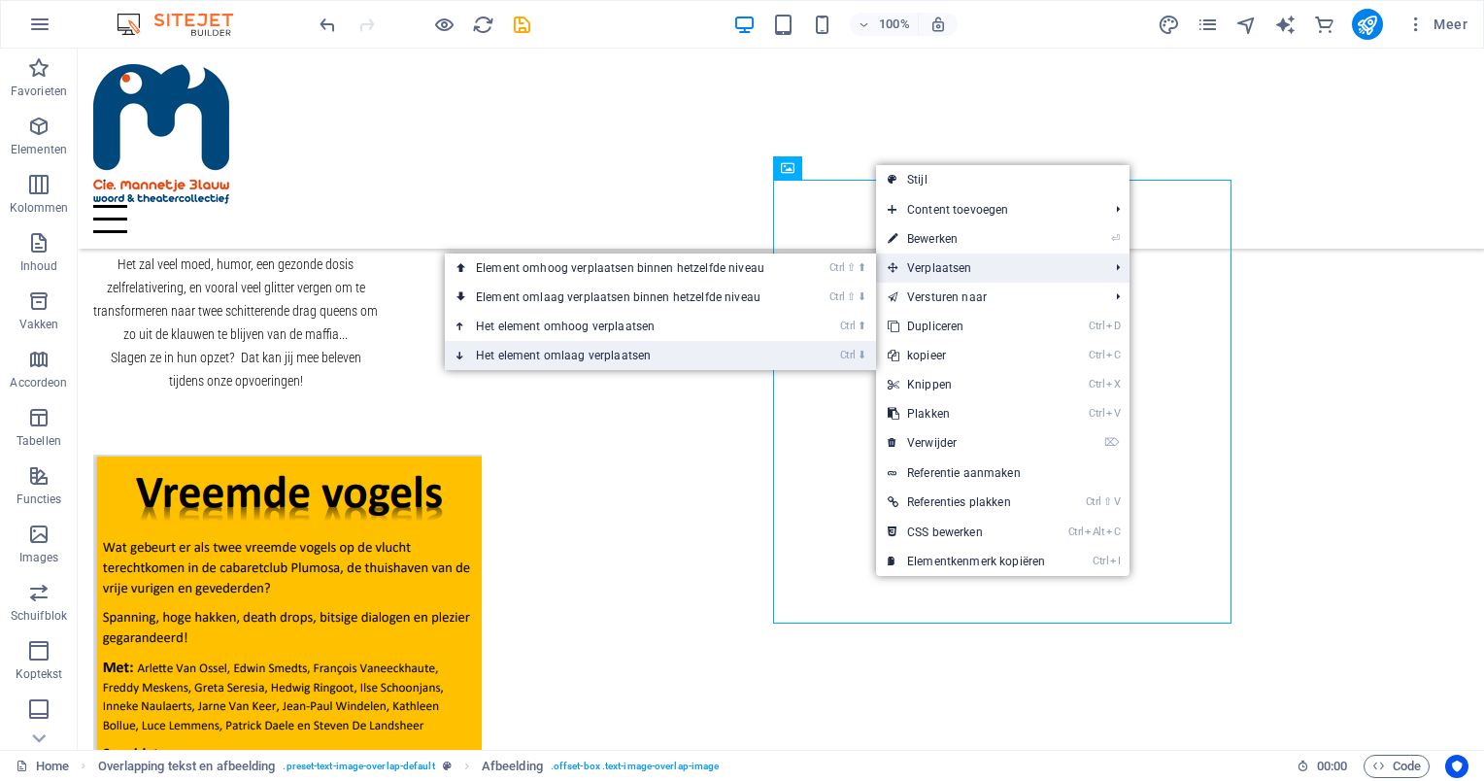
click at [726, 353] on link "Ctrl ⬇ Het element omlaag verplaatsen" at bounding box center [624, 355] width 358 height 29
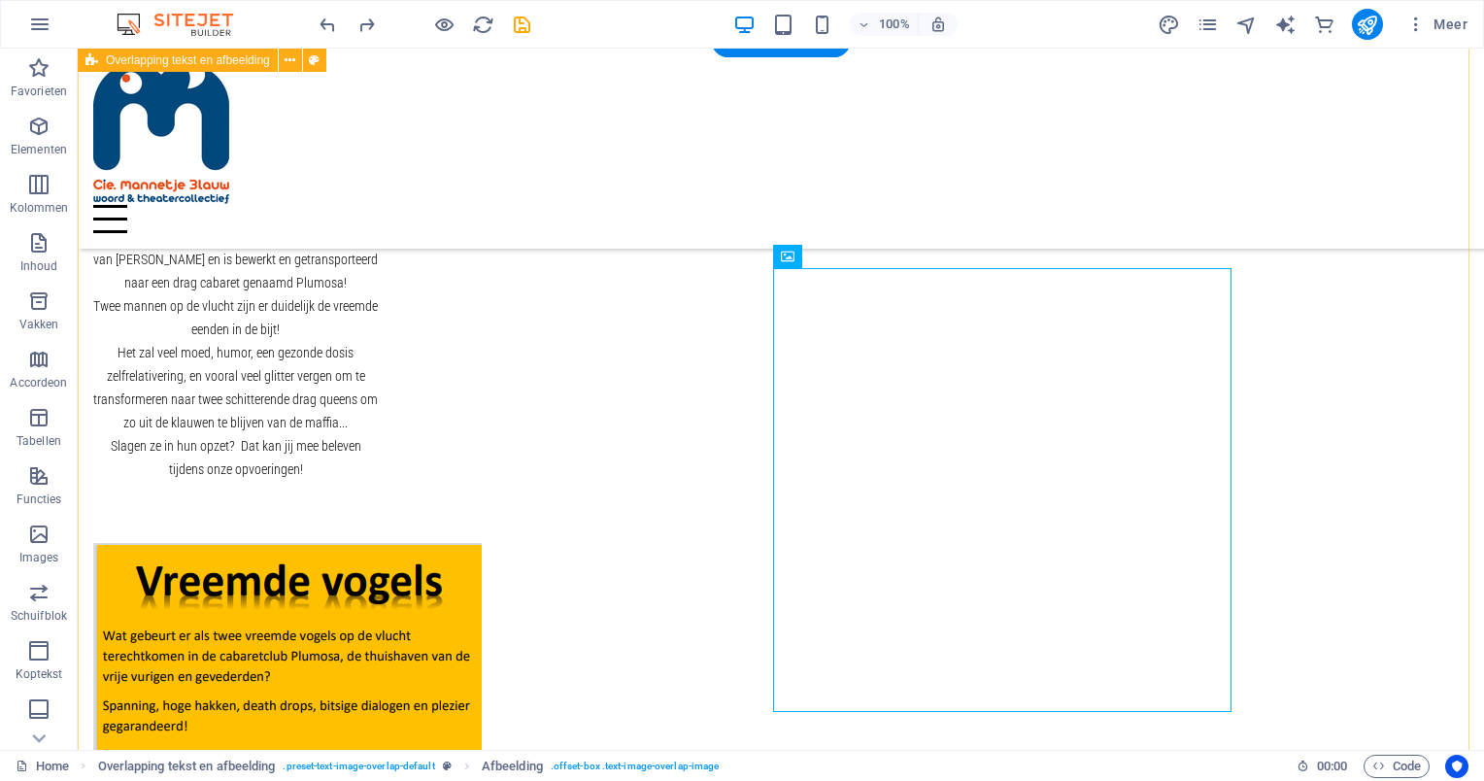
scroll to position [846, 0]
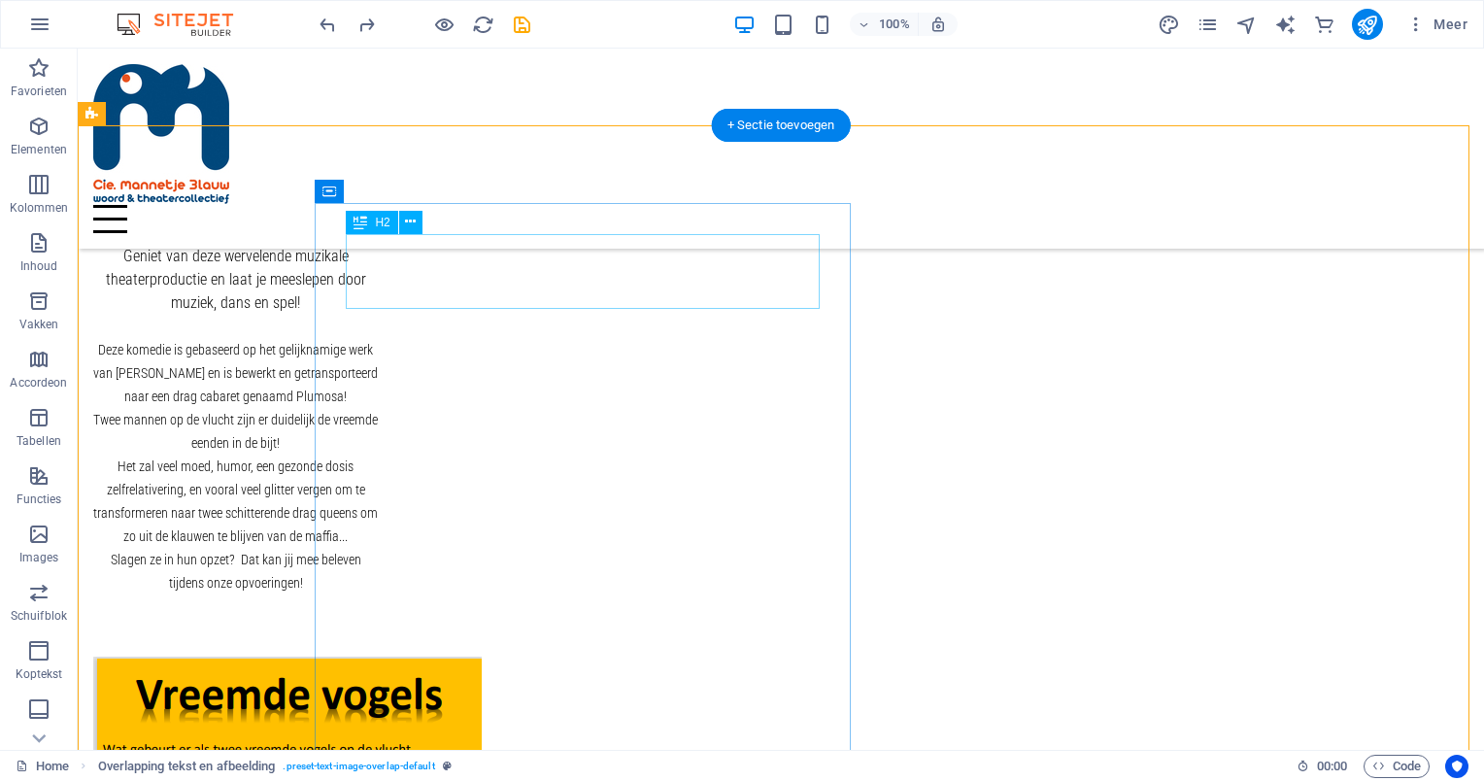
scroll to position [749, 0]
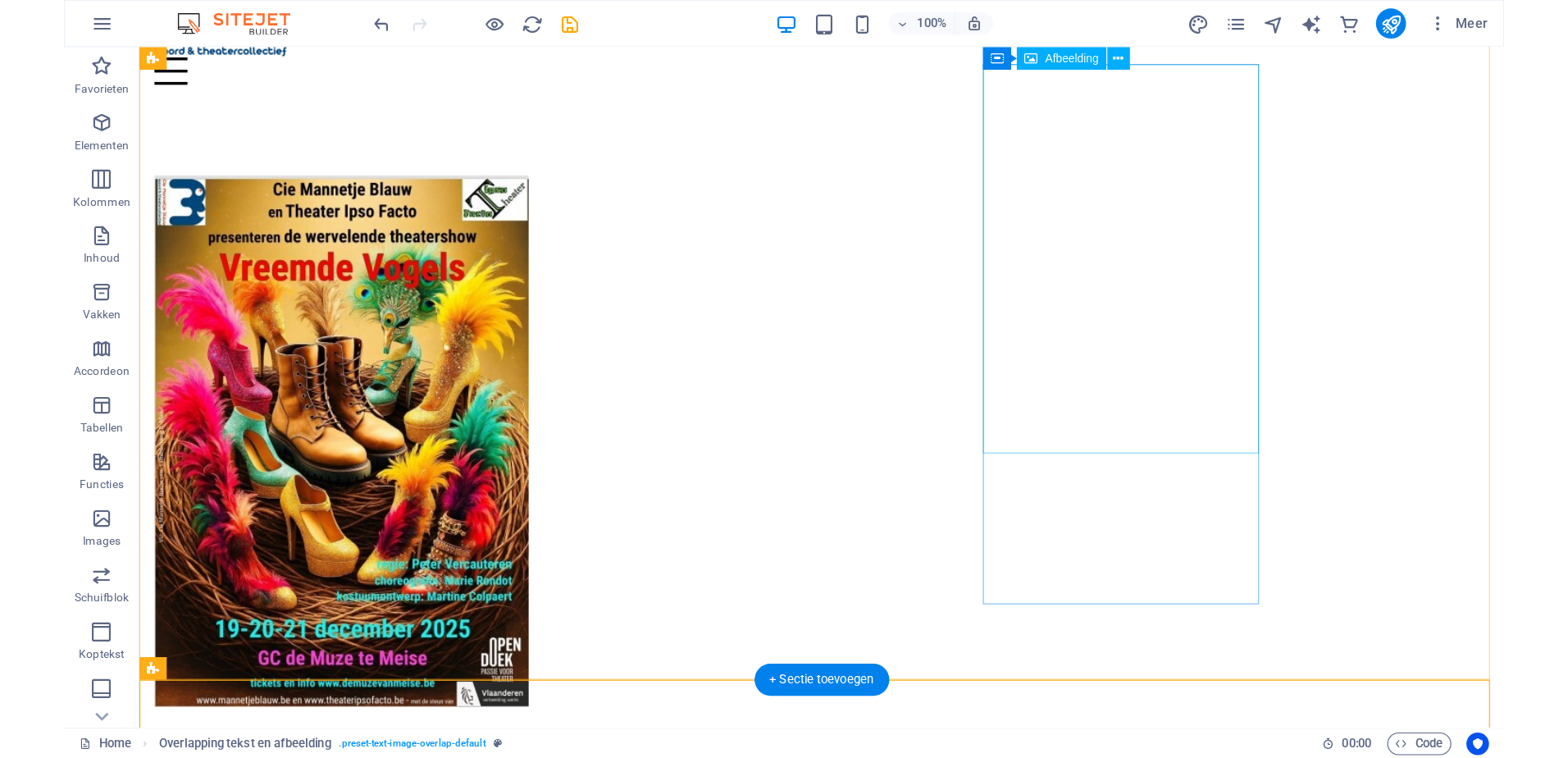
scroll to position [0, 0]
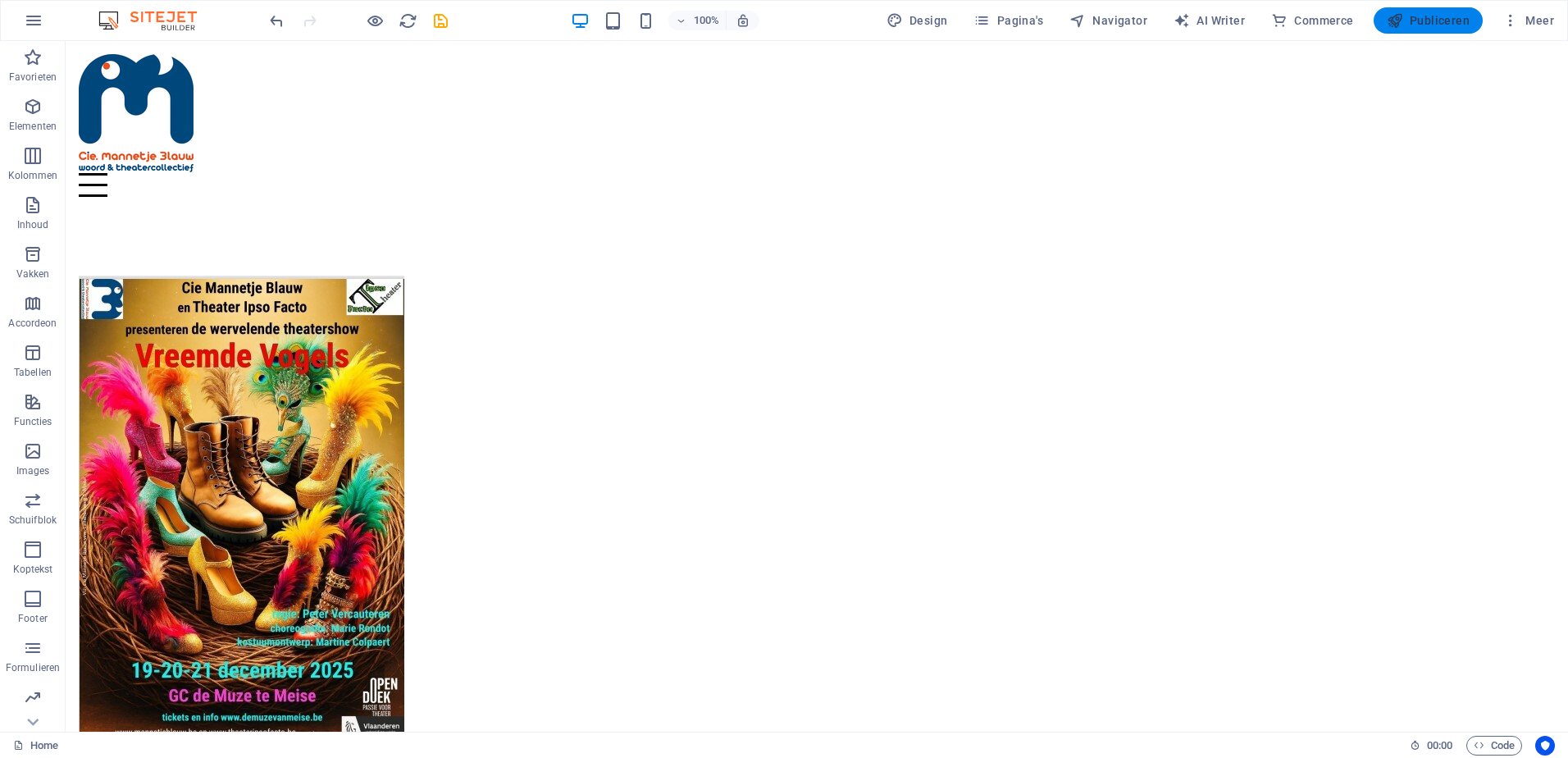
click at [1252, 18] on span "Publiceren" at bounding box center [1429, 20] width 83 height 16
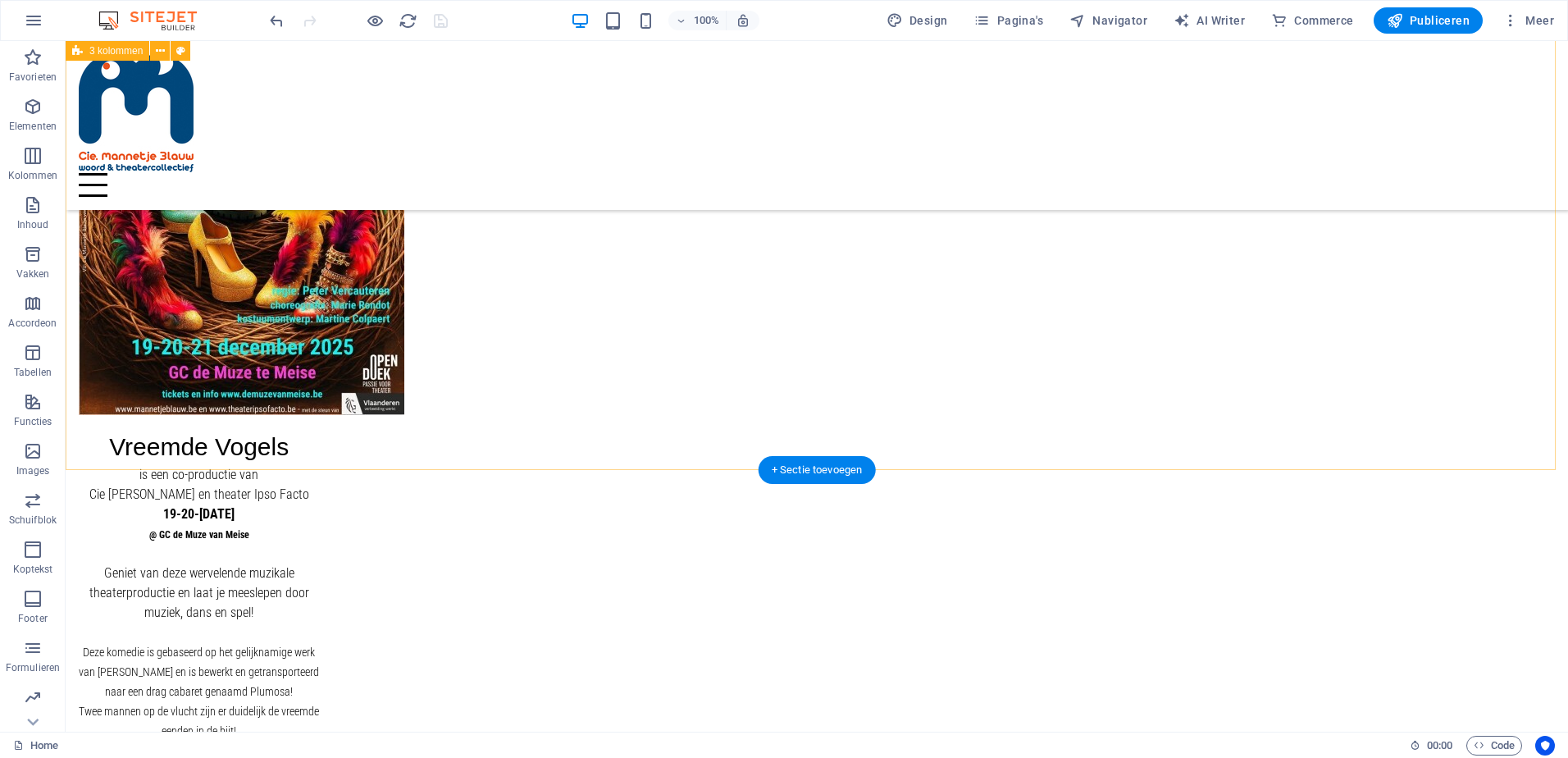
scroll to position [328, 0]
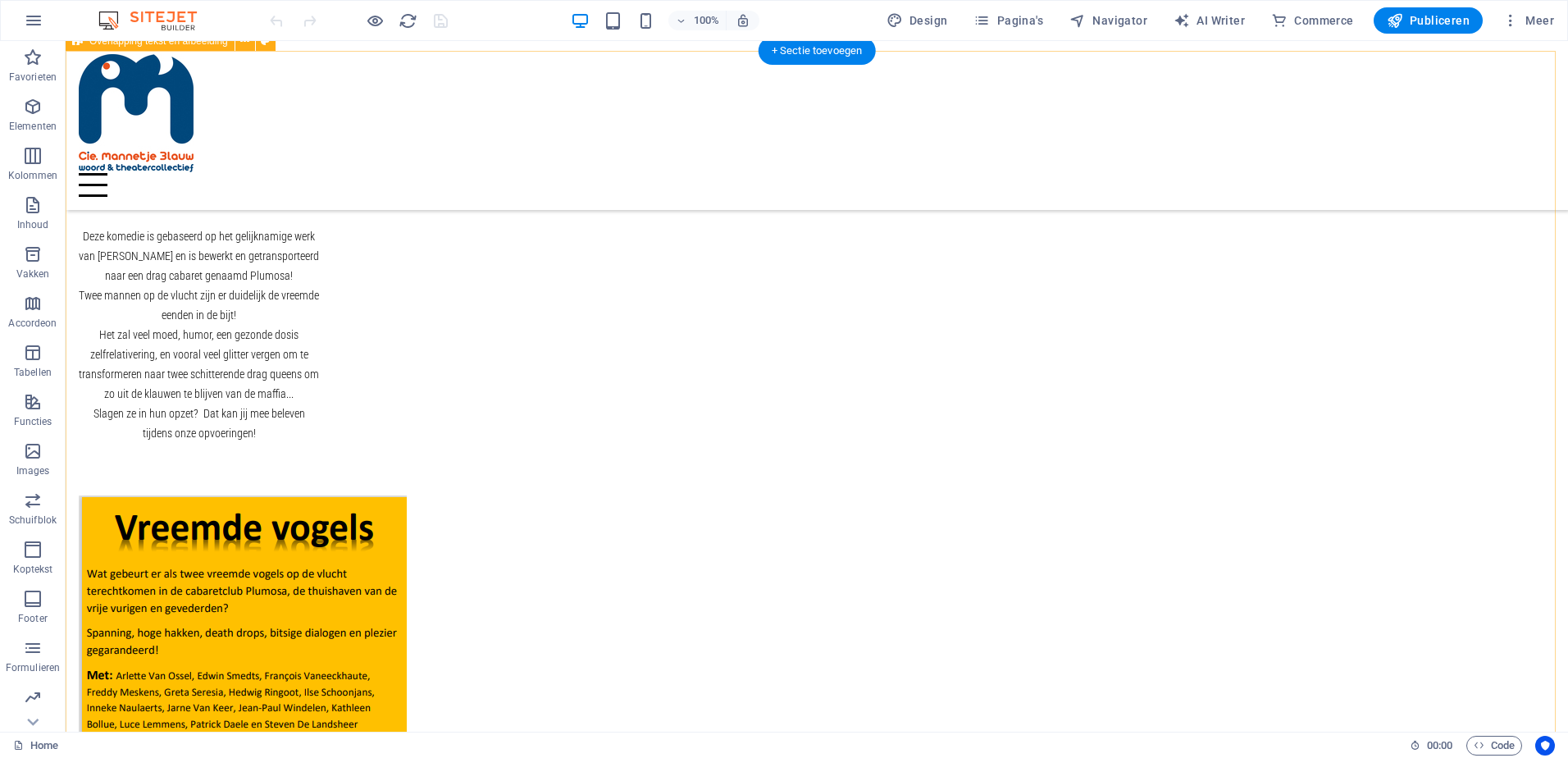
scroll to position [738, 0]
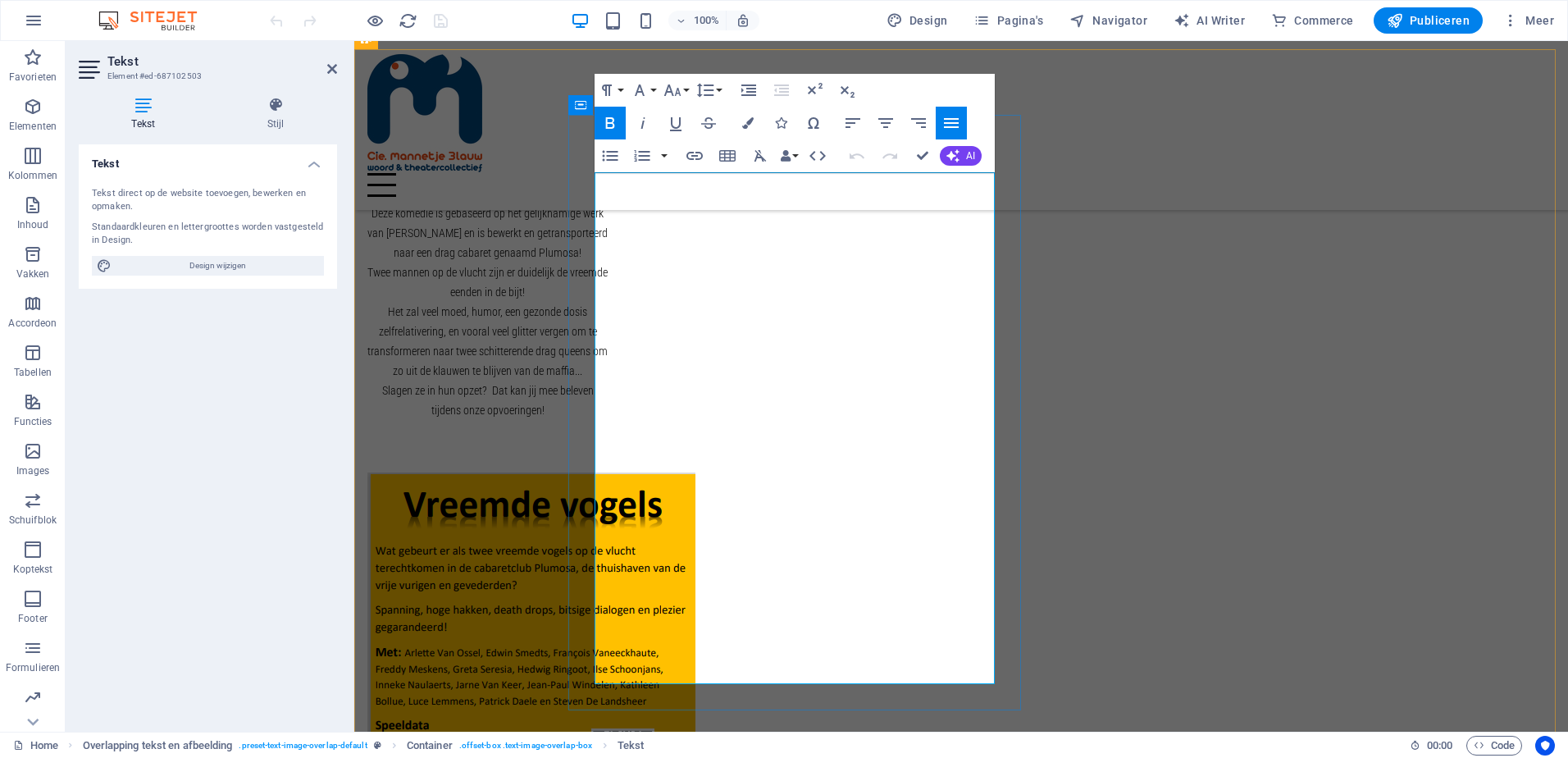
click at [1138, 173] on div at bounding box center [961, 185] width 1187 height 24
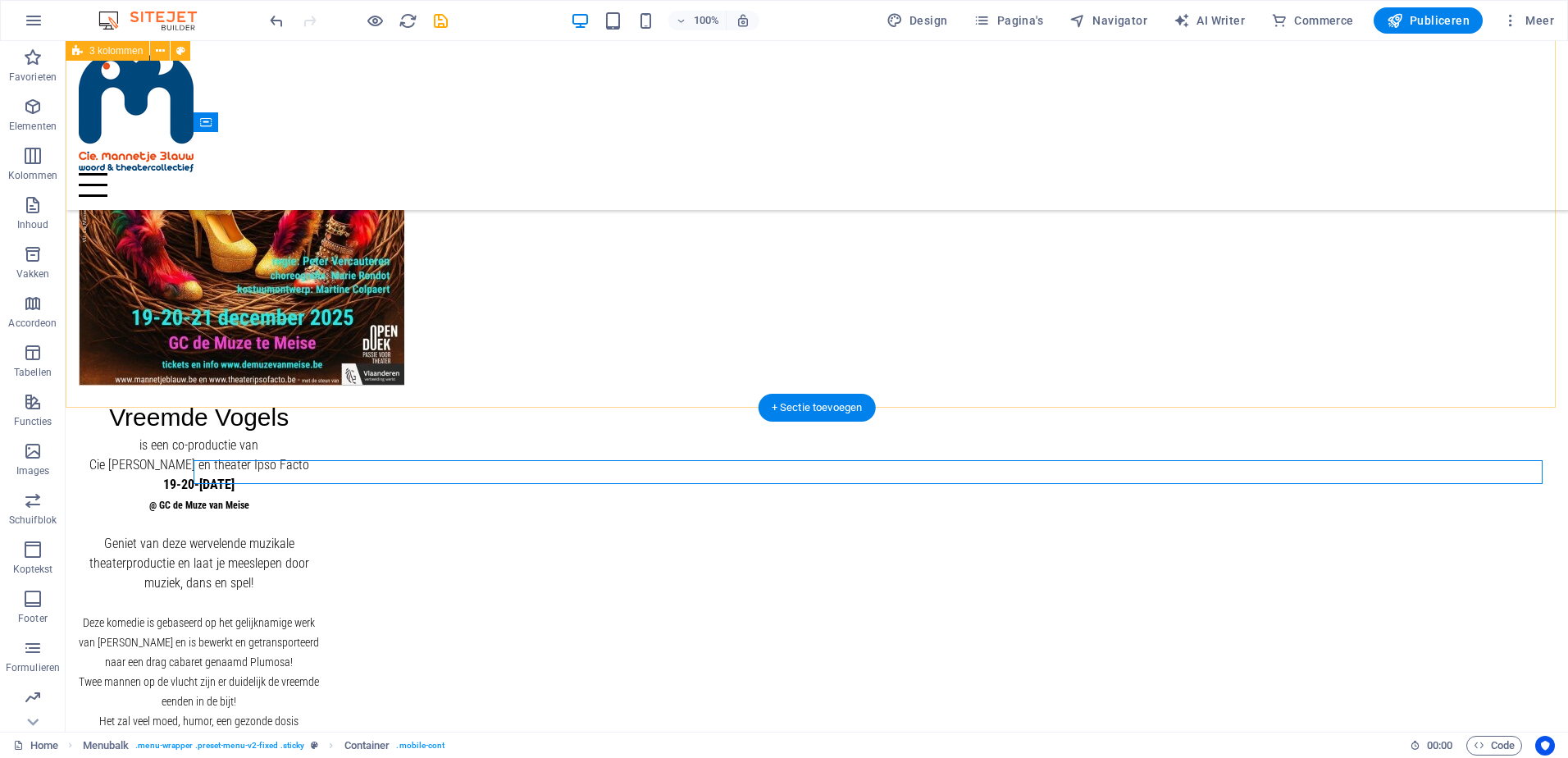
scroll to position [328, 0]
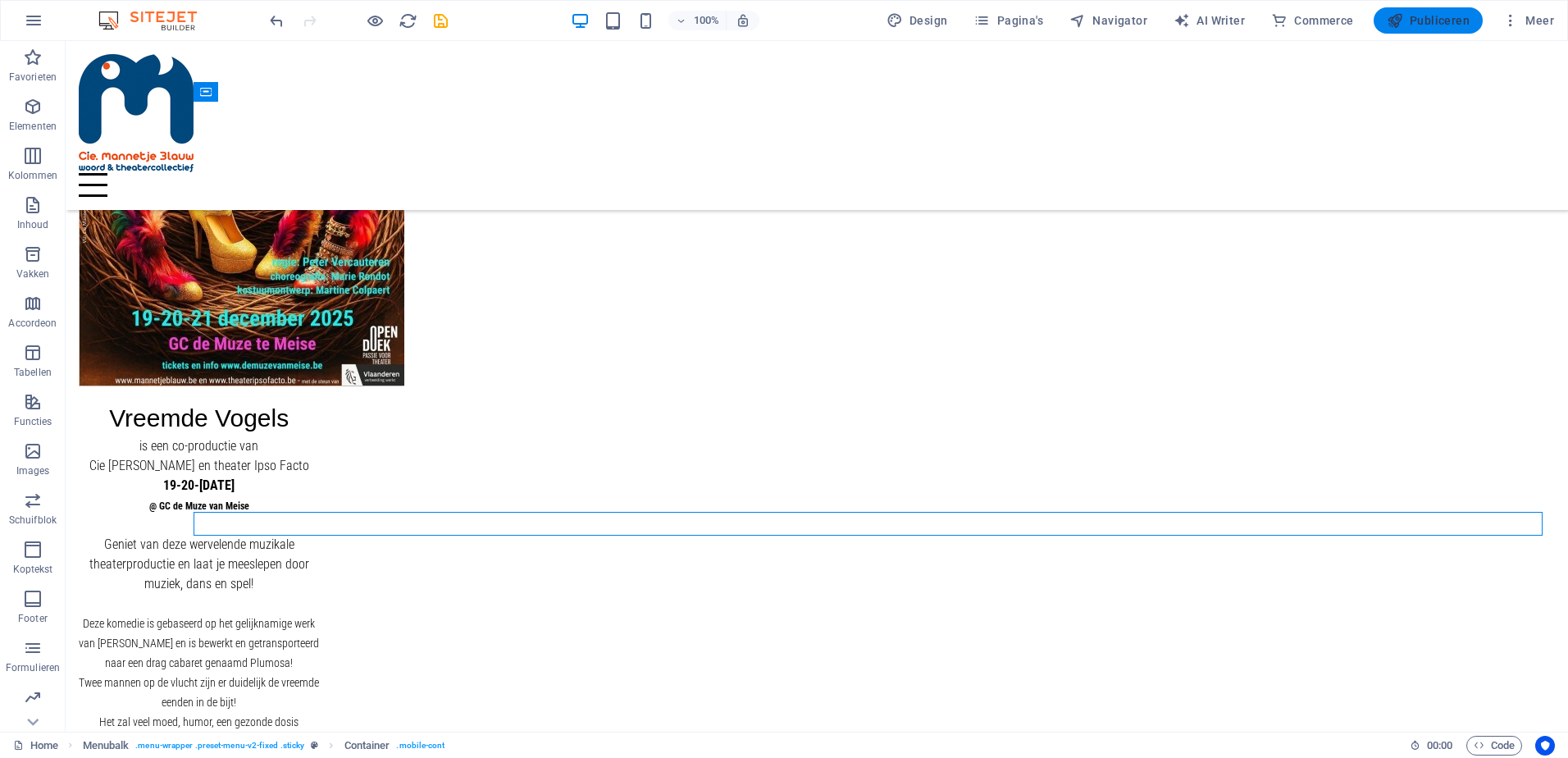
click at [1435, 22] on span "Publiceren" at bounding box center [1429, 20] width 83 height 16
